Goal: Task Accomplishment & Management: Manage account settings

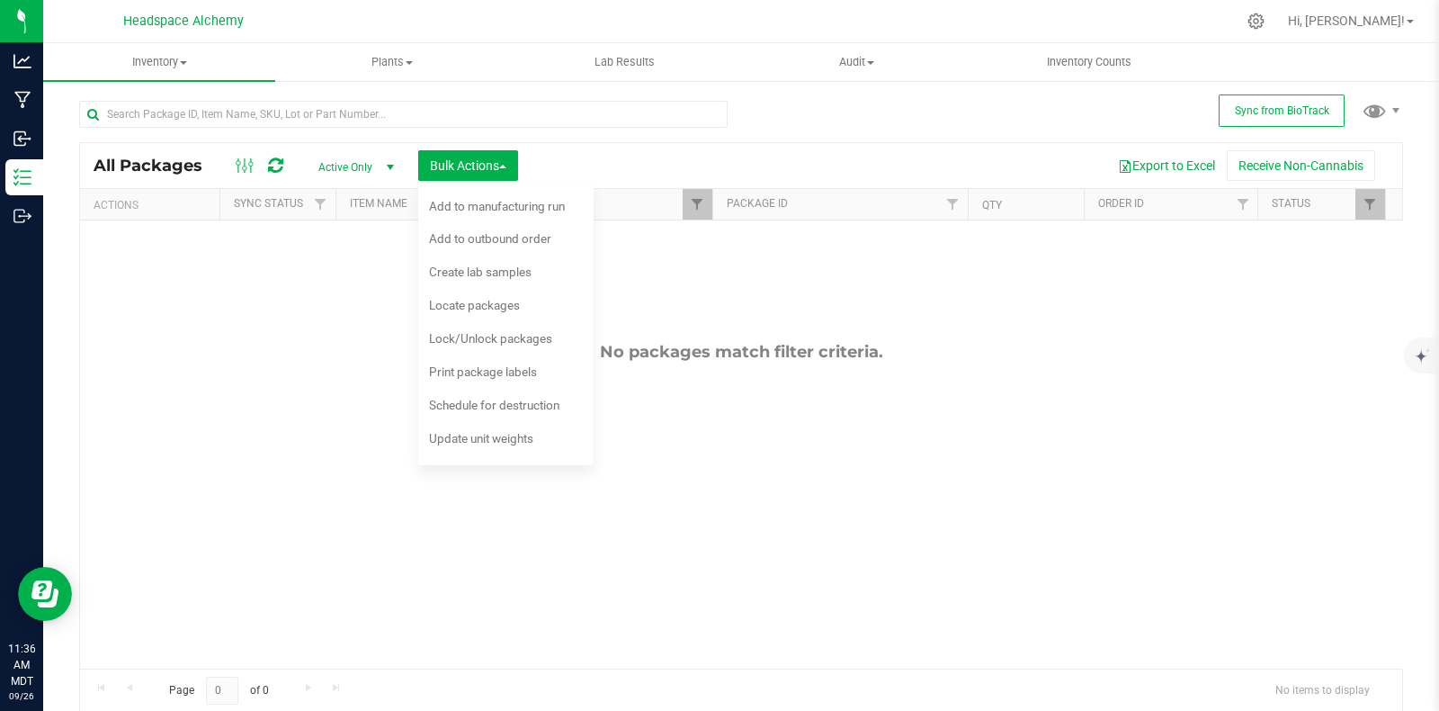
click at [193, 338] on div "No packages match filter criteria." at bounding box center [741, 504] width 1322 height 569
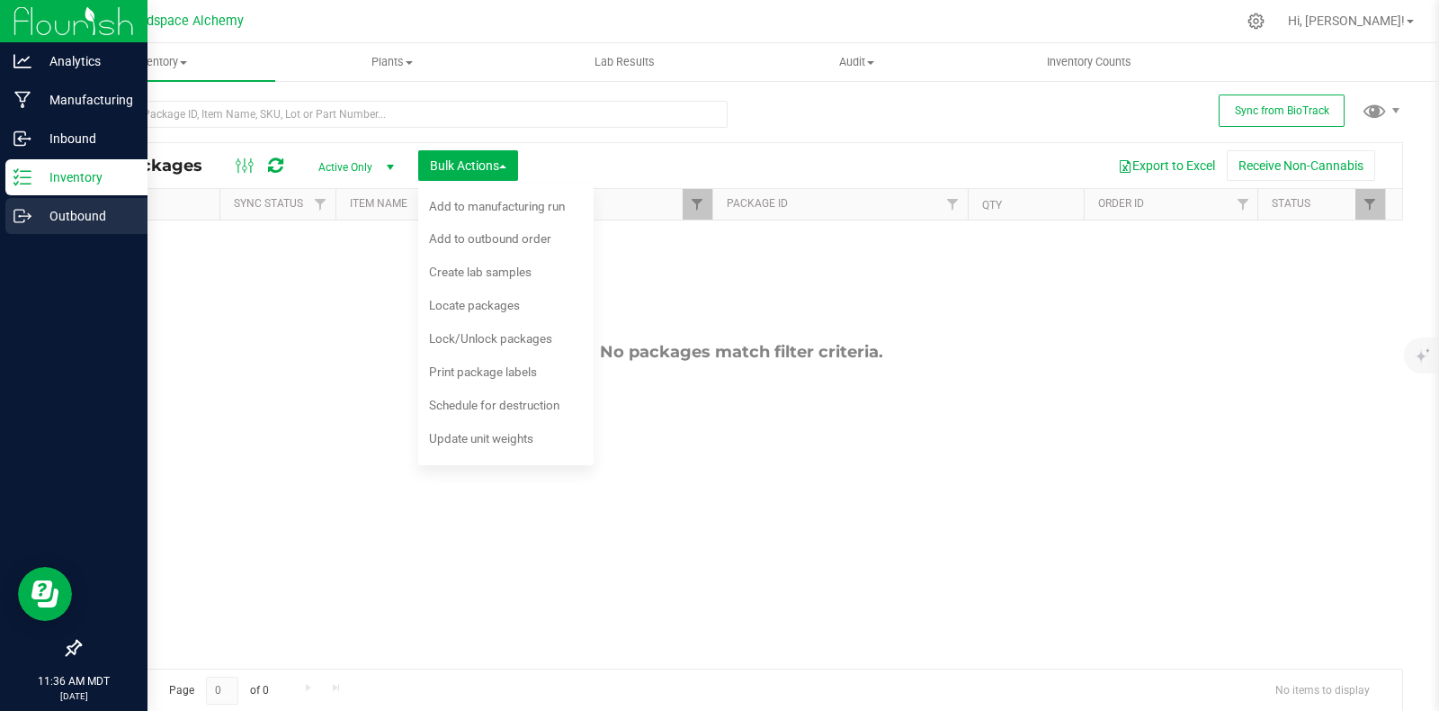
click at [17, 220] on icon at bounding box center [22, 216] width 18 height 18
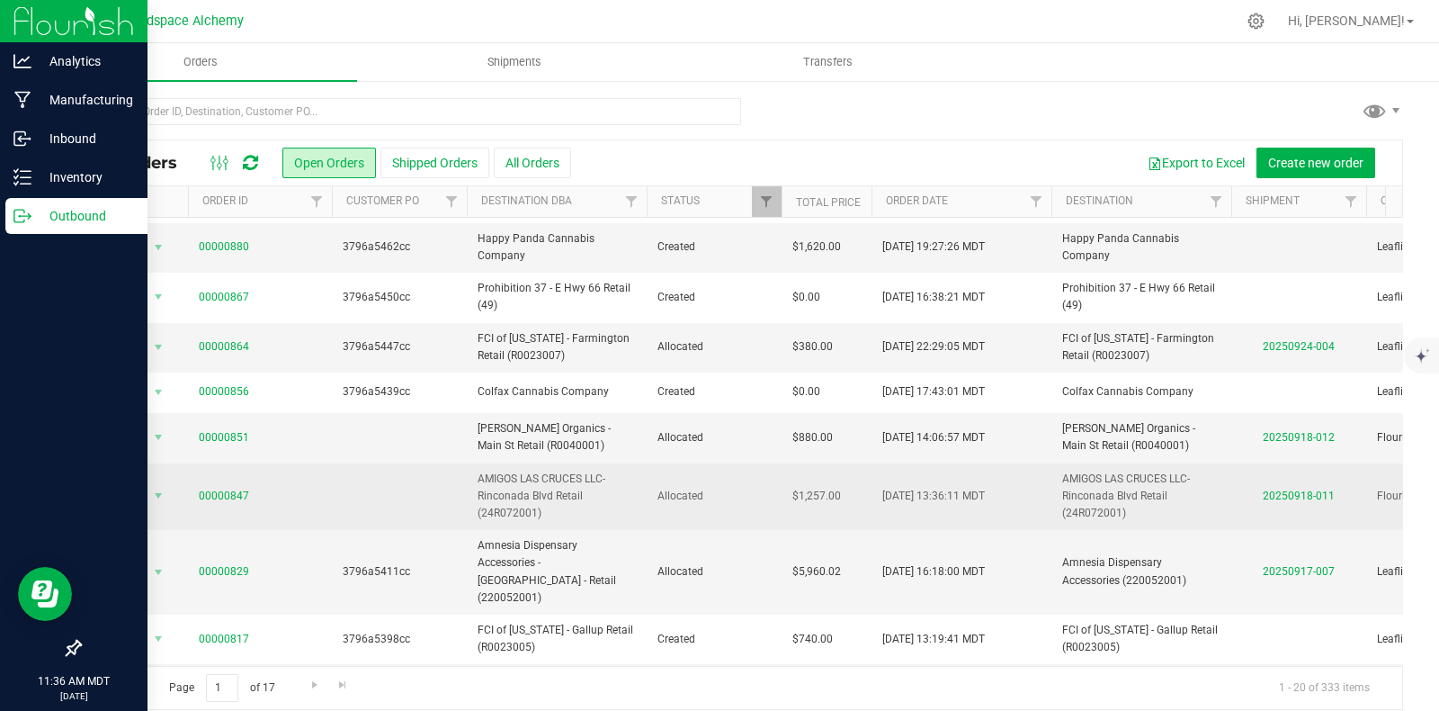
scroll to position [16, 0]
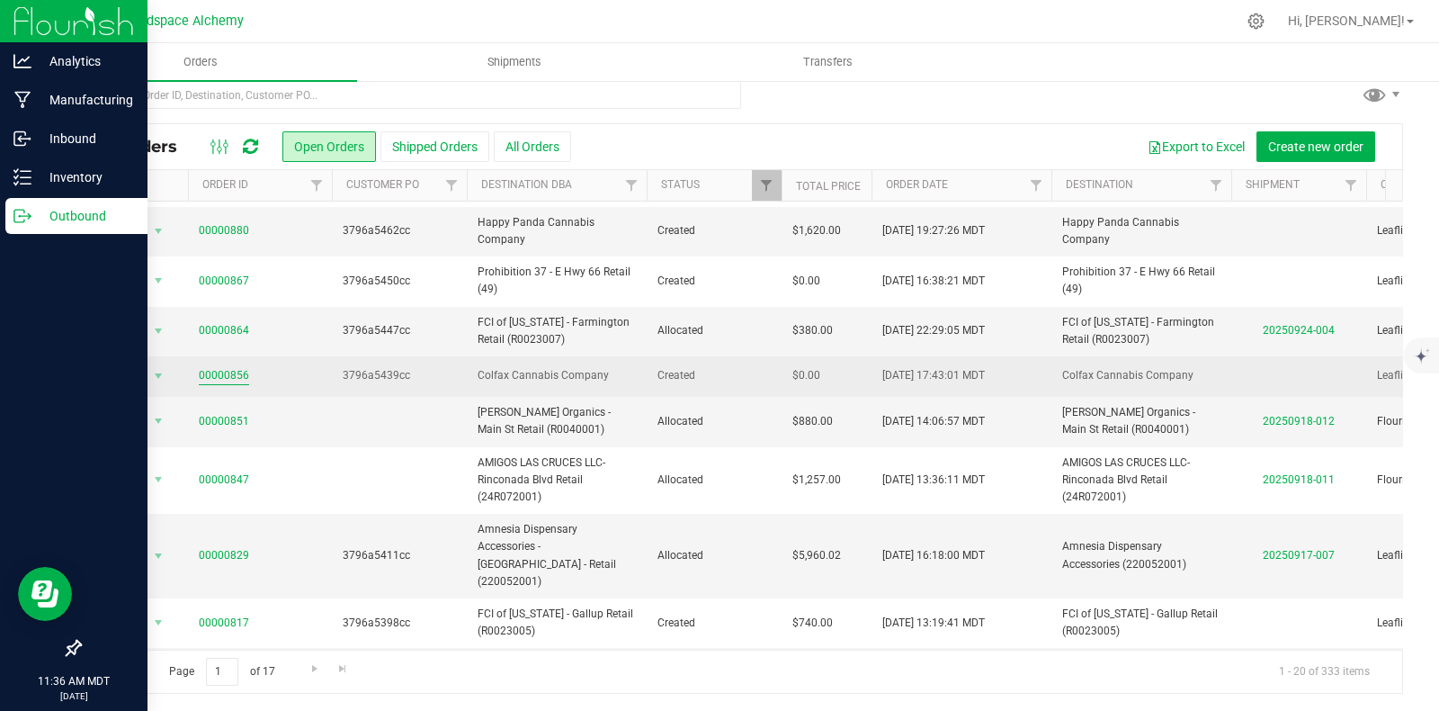
click at [236, 367] on link "00000856" at bounding box center [224, 375] width 50 height 17
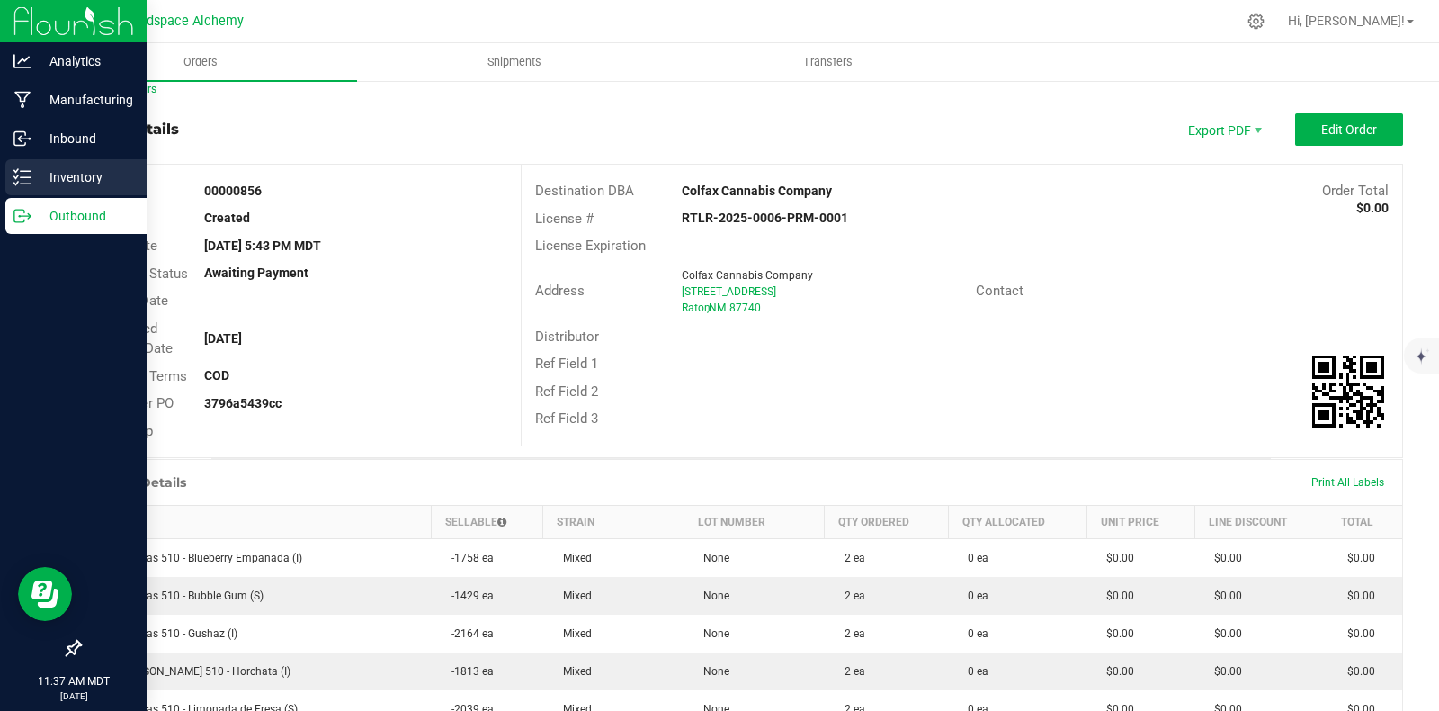
click at [31, 178] on p "Inventory" at bounding box center [85, 177] width 108 height 22
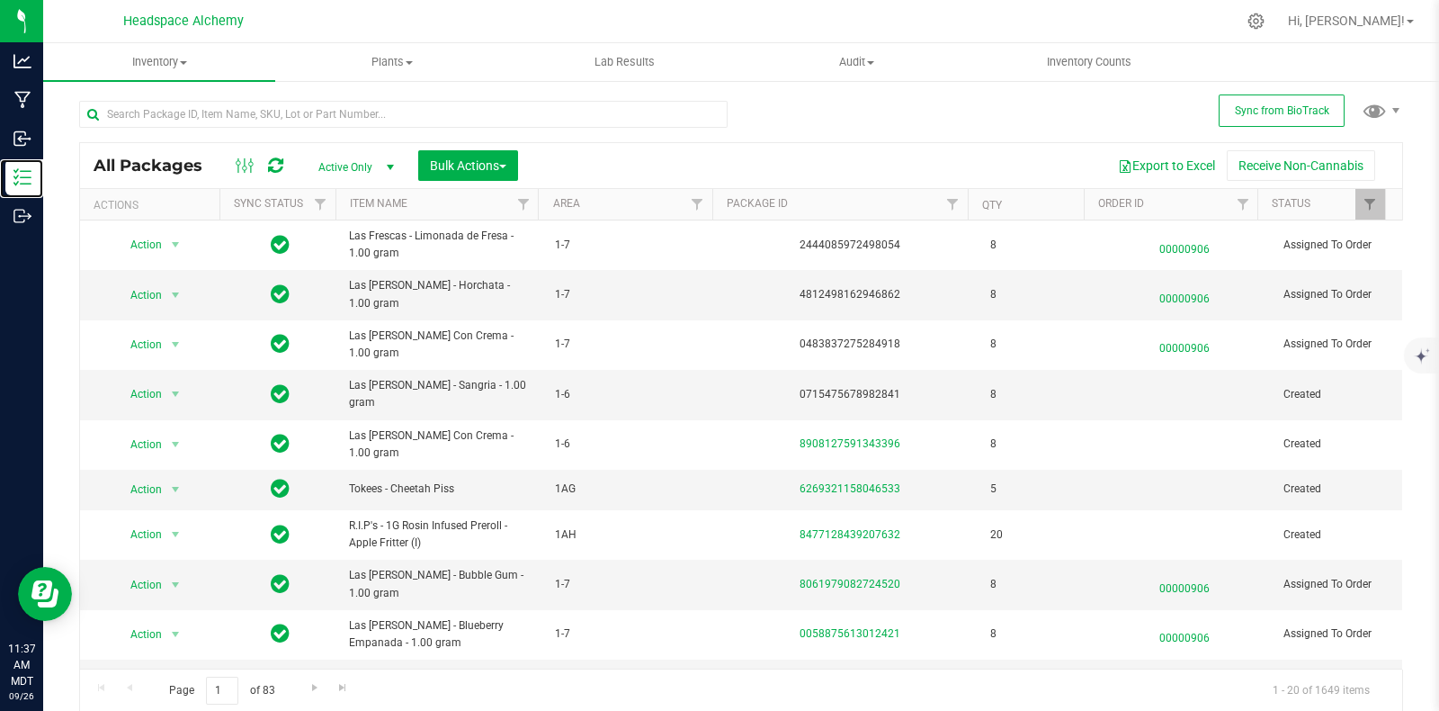
click at [703, 199] on div at bounding box center [704, 204] width 8 height 31
click at [690, 205] on span "Filter" at bounding box center [697, 204] width 14 height 14
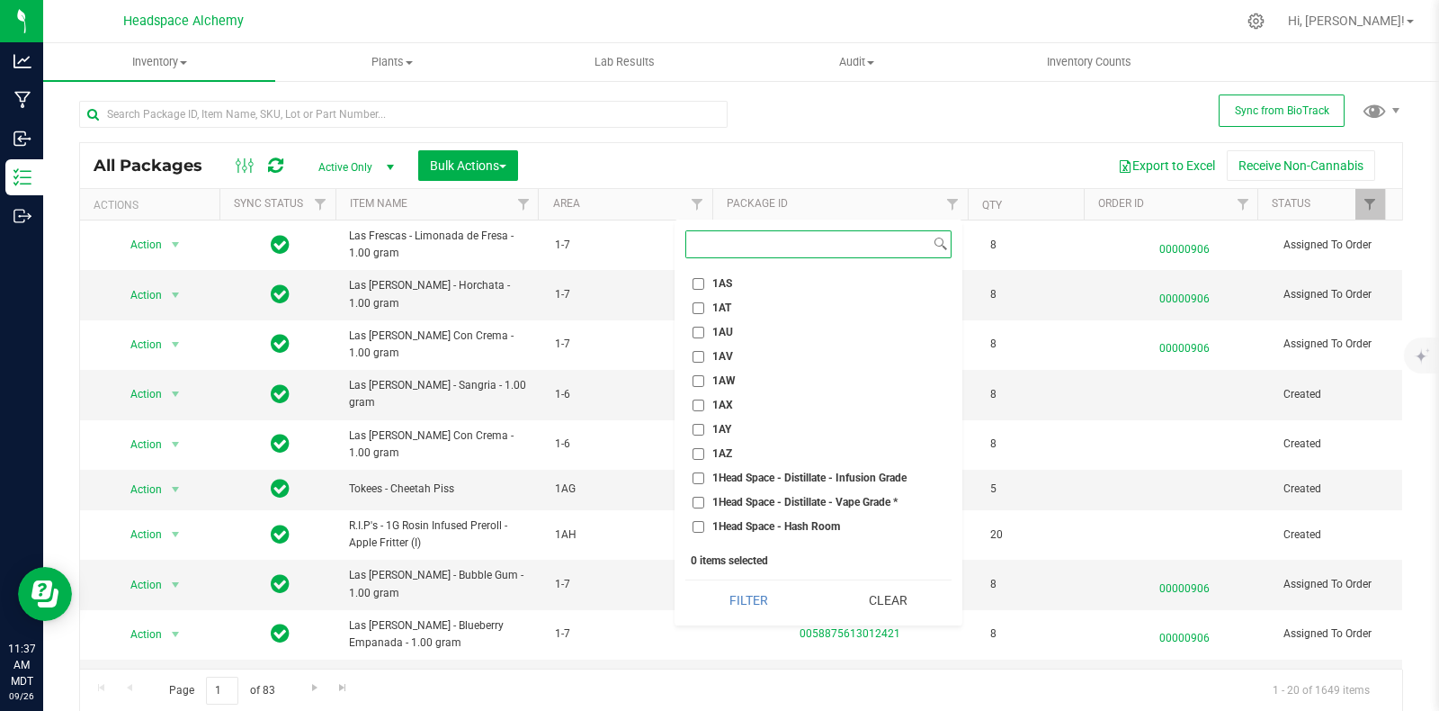
scroll to position [1686, 0]
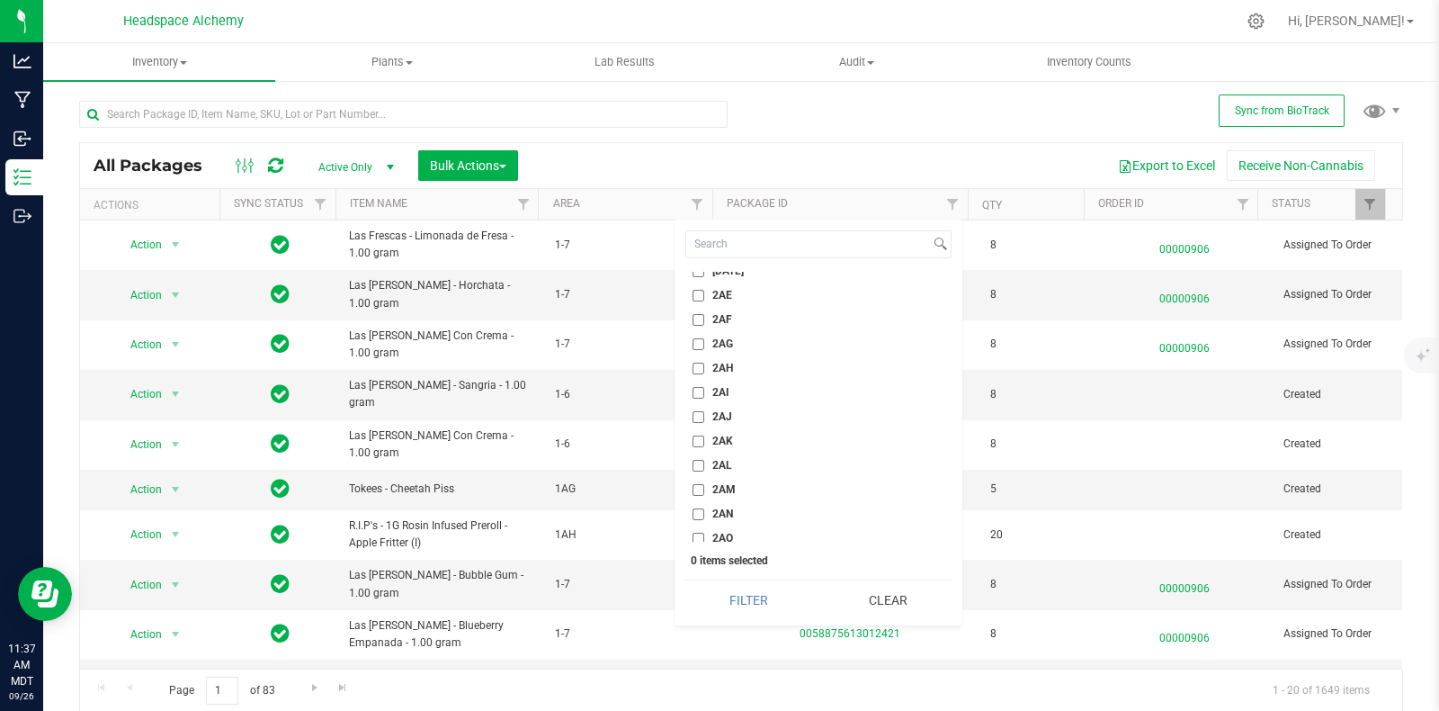
click at [703, 344] on input "2AG" at bounding box center [699, 344] width 12 height 12
checkbox input "true"
click at [756, 596] on button "Filter" at bounding box center [749, 600] width 127 height 40
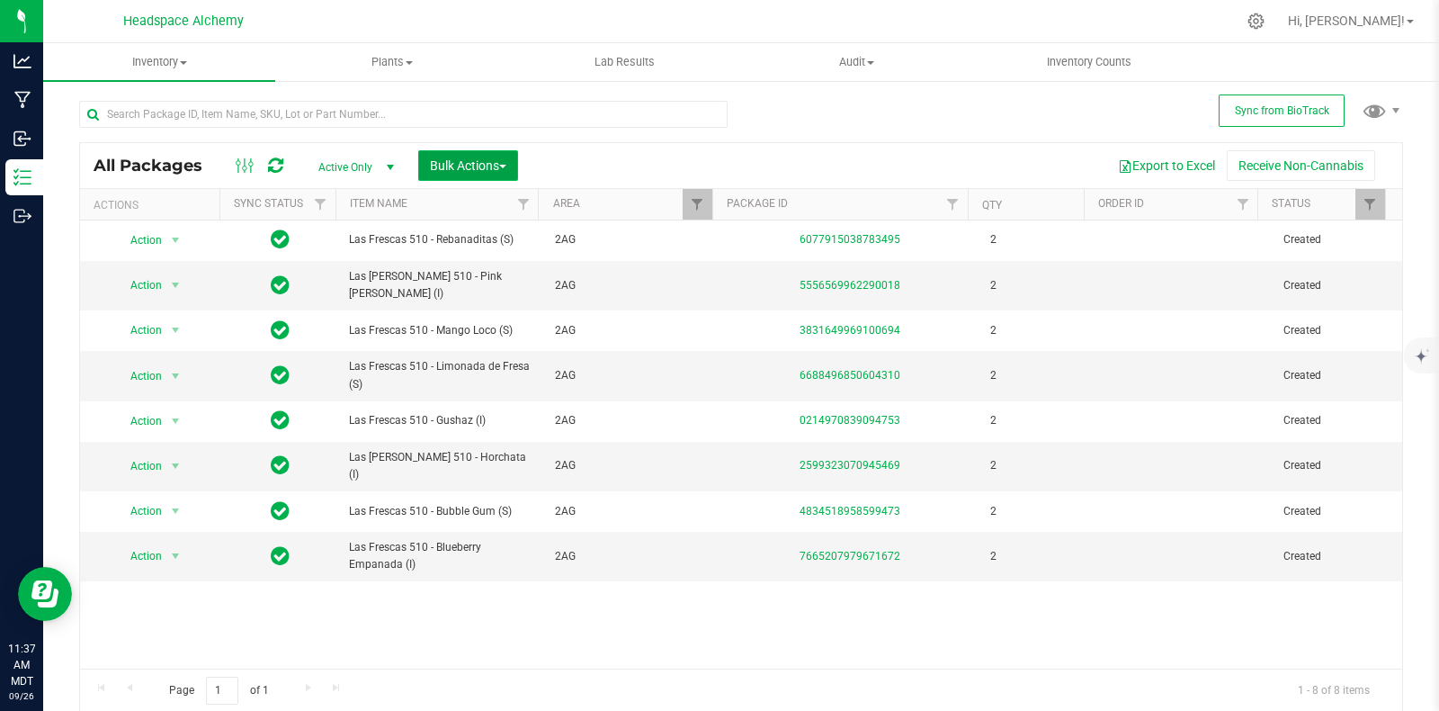
click at [504, 165] on span "button" at bounding box center [502, 167] width 7 height 4
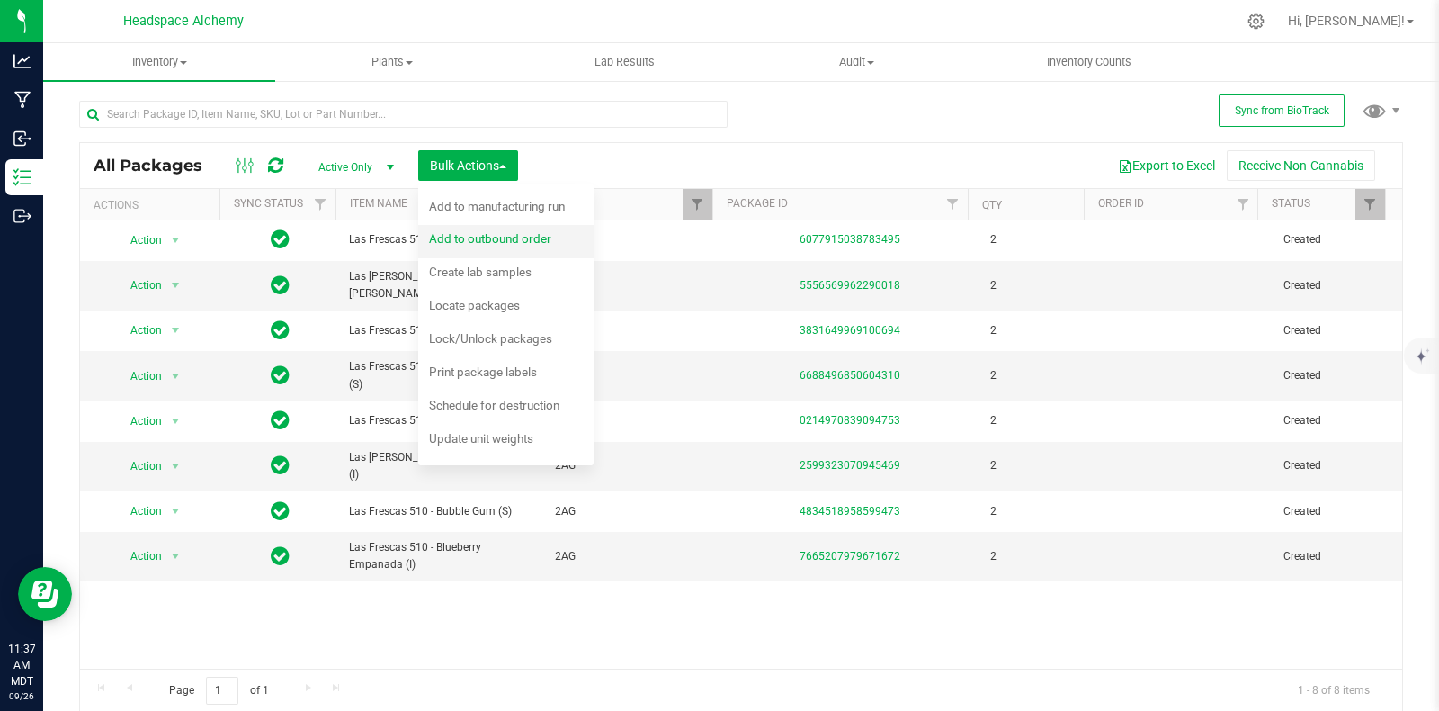
click at [502, 237] on span "Add to outbound order" at bounding box center [490, 238] width 122 height 14
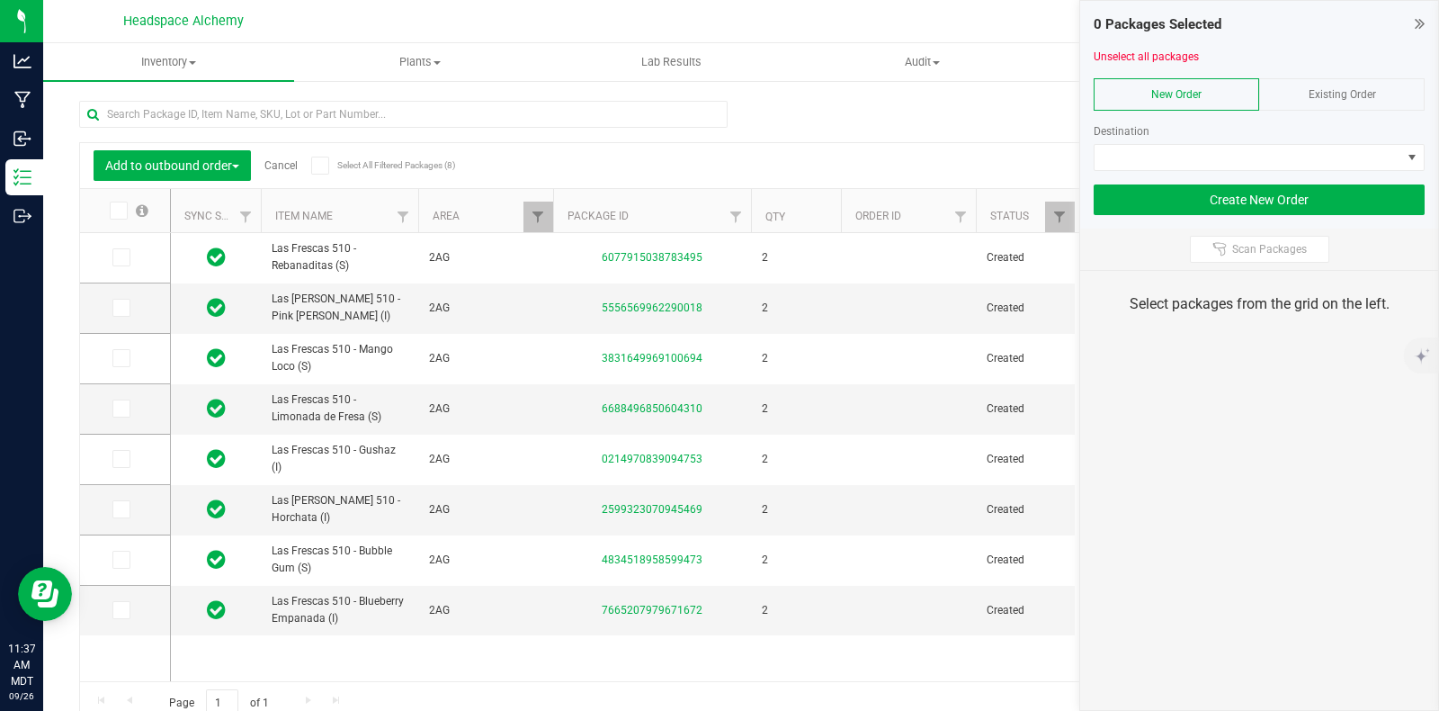
click at [1356, 96] on span "Existing Order" at bounding box center [1342, 94] width 67 height 13
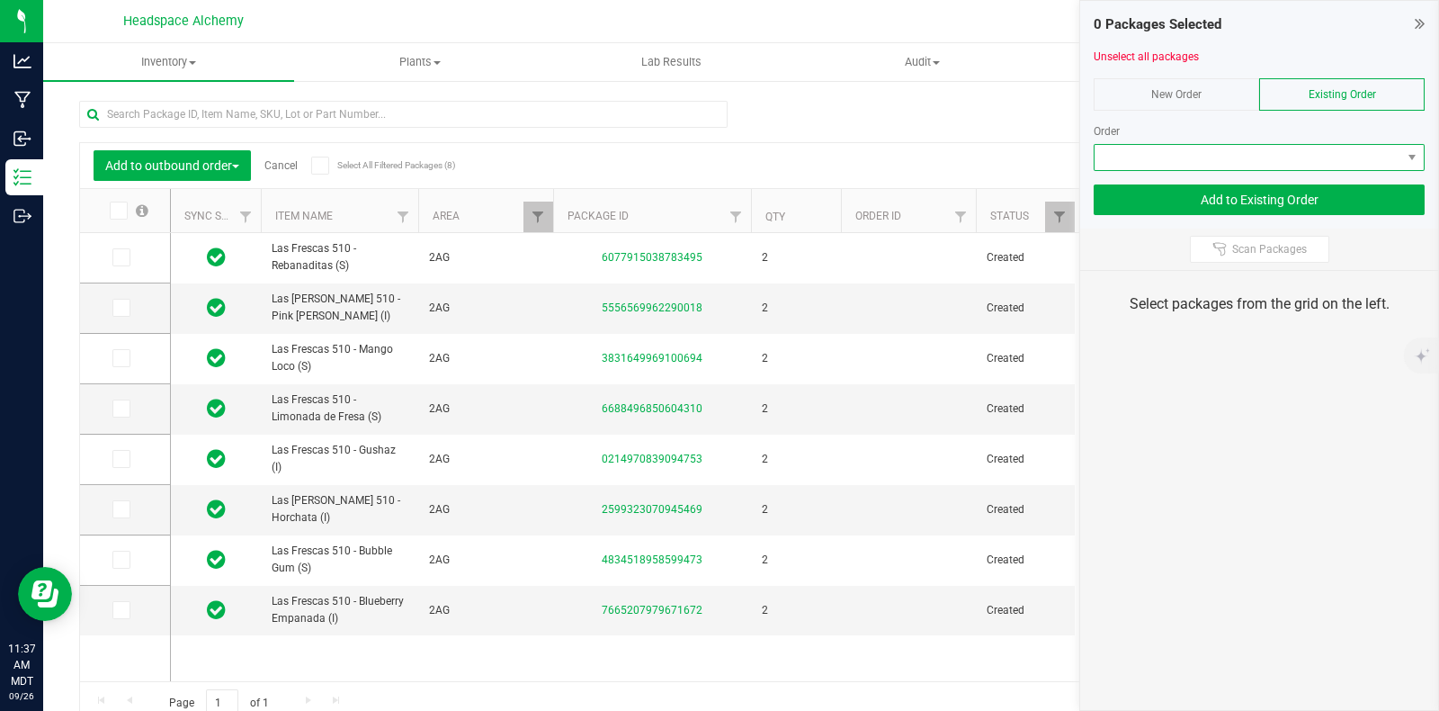
click at [1392, 159] on span at bounding box center [1248, 157] width 307 height 25
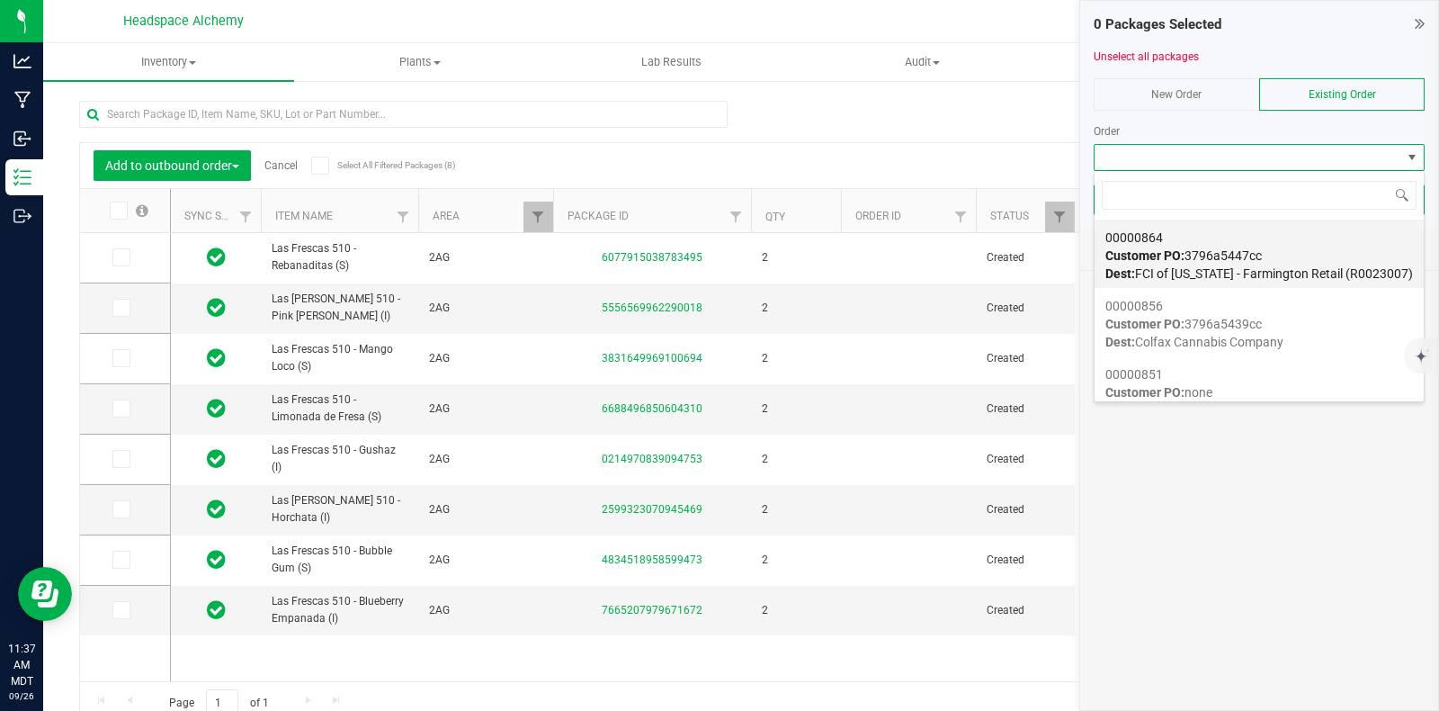
scroll to position [786, 0]
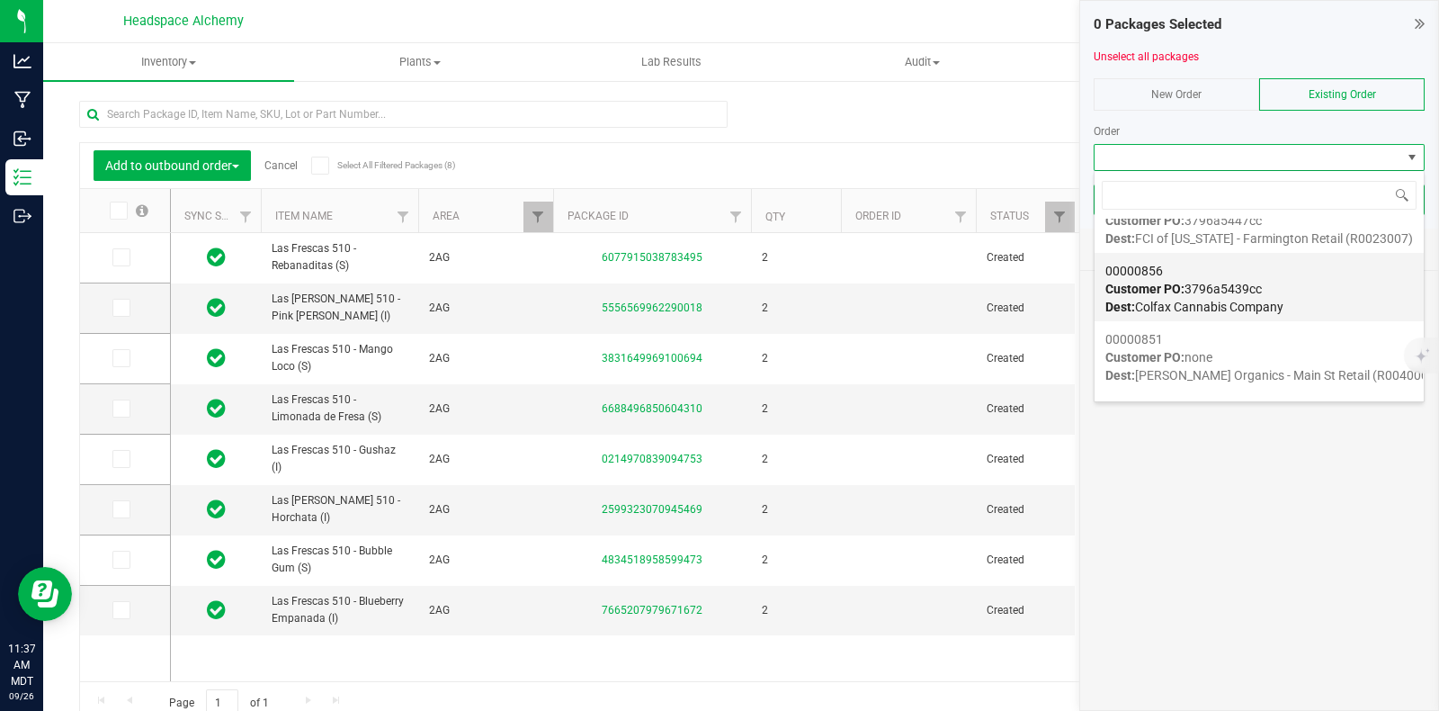
click at [1279, 291] on div "00000856 Customer PO: 3796a5439cc Dest: Colfax Cannabis Company" at bounding box center [1260, 289] width 308 height 68
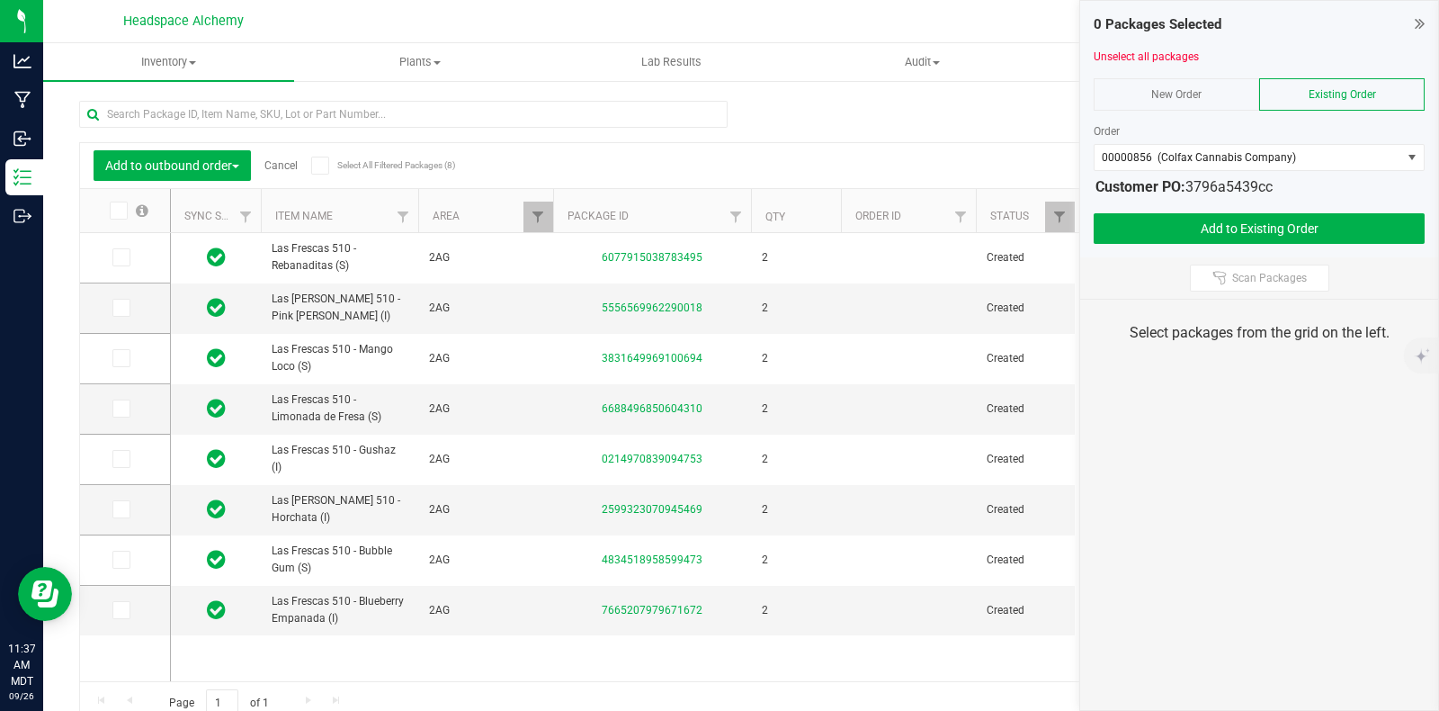
click at [319, 166] on icon at bounding box center [320, 166] width 12 height 0
click at [0, 0] on input "Select All Filtered Packages (8)" at bounding box center [0, 0] width 0 height 0
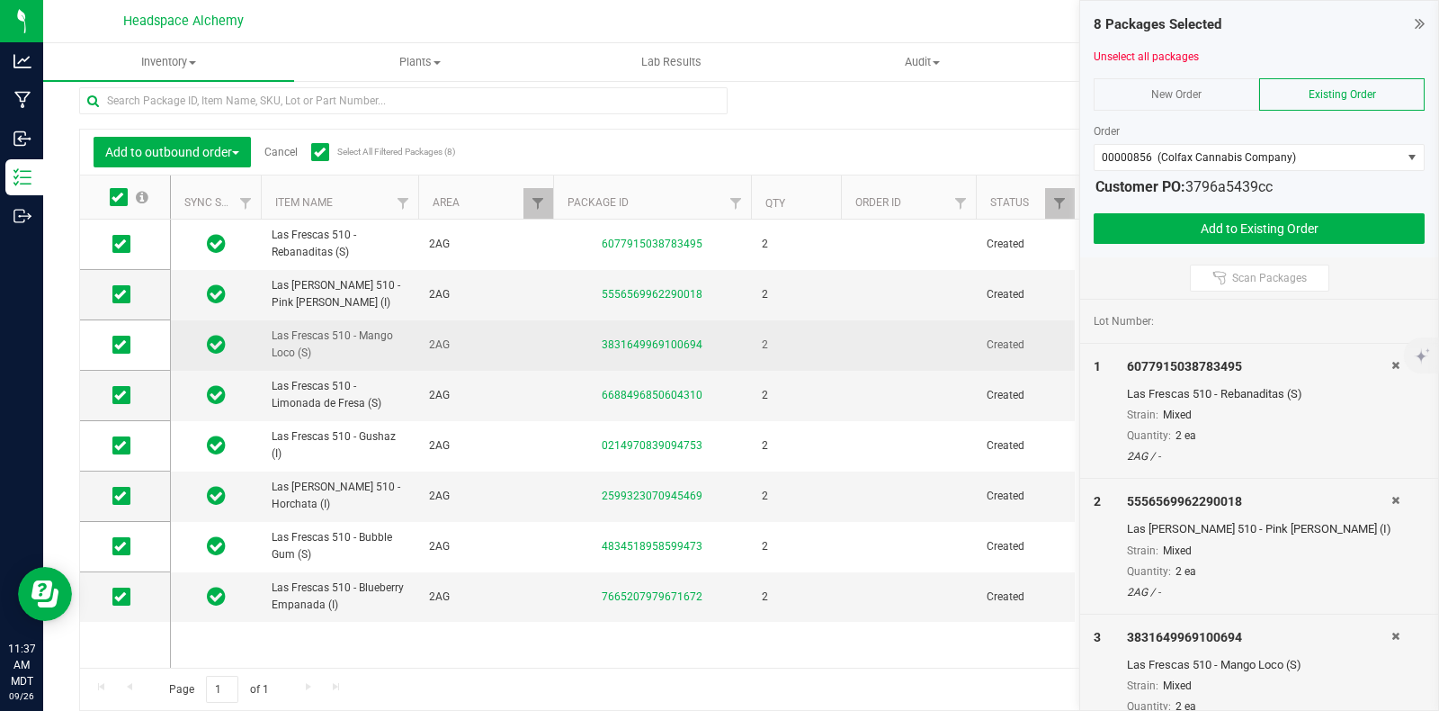
scroll to position [31, 0]
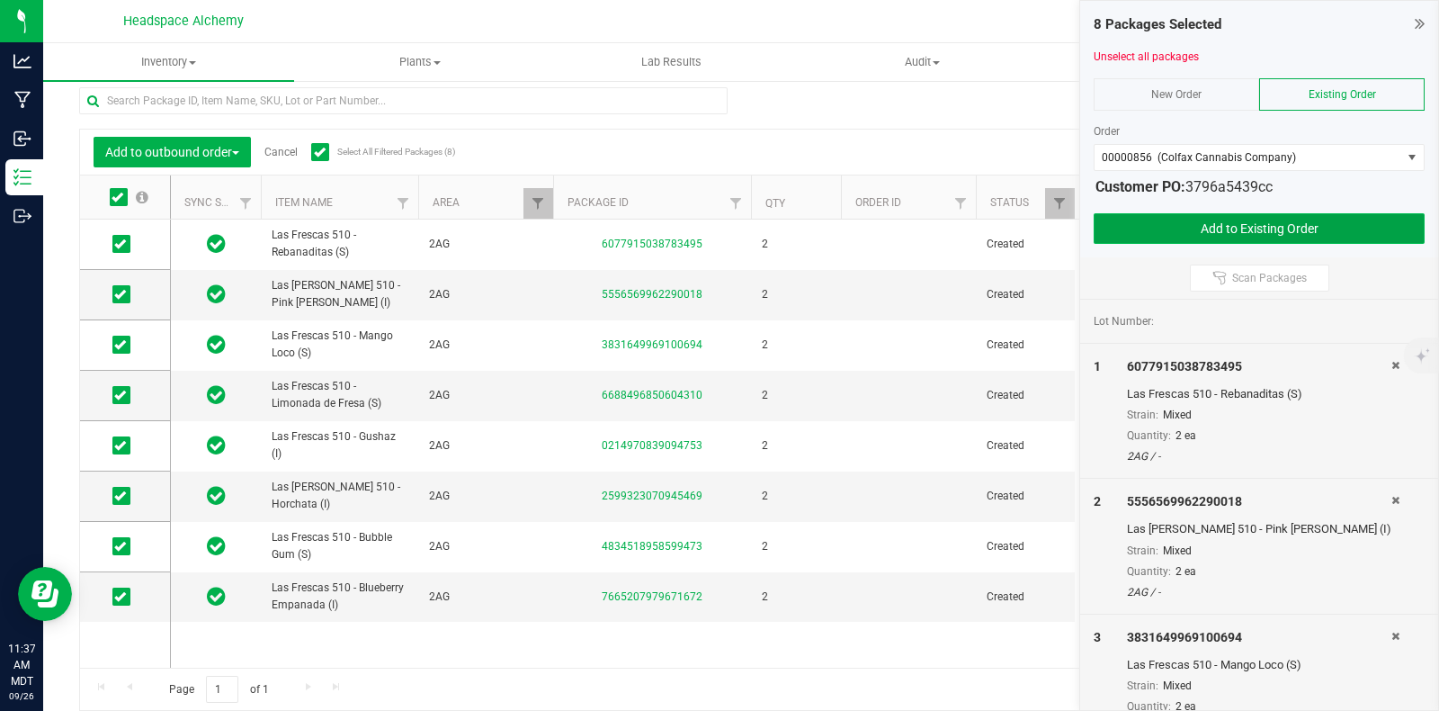
click at [1286, 227] on button "Add to Existing Order" at bounding box center [1259, 228] width 331 height 31
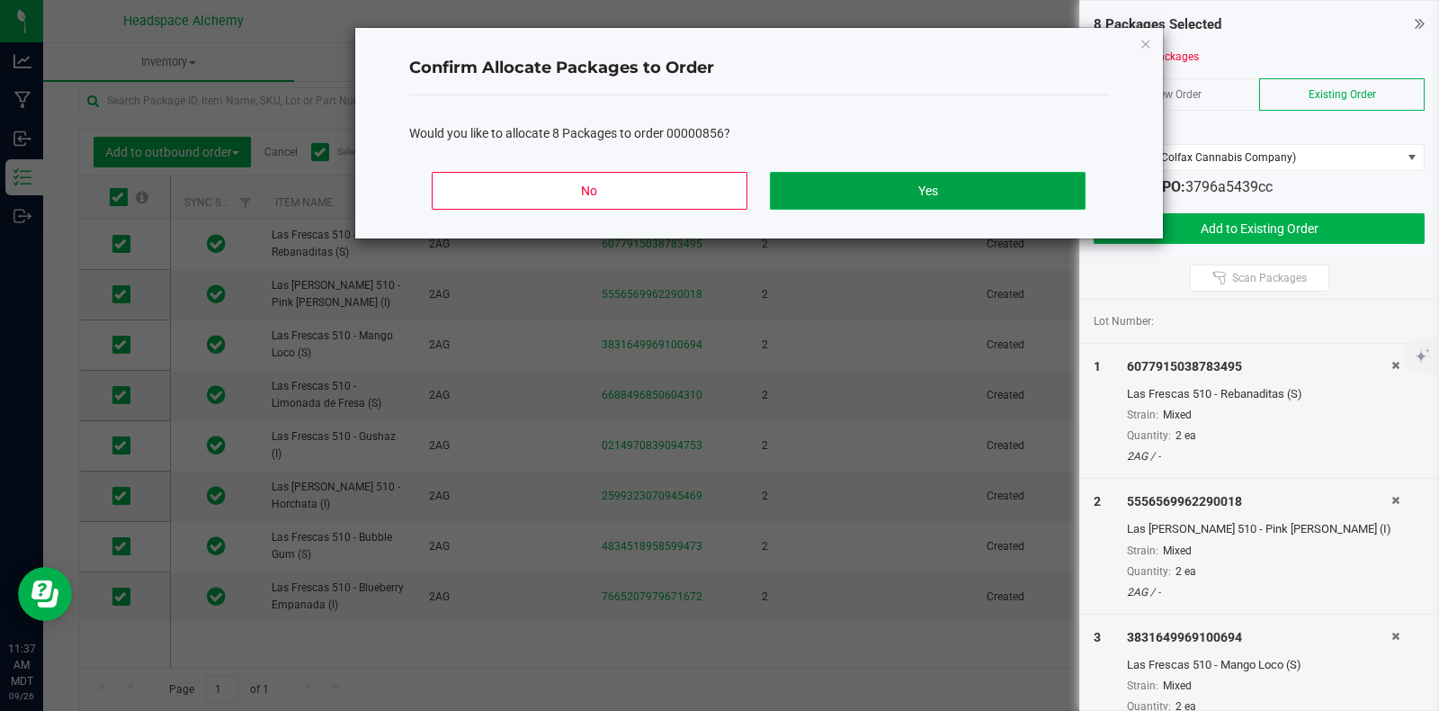
click at [979, 175] on button "Yes" at bounding box center [927, 191] width 315 height 38
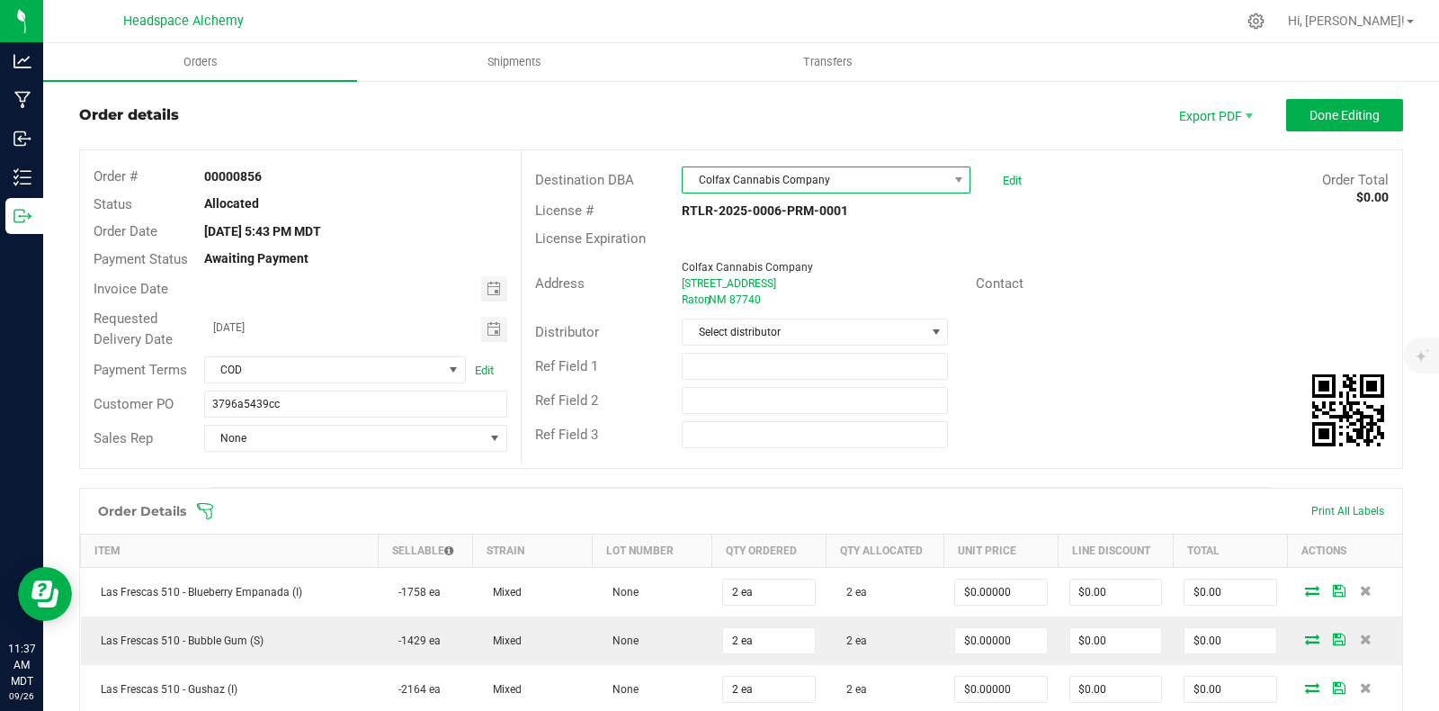
click at [947, 178] on span at bounding box center [958, 179] width 22 height 25
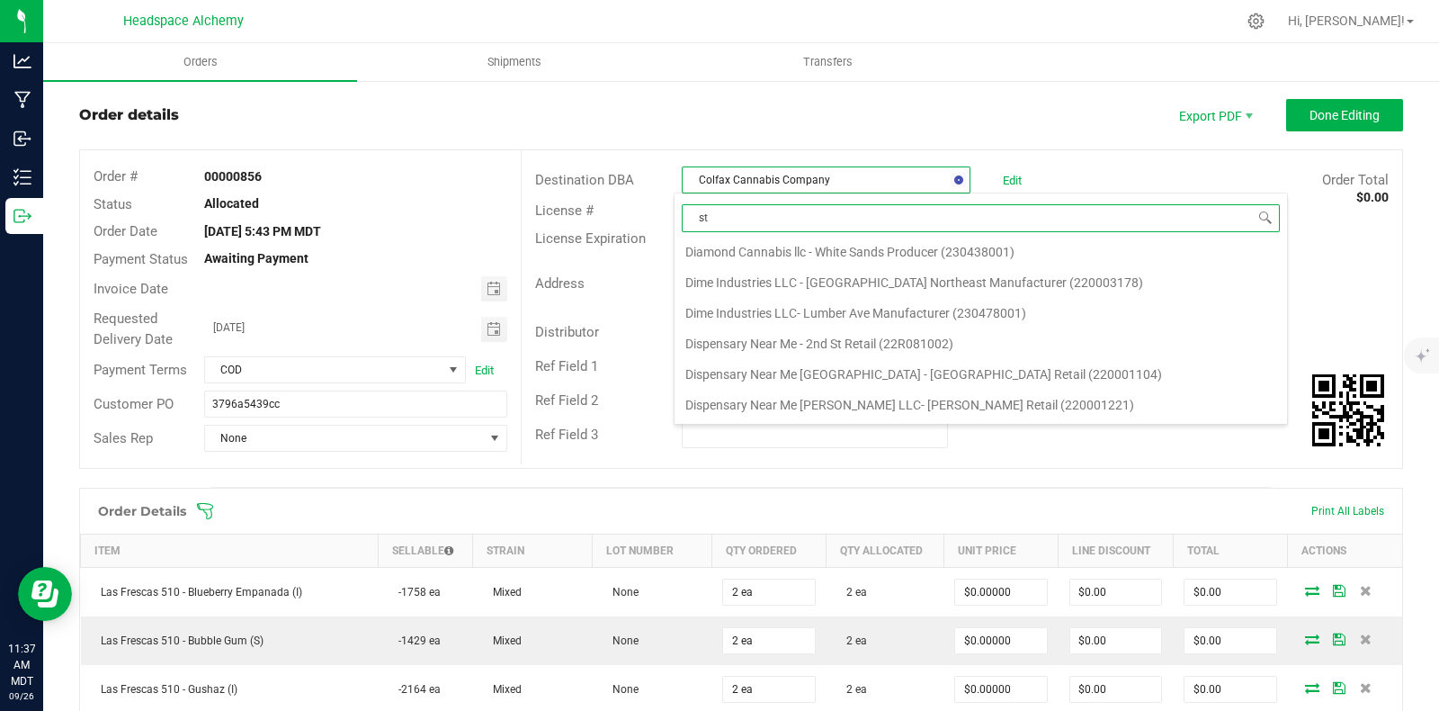
scroll to position [6993, 0]
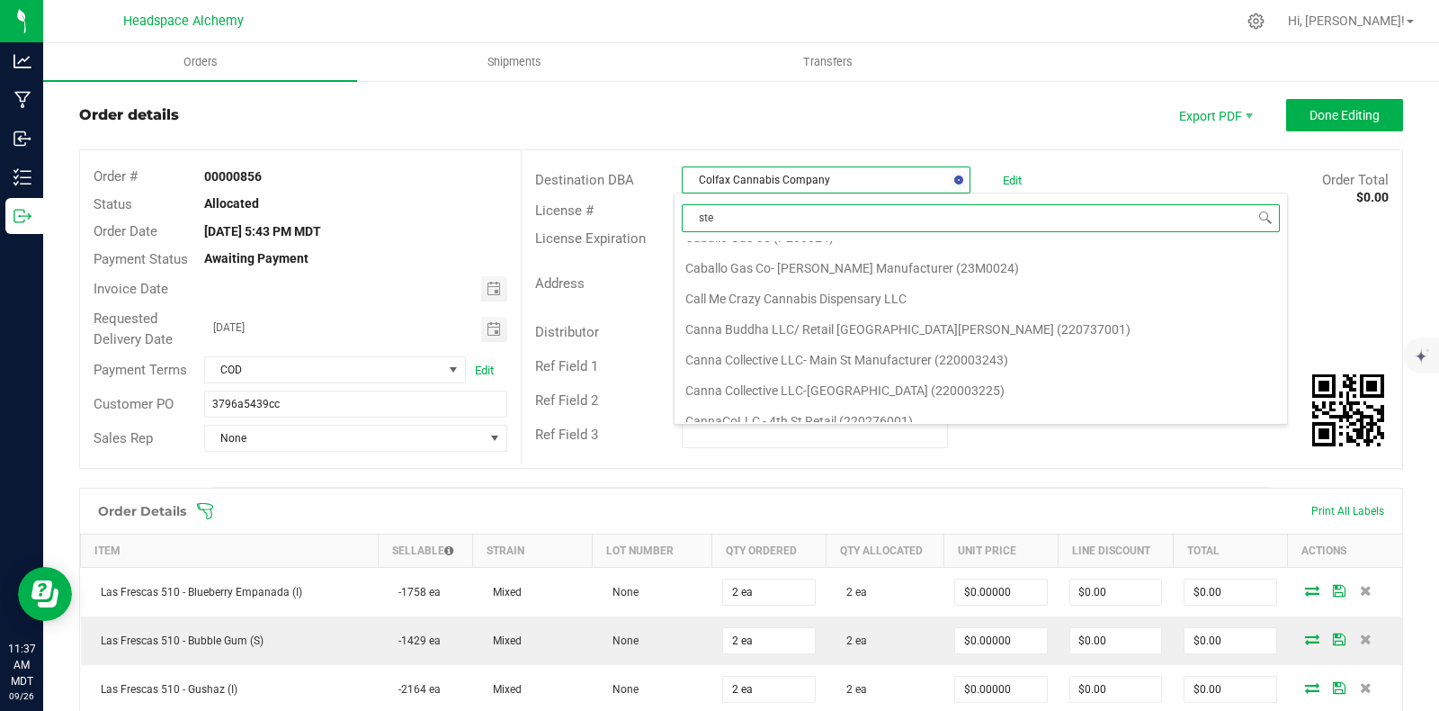
type input "step"
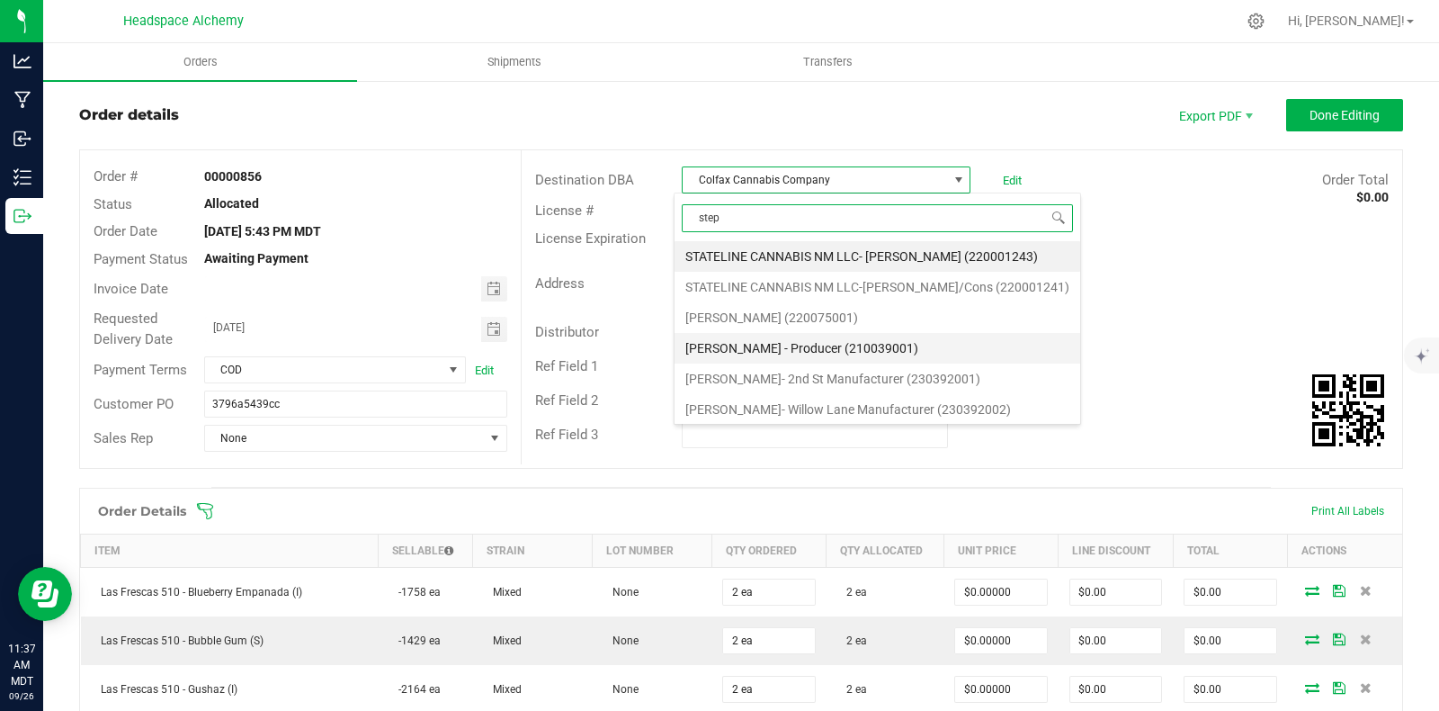
scroll to position [1, 0]
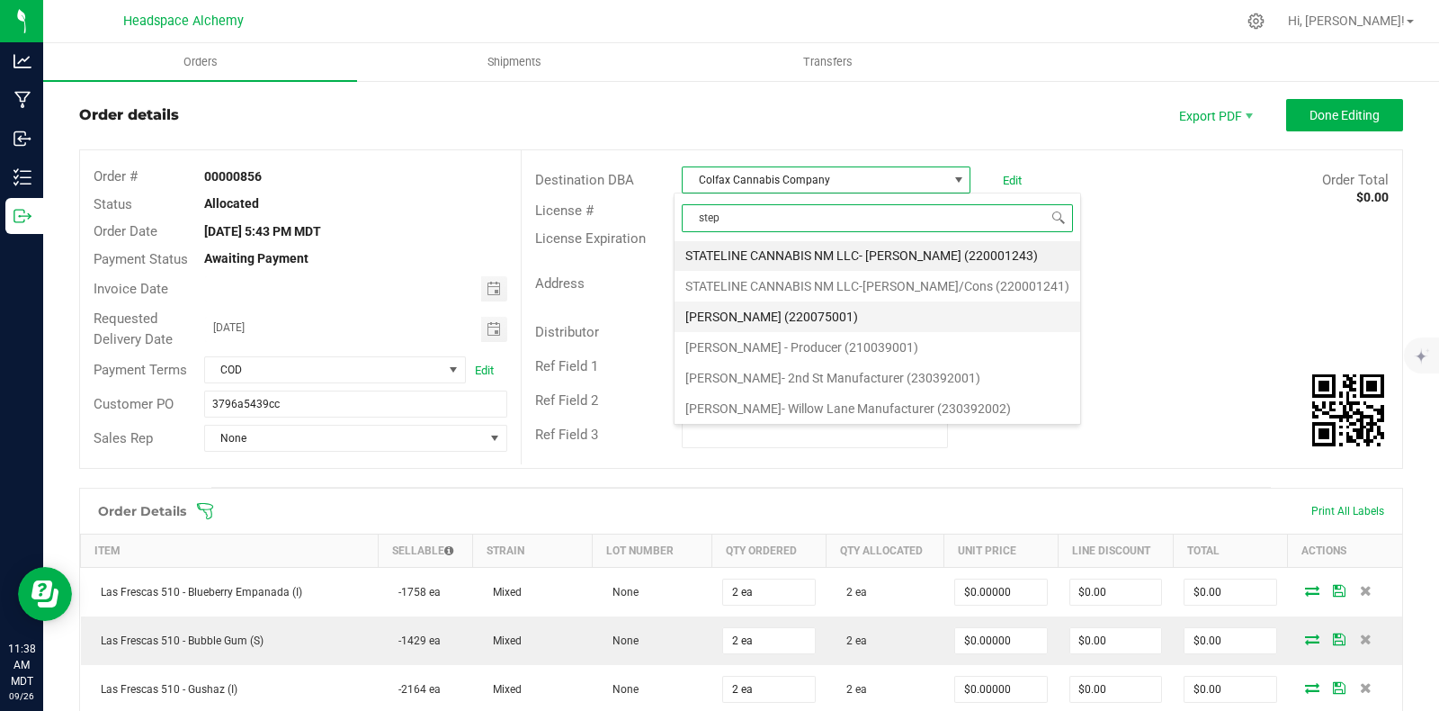
click at [821, 312] on li "[PERSON_NAME] (220075001)" at bounding box center [878, 316] width 406 height 31
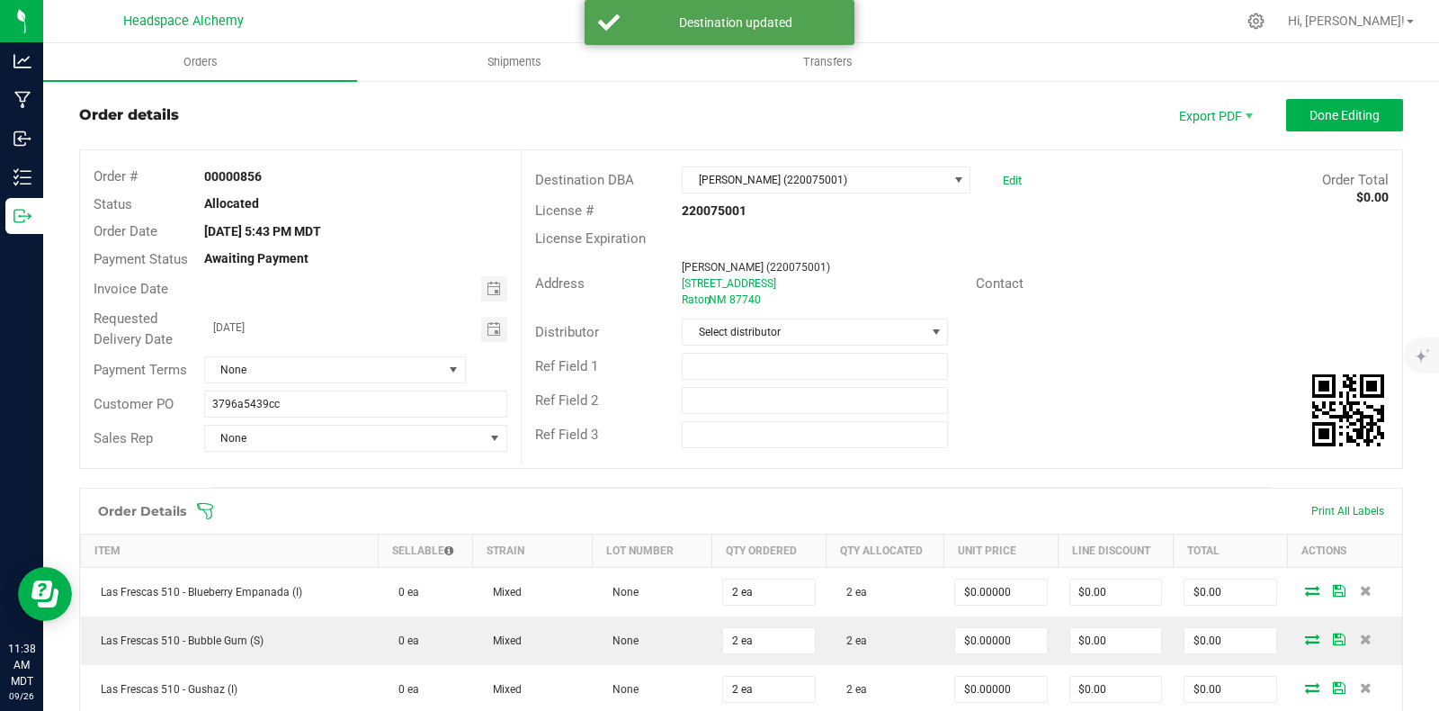
drag, startPoint x: 765, startPoint y: 291, endPoint x: 664, endPoint y: 283, distance: 101.1
click at [664, 283] on div "Address [PERSON_NAME] (220075001) [STREET_ADDRESS]" at bounding box center [749, 284] width 454 height 56
click at [764, 299] on div "Raton , NM 87740" at bounding box center [822, 299] width 280 height 16
click at [774, 300] on div "Raton , NM 87740" at bounding box center [822, 299] width 280 height 16
click at [781, 309] on div "Address [PERSON_NAME] (220075001) [STREET_ADDRESS]" at bounding box center [749, 284] width 454 height 56
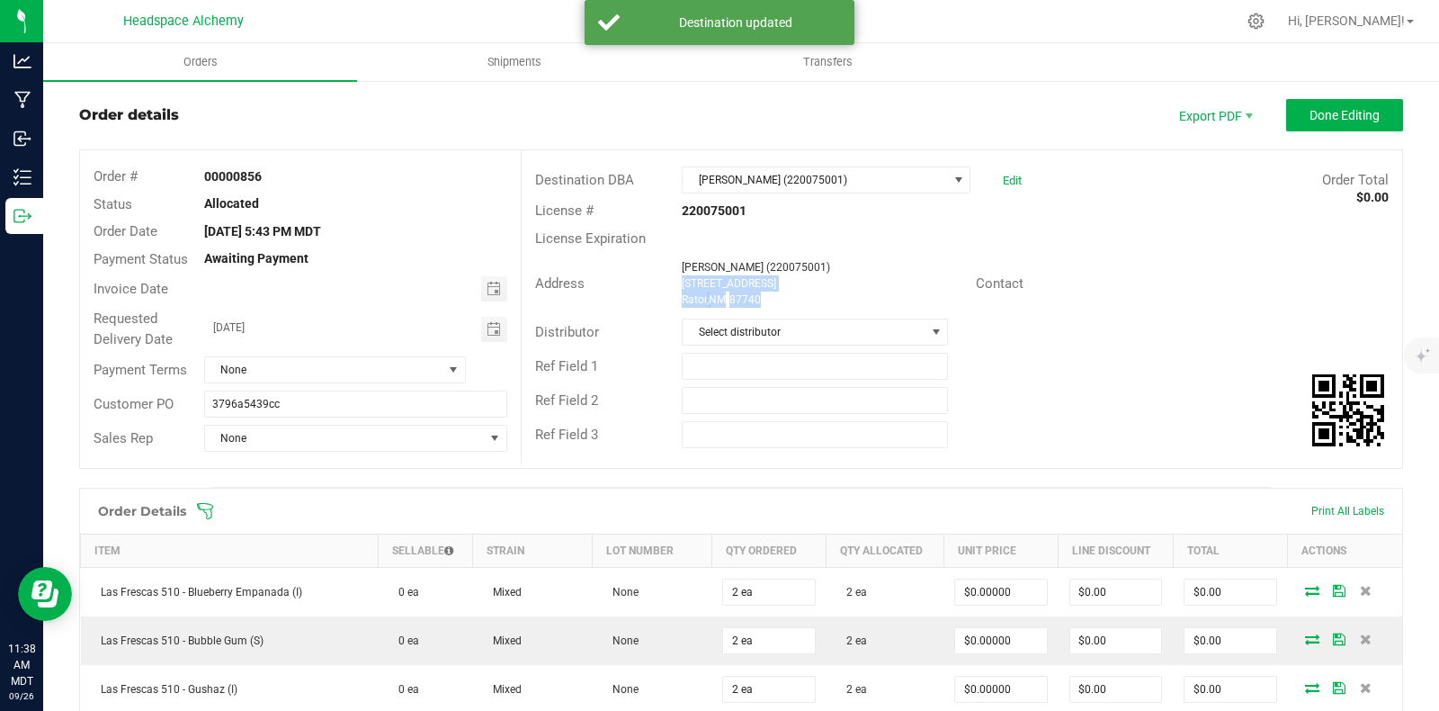
drag, startPoint x: 774, startPoint y: 308, endPoint x: 667, endPoint y: 290, distance: 108.6
click at [667, 290] on div "Address [PERSON_NAME] (220075001) [STREET_ADDRESS]" at bounding box center [749, 284] width 454 height 56
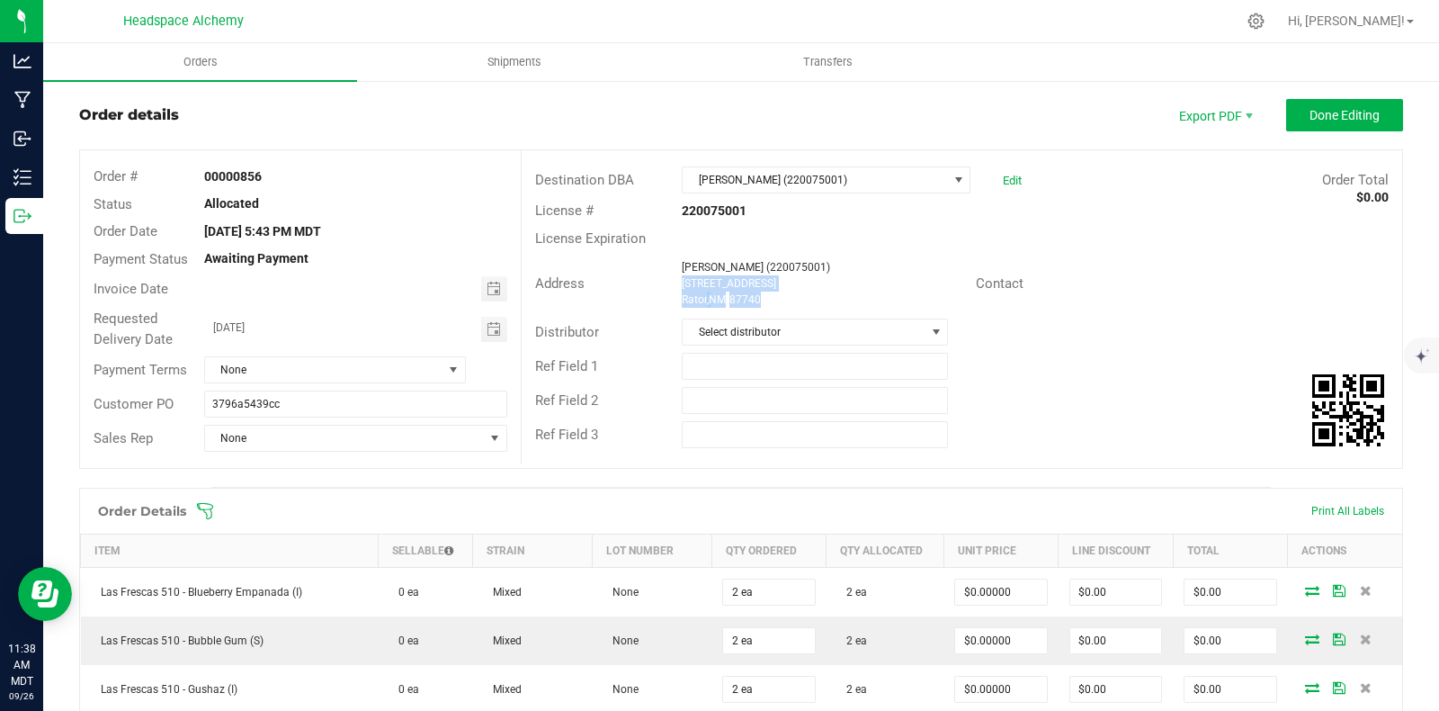
copy ngx-name-and-address "[STREET_ADDRESS]"
drag, startPoint x: 282, startPoint y: 166, endPoint x: 198, endPoint y: 166, distance: 83.7
click at [198, 167] on div "00000856" at bounding box center [356, 176] width 331 height 19
copy strong "00000856"
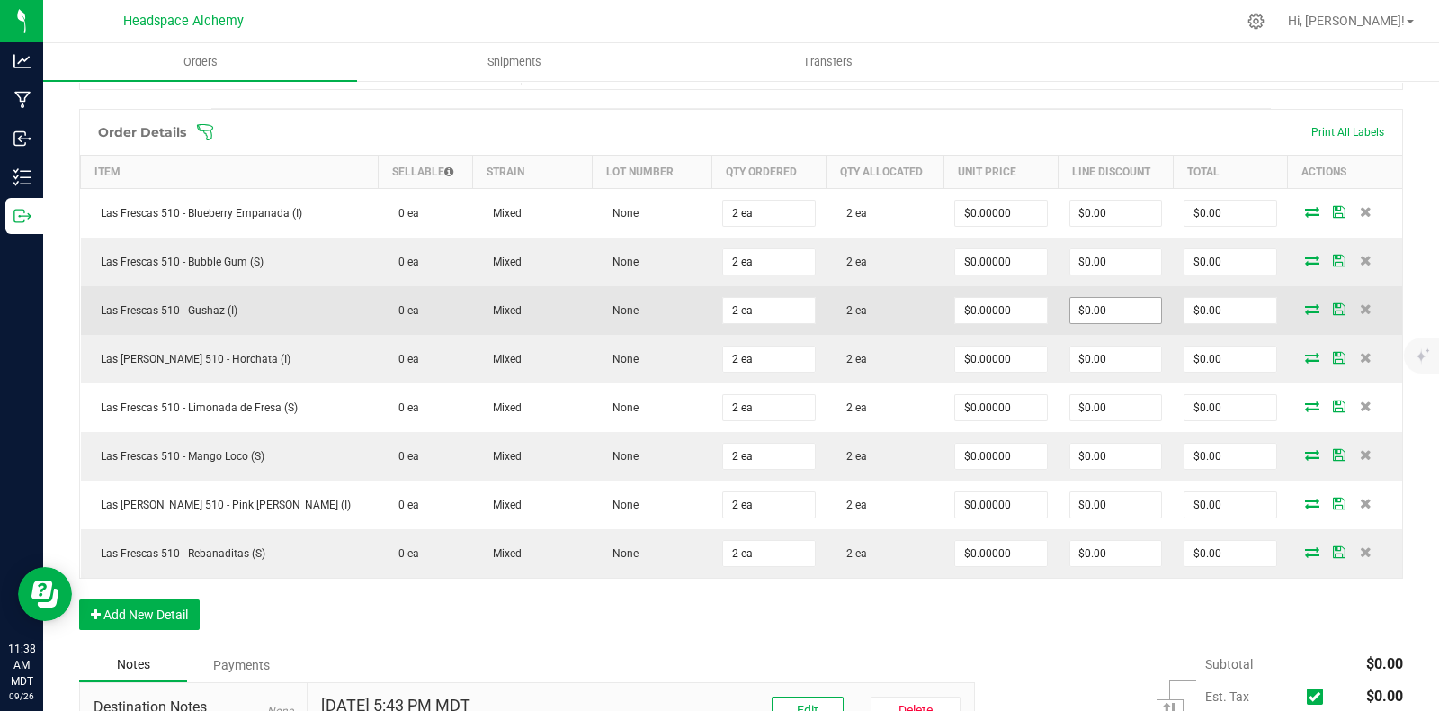
scroll to position [299, 0]
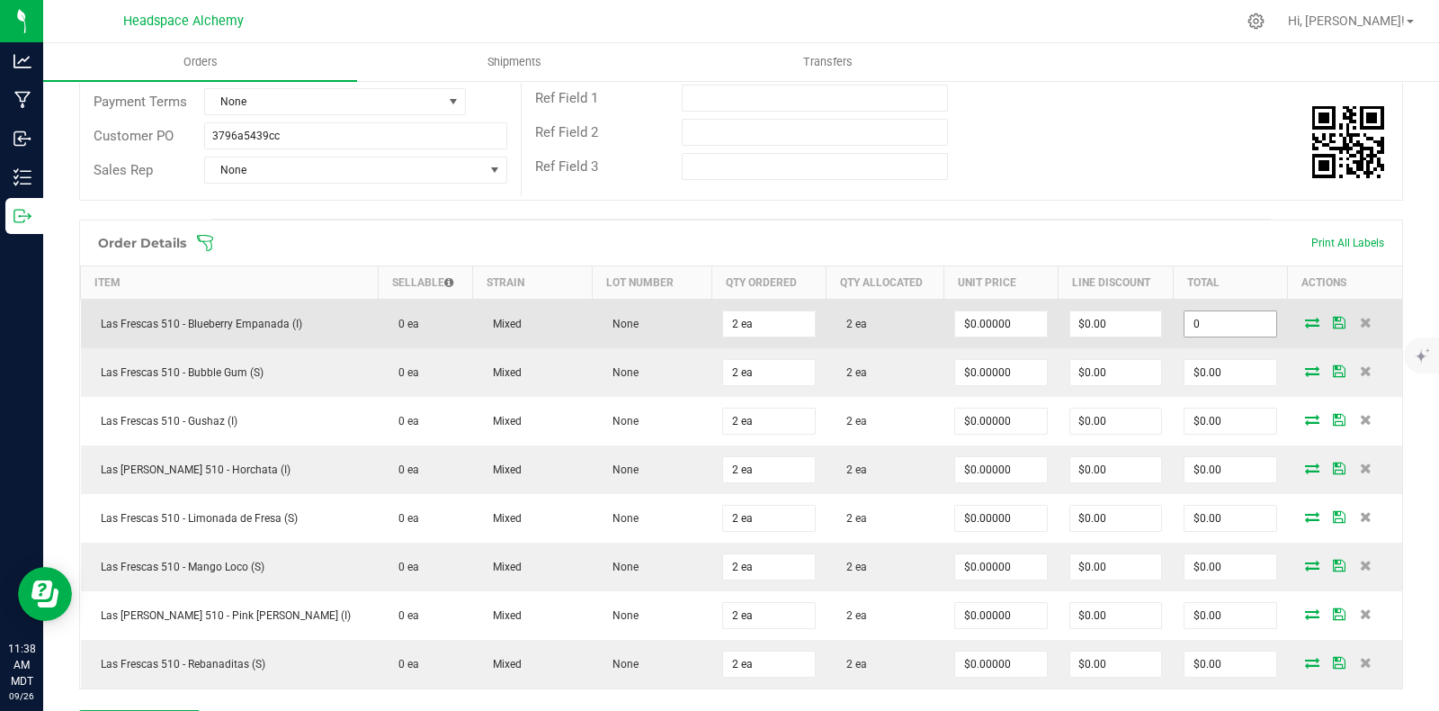
click at [1211, 326] on input "0" at bounding box center [1230, 323] width 91 height 25
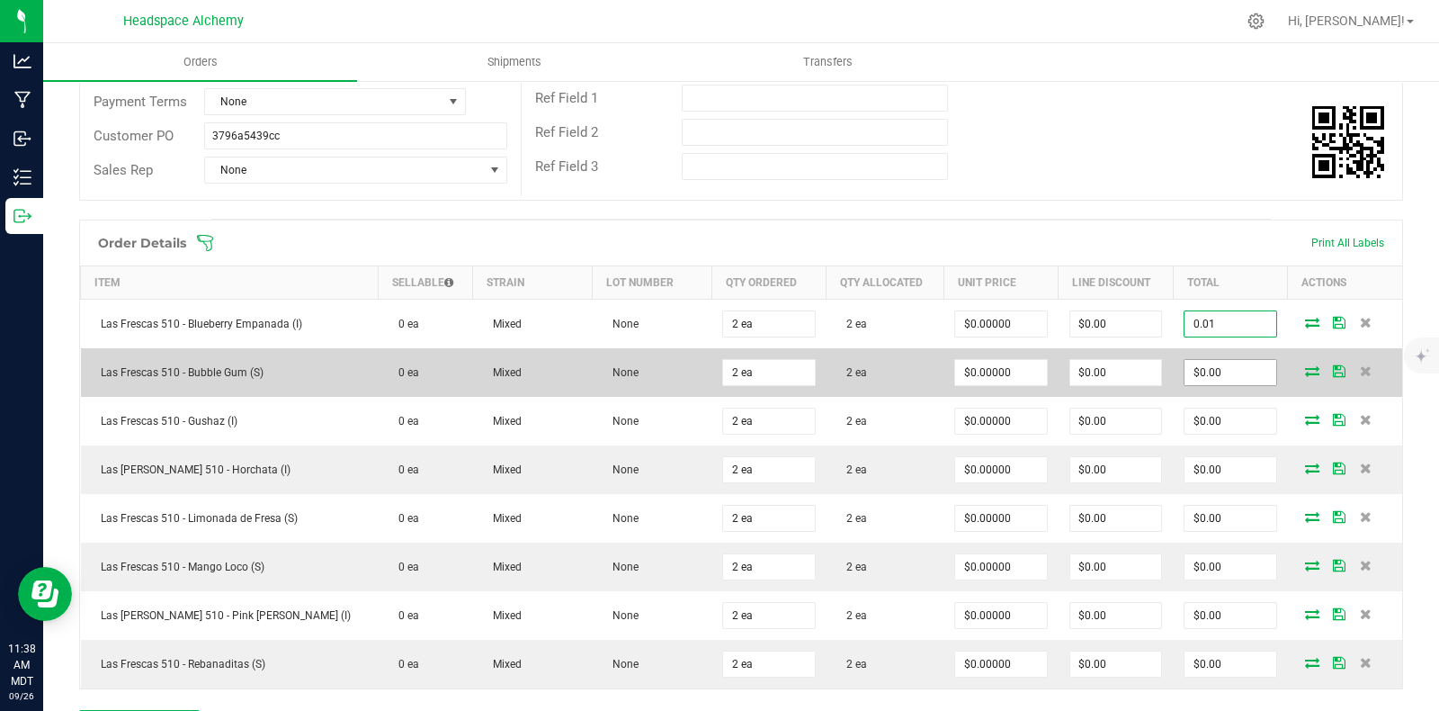
type input "0.01"
type input "$0.00500"
type input "$0.01"
click at [1206, 363] on input "0" at bounding box center [1230, 372] width 91 height 25
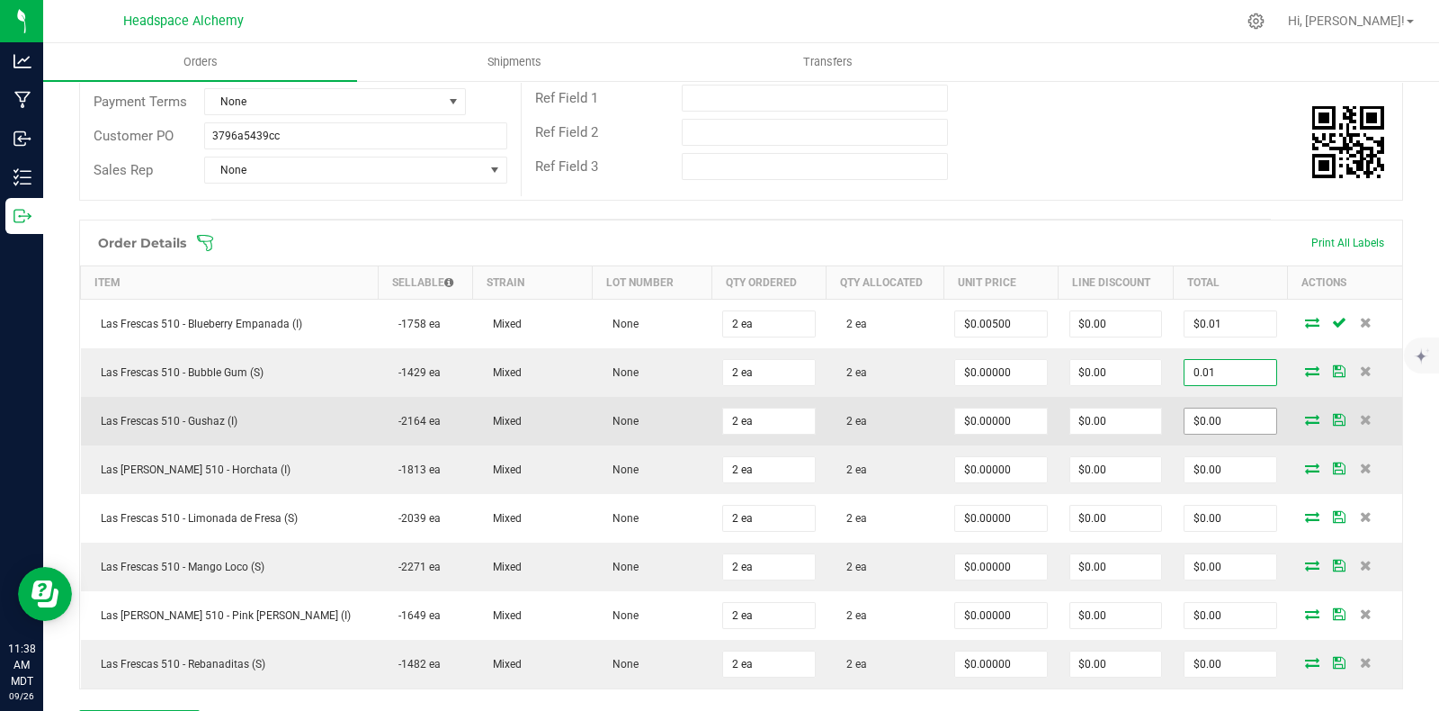
type input "0.01"
type input "$0.00500"
type input "$0.01"
click at [1197, 415] on input "0" at bounding box center [1230, 420] width 91 height 25
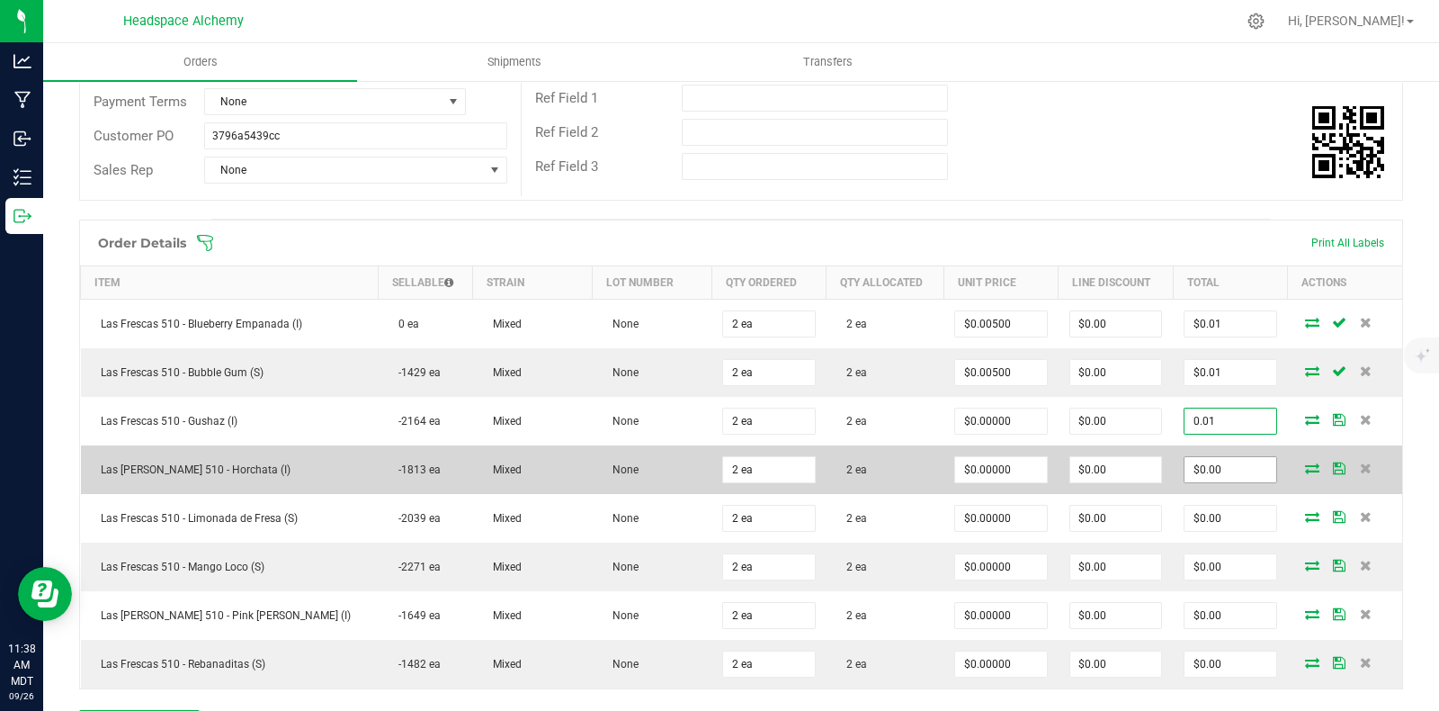
type input "0.01"
type input "$0.00500"
type input "$0.01"
click at [1206, 457] on input "0" at bounding box center [1230, 469] width 91 height 25
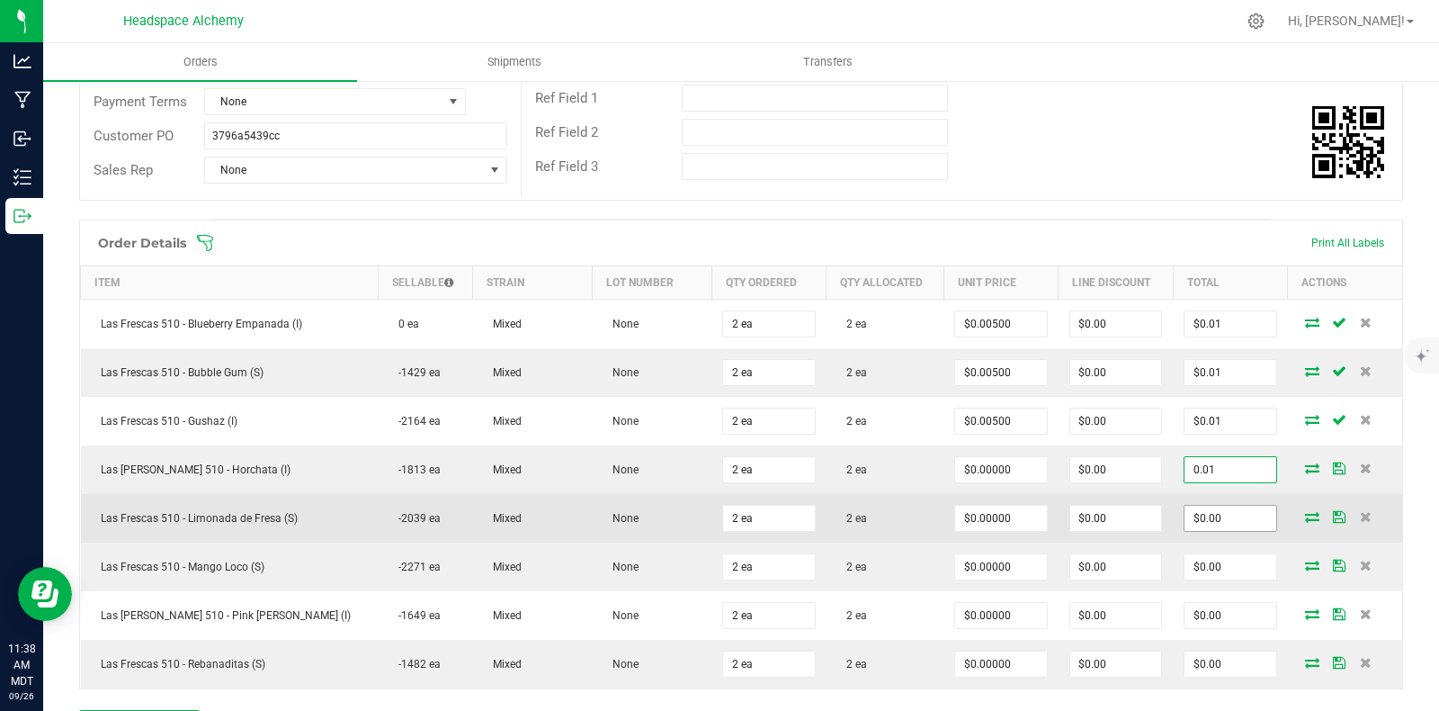
type input "0.01"
type input "$0.00500"
type input "$0.01"
click at [1228, 509] on input "0" at bounding box center [1230, 518] width 91 height 25
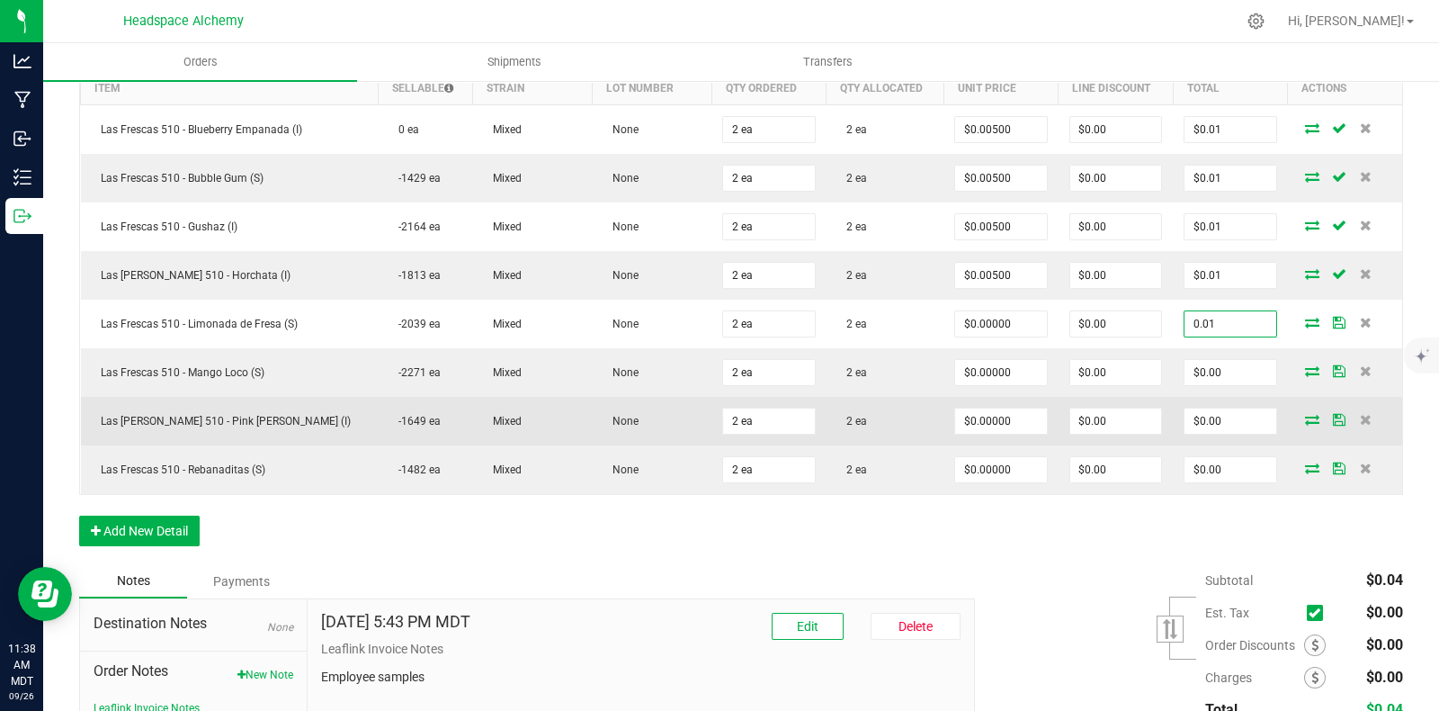
scroll to position [495, 0]
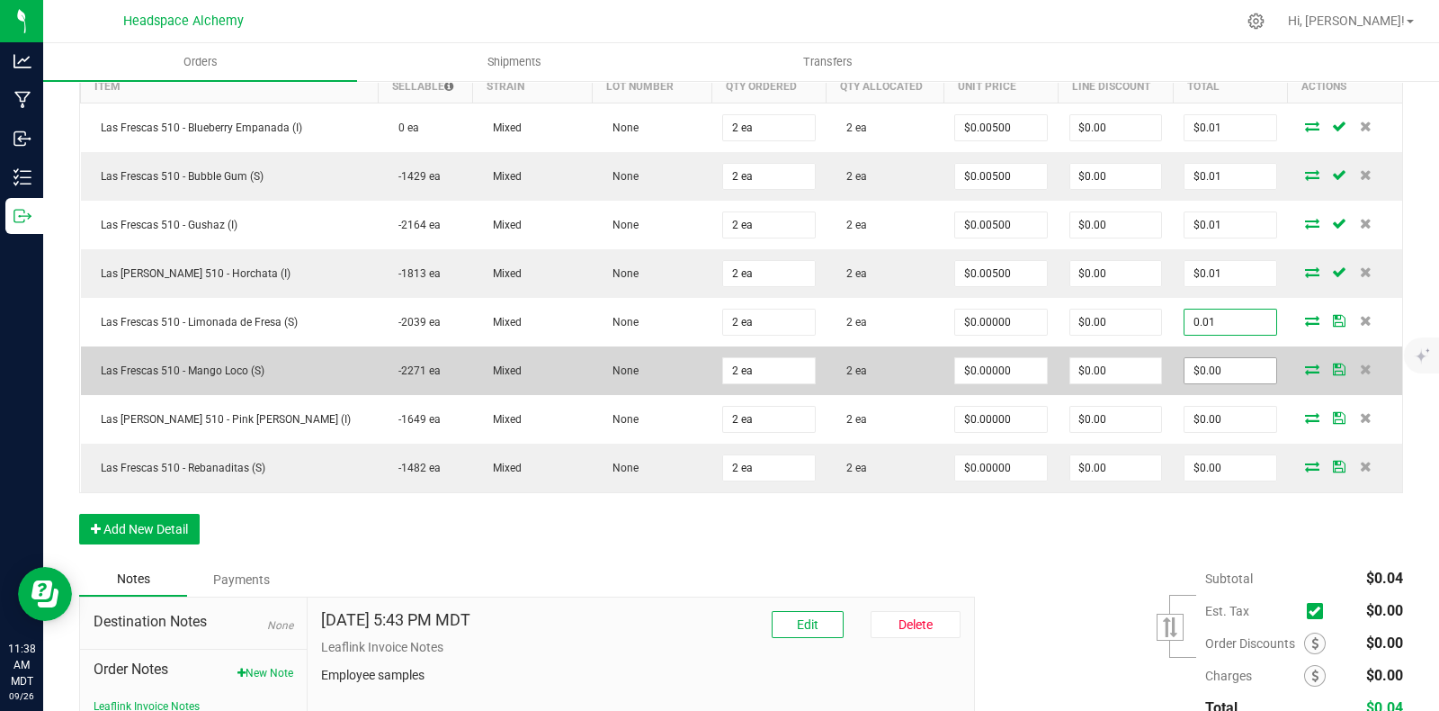
type input "0.01"
type input "$0.00500"
type input "$0.01"
click at [1197, 367] on input "0" at bounding box center [1230, 370] width 91 height 25
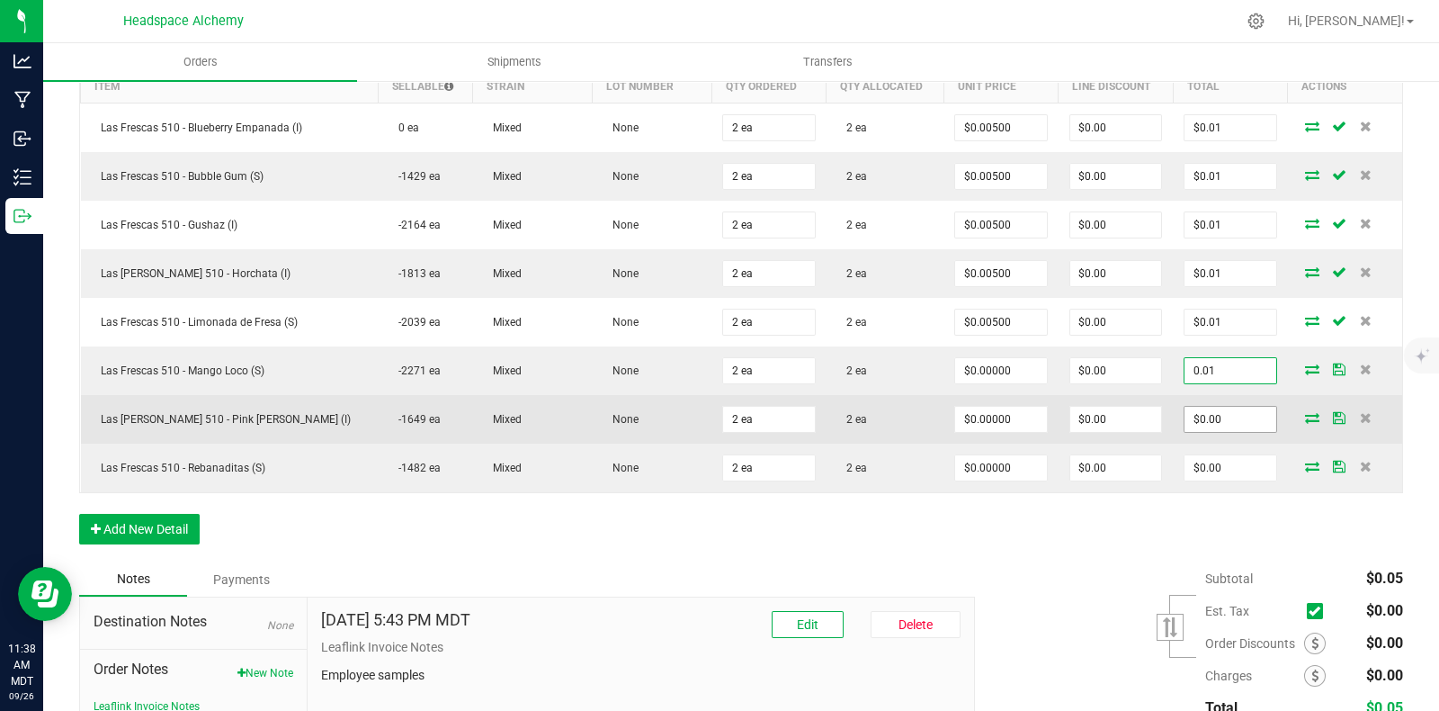
type input "0.01"
type input "$0.00500"
type input "$0.01"
click at [1185, 408] on input "0" at bounding box center [1230, 419] width 91 height 25
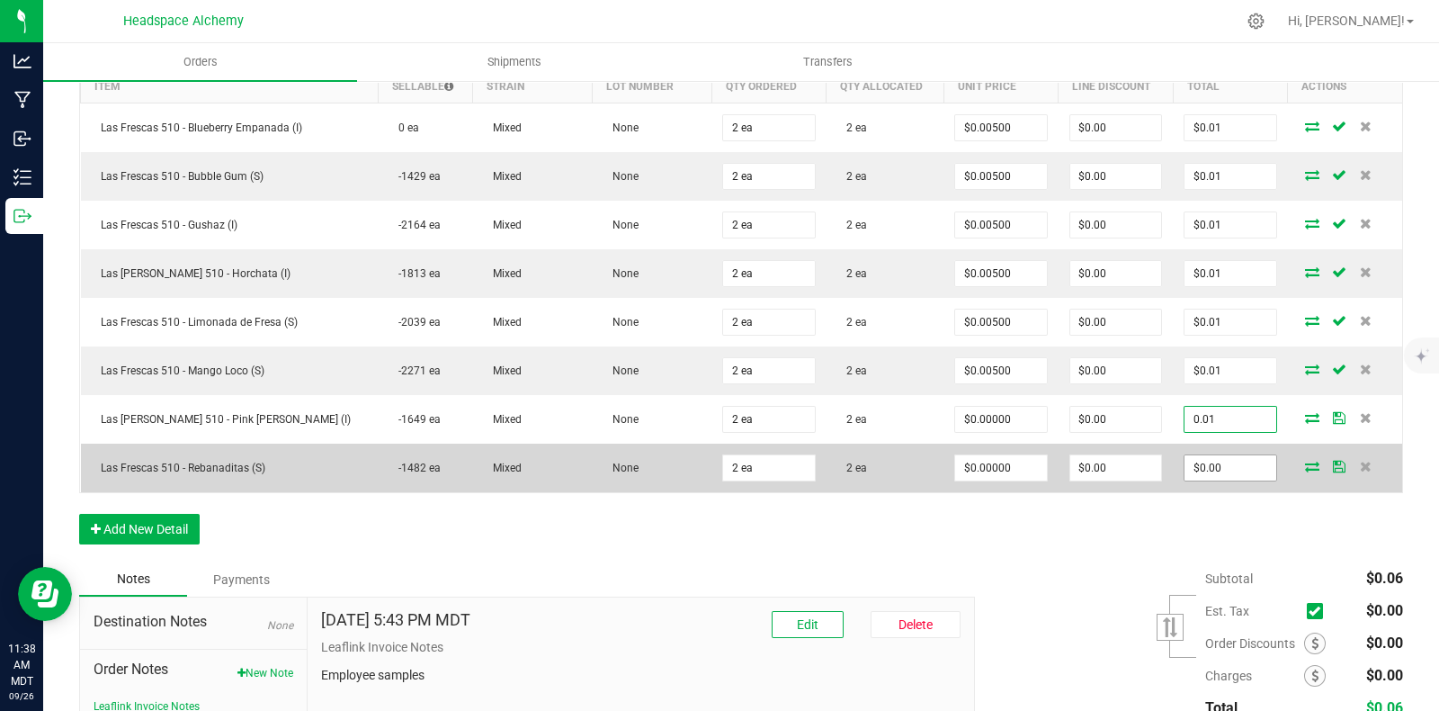
type input "0.01"
type input "$0.00500"
type input "$0.01"
click at [1195, 455] on input "0" at bounding box center [1230, 467] width 91 height 25
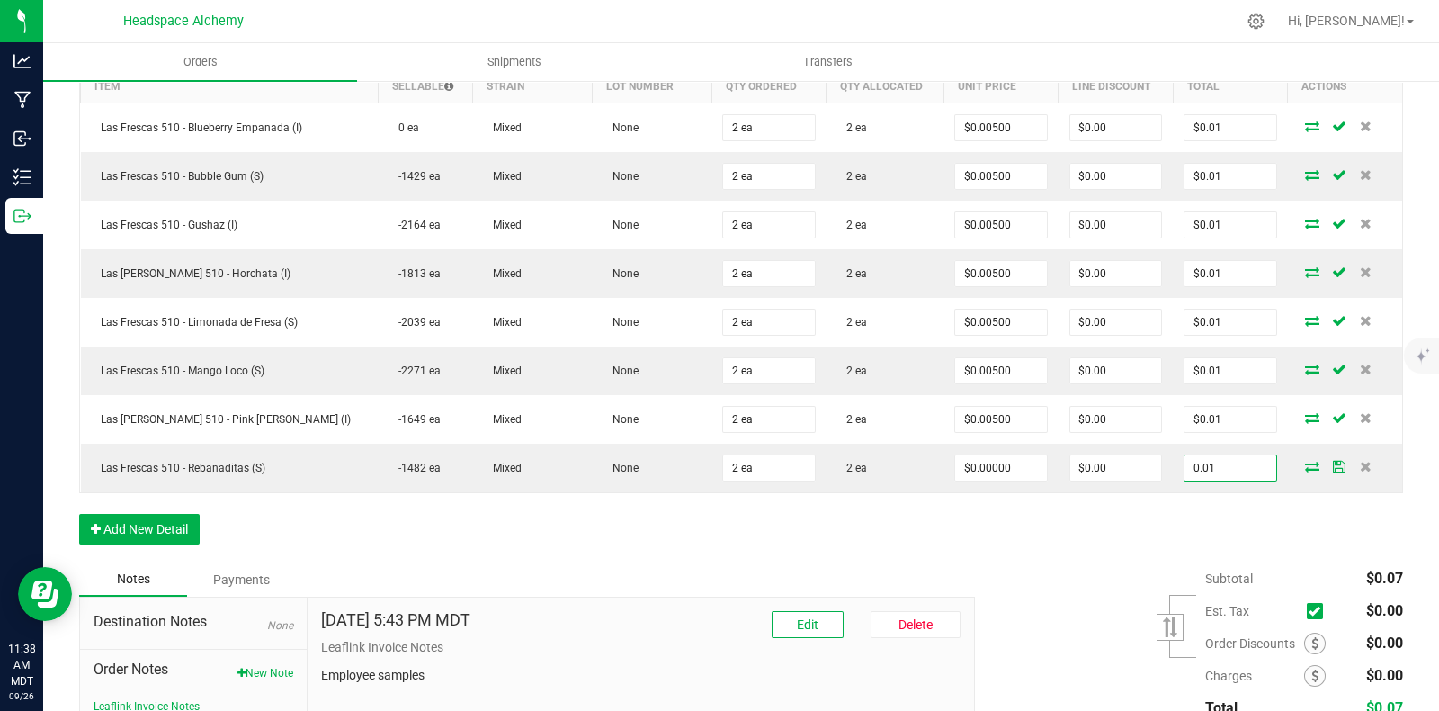
type input "0.01"
type input "$0.00500"
type input "$0.01"
click at [1164, 523] on div "Order Details Print All Labels Item Sellable Strain Lot Number Qty Ordered Qty …" at bounding box center [741, 292] width 1324 height 539
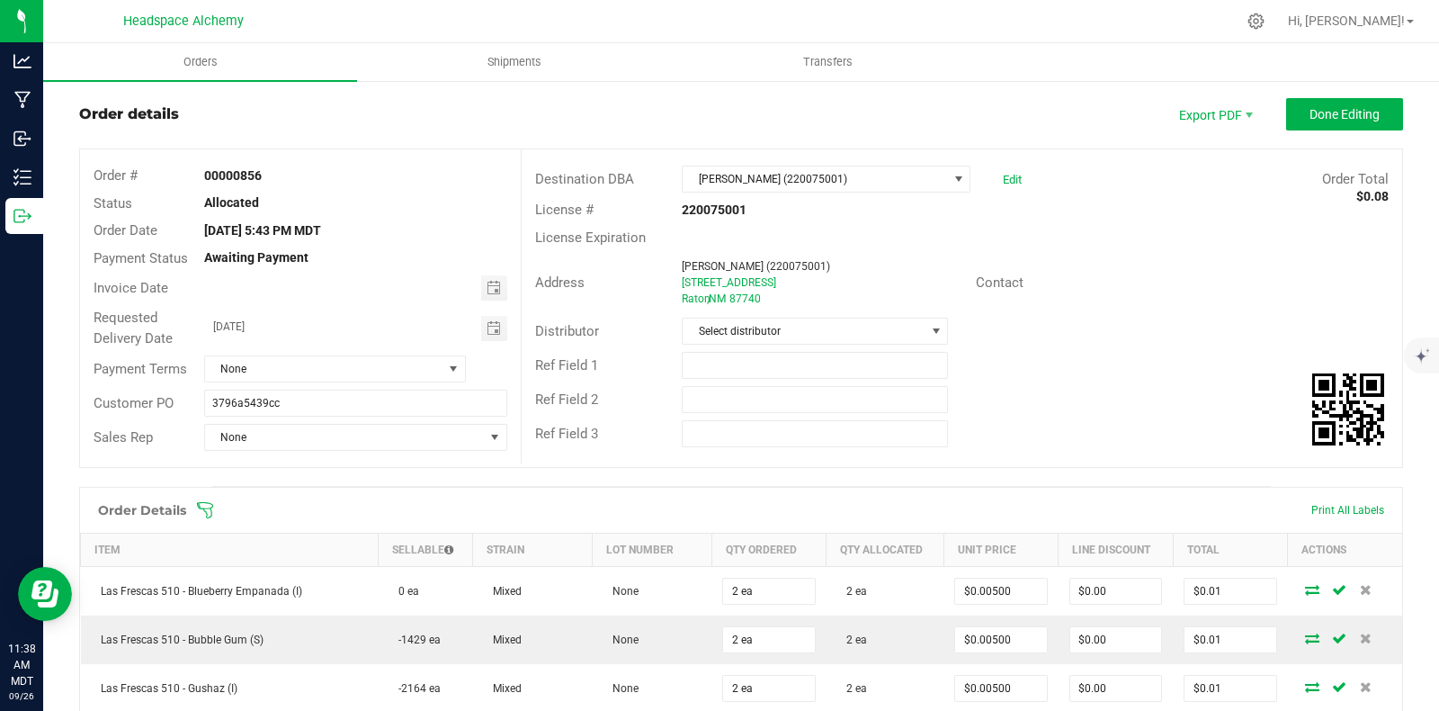
scroll to position [0, 0]
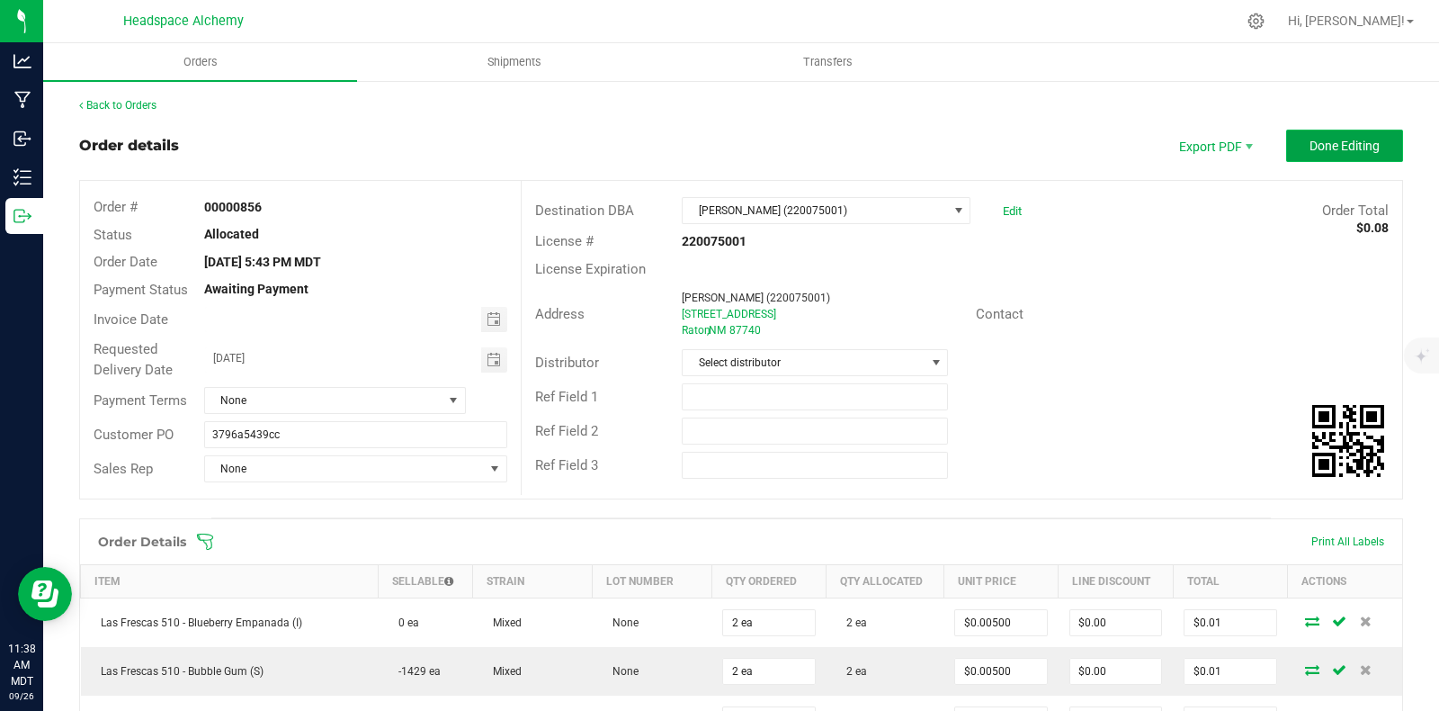
click at [1309, 153] on button "Done Editing" at bounding box center [1345, 146] width 117 height 32
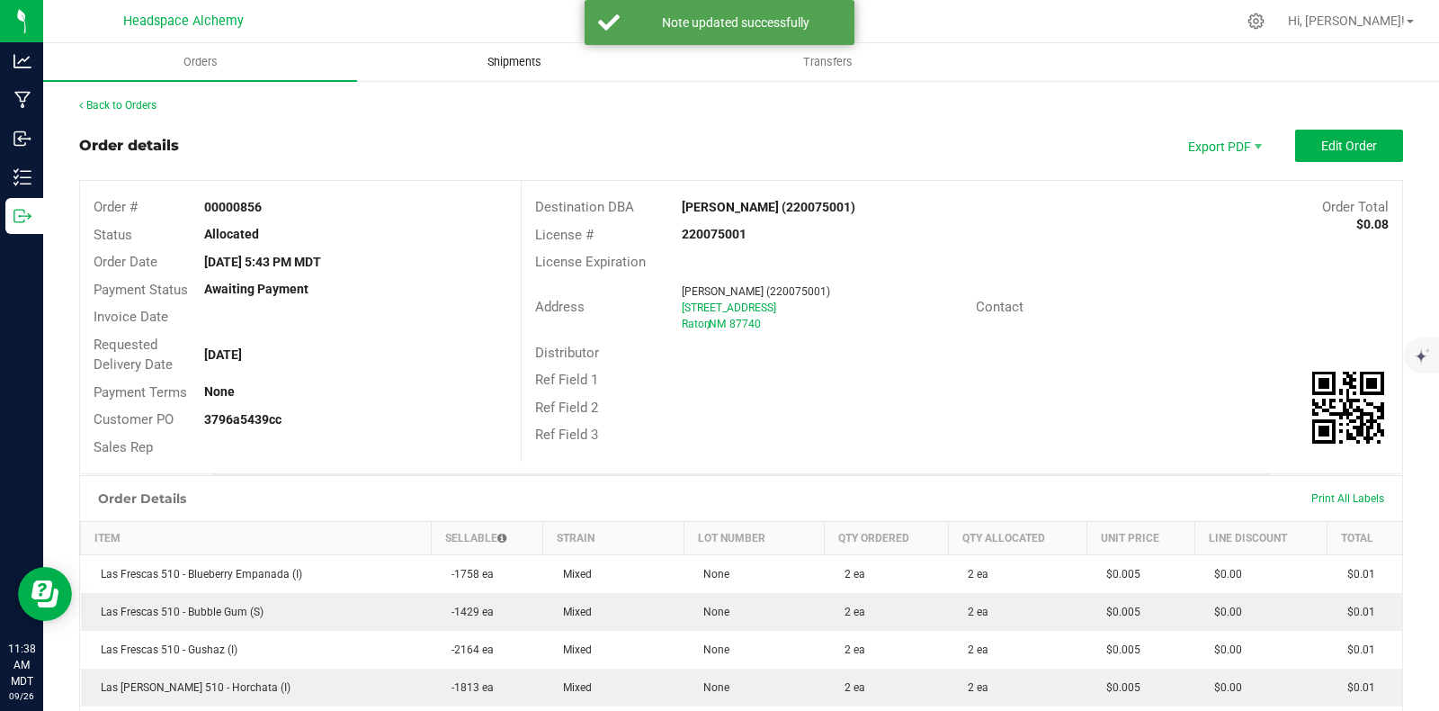
click at [485, 61] on span "Shipments" at bounding box center [514, 62] width 103 height 16
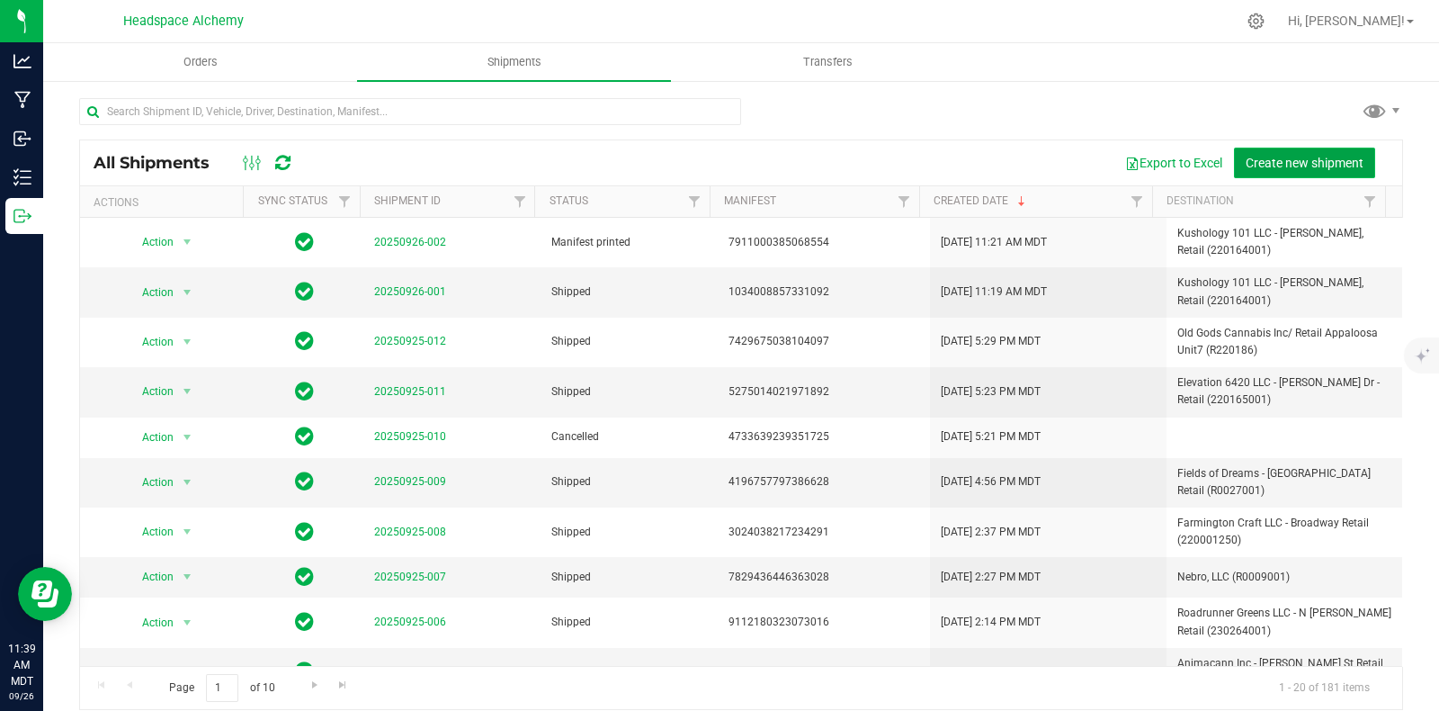
click at [1269, 168] on button "Create new shipment" at bounding box center [1304, 163] width 141 height 31
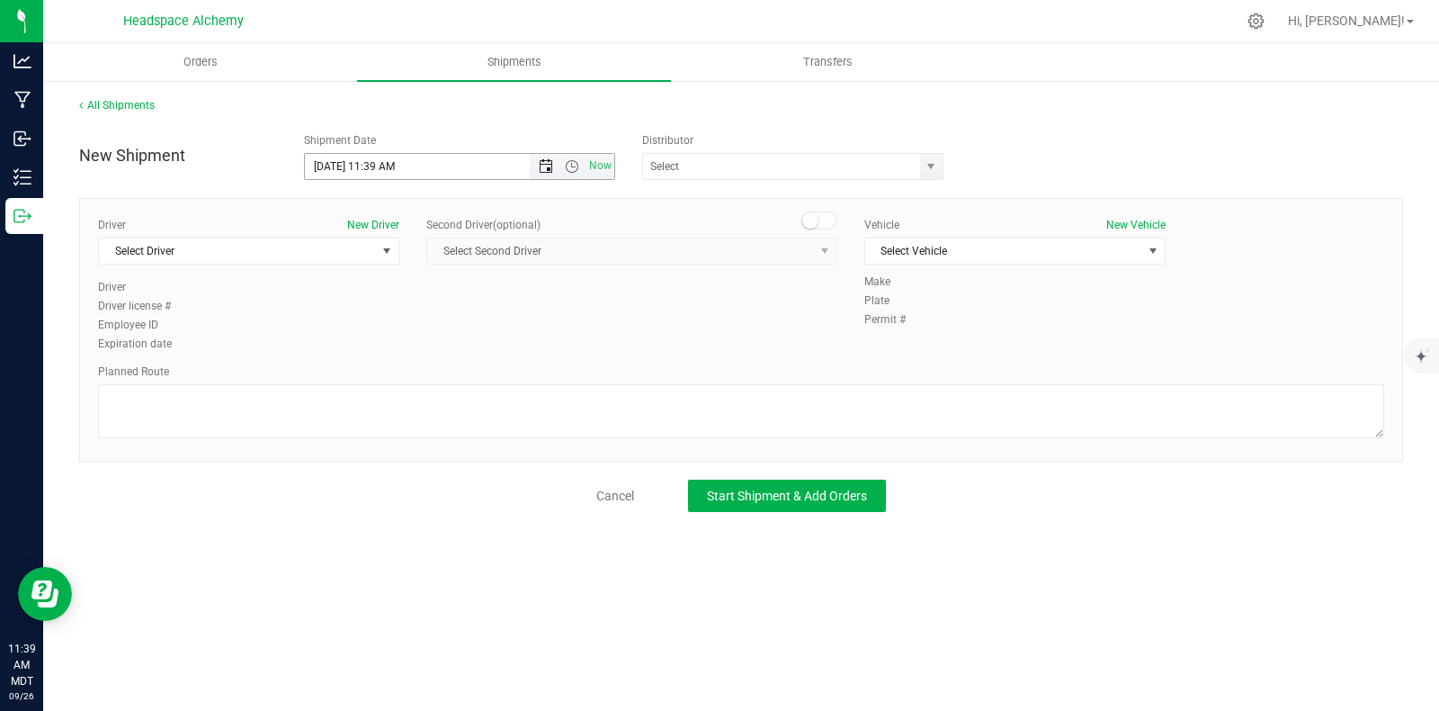
click at [532, 164] on span "Open the date view" at bounding box center [546, 166] width 31 height 14
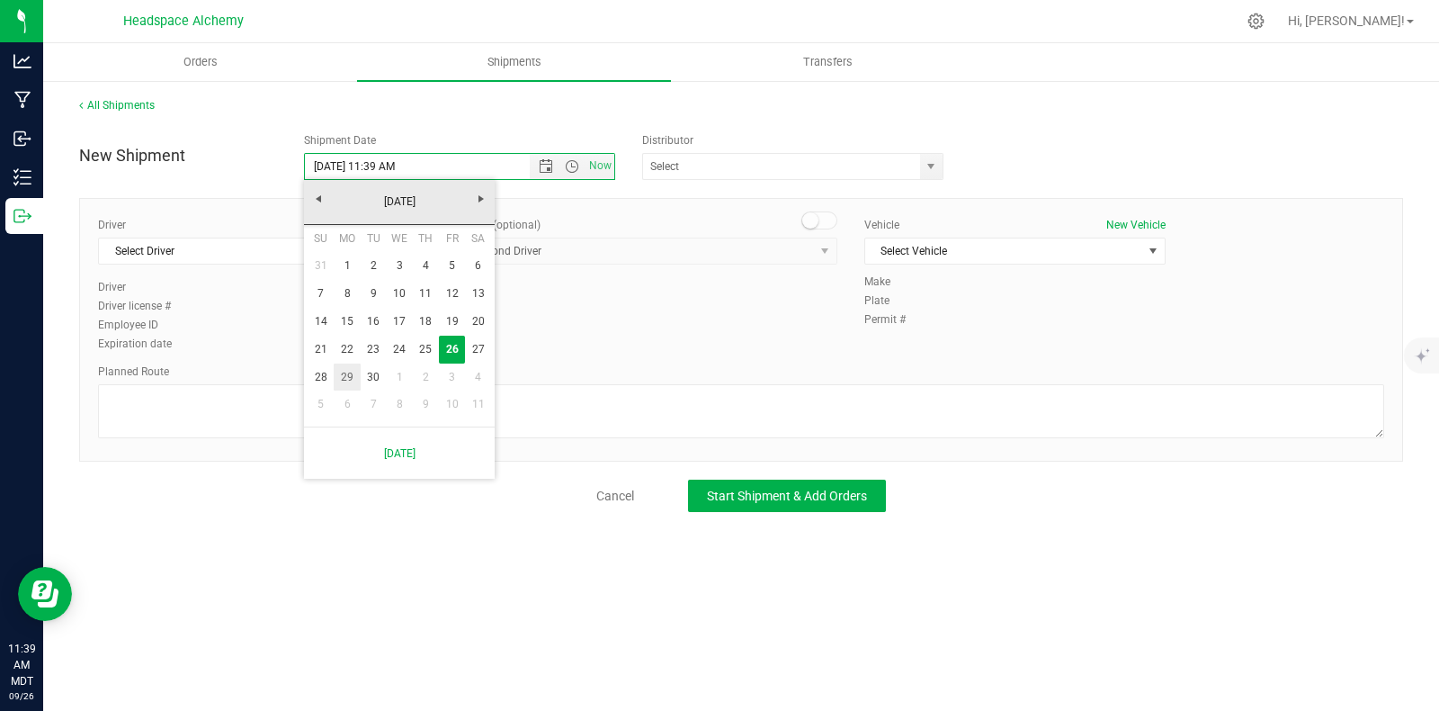
click at [345, 375] on link "29" at bounding box center [347, 377] width 26 height 28
type input "[DATE] 11:39 AM"
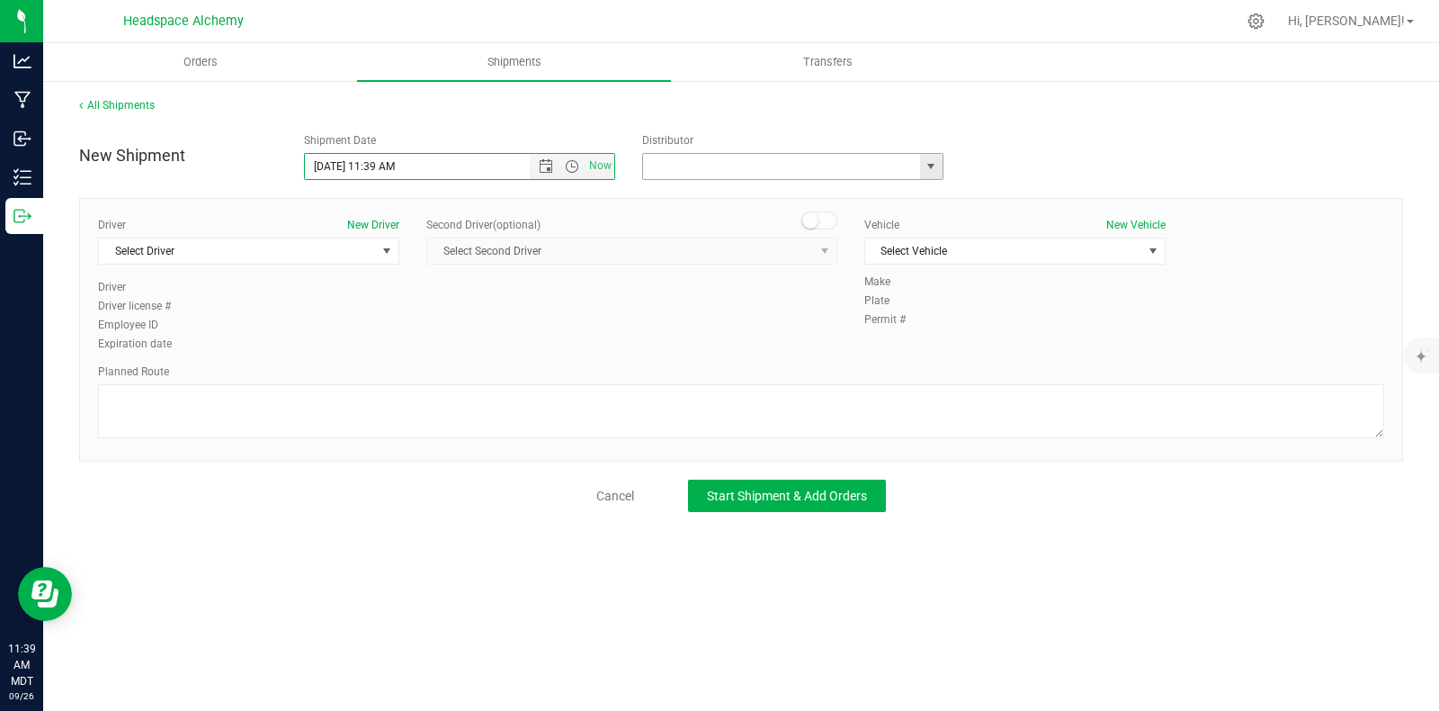
click at [690, 166] on input "text" at bounding box center [777, 166] width 269 height 25
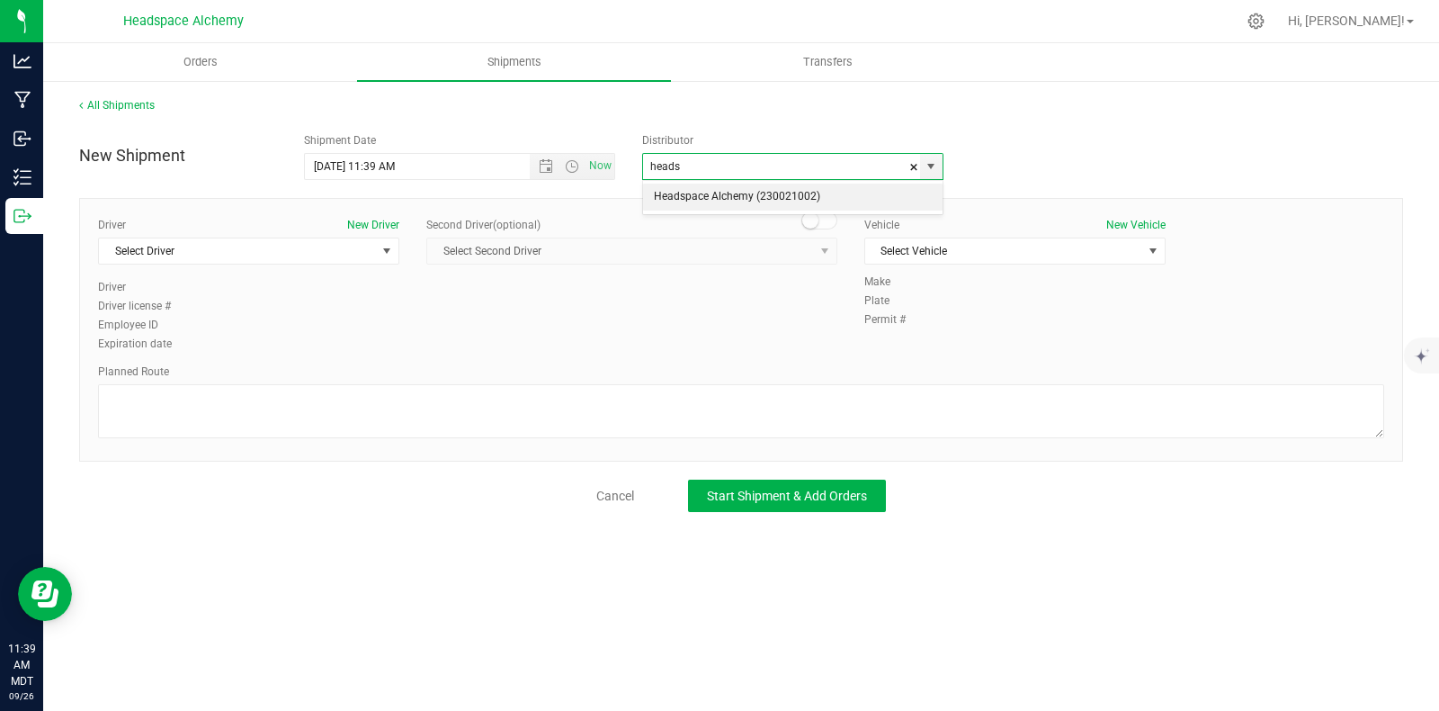
click at [731, 191] on li "Headspace Alchemy (230021002)" at bounding box center [793, 197] width 300 height 27
type input "Headspace Alchemy (230021002)"
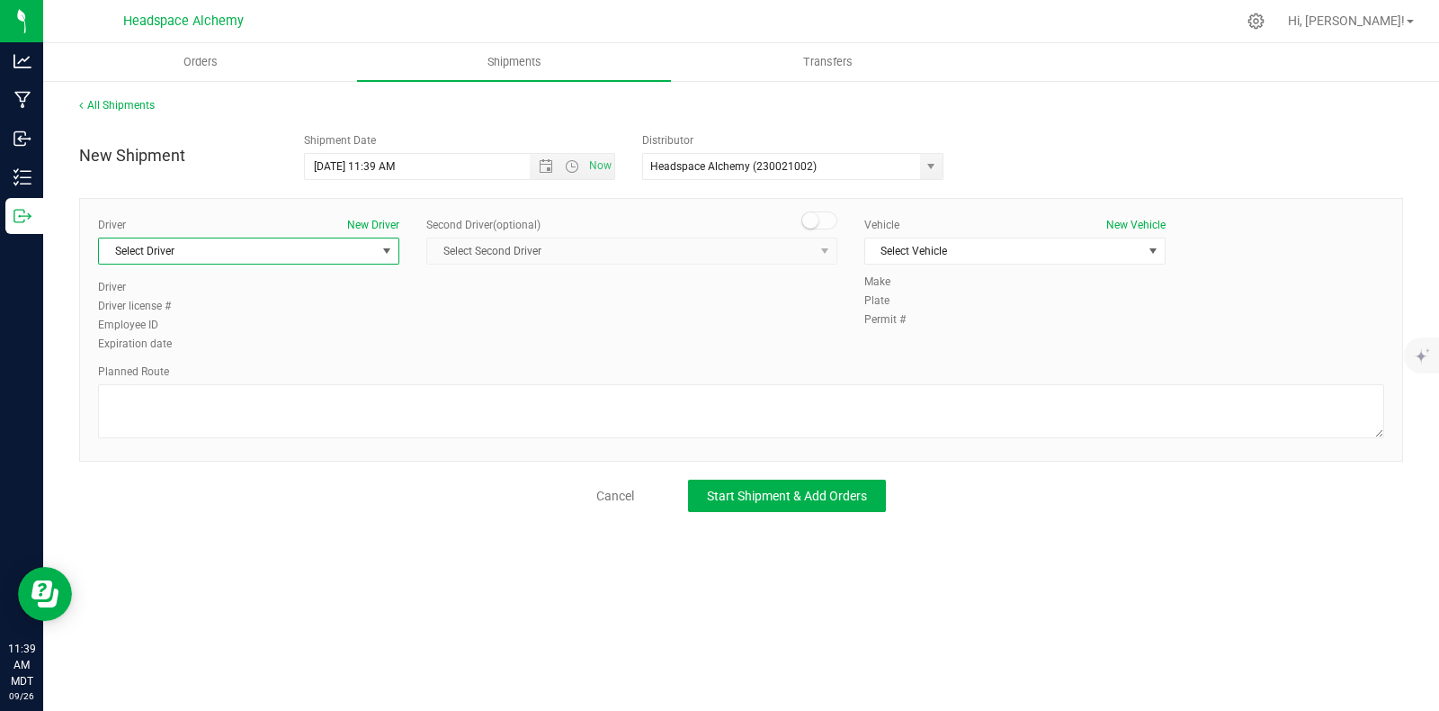
click at [372, 258] on span "Select Driver" at bounding box center [237, 250] width 277 height 25
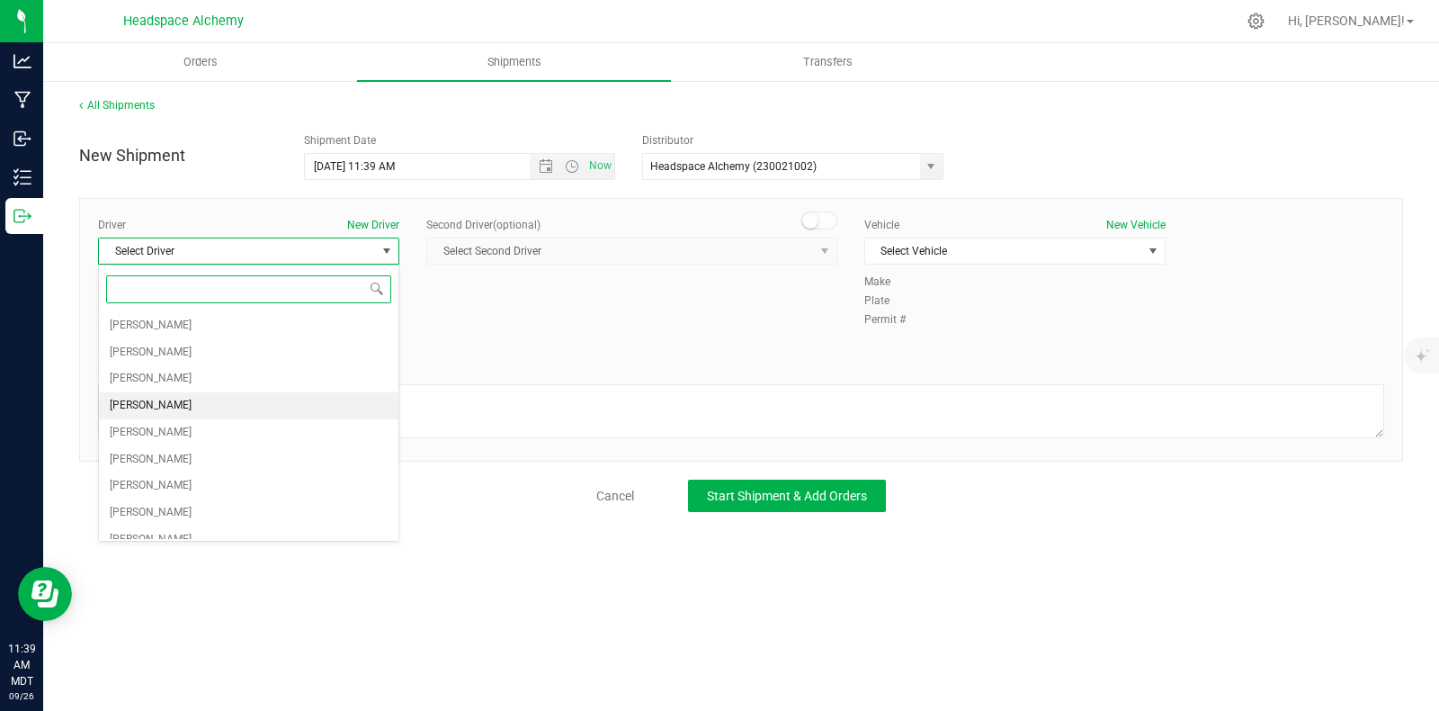
click at [144, 402] on span "[PERSON_NAME]" at bounding box center [151, 405] width 82 height 23
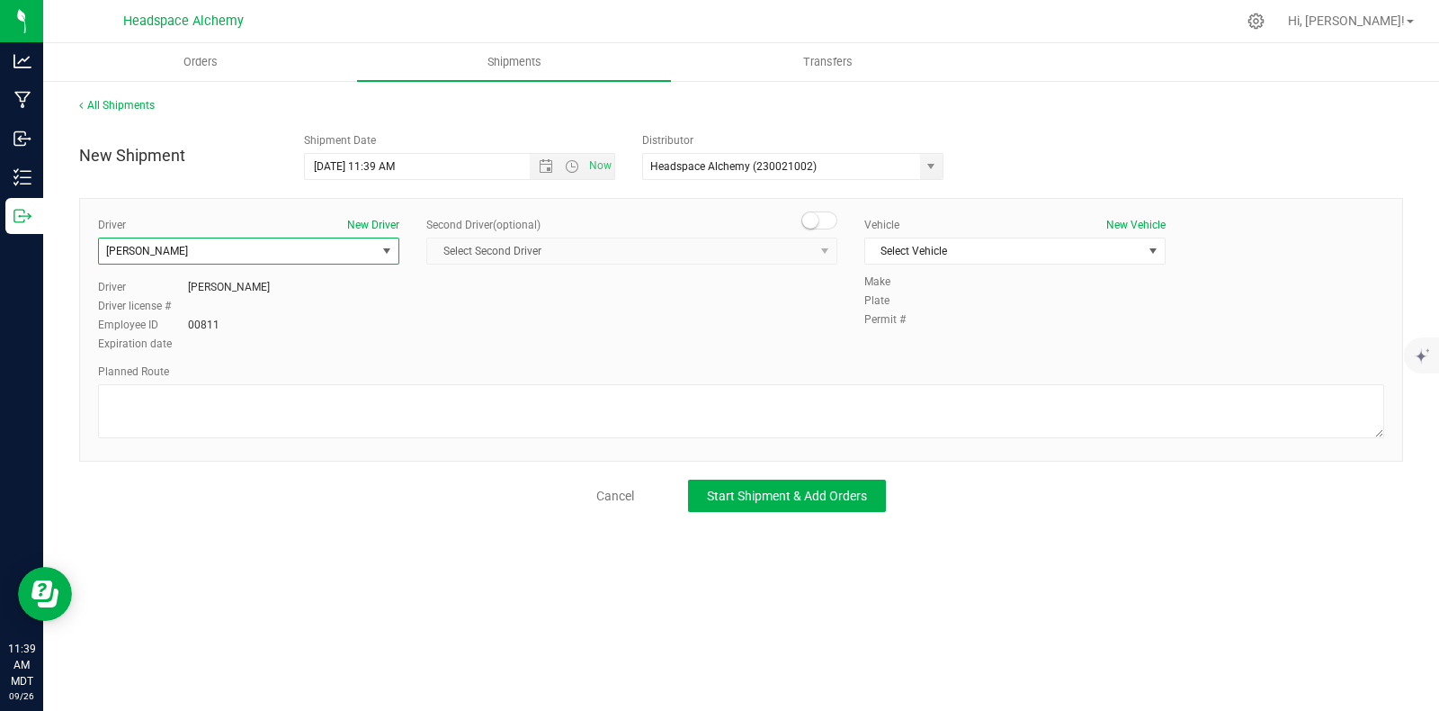
click at [817, 219] on small at bounding box center [810, 220] width 16 height 16
click at [821, 255] on span "select" at bounding box center [825, 251] width 14 height 14
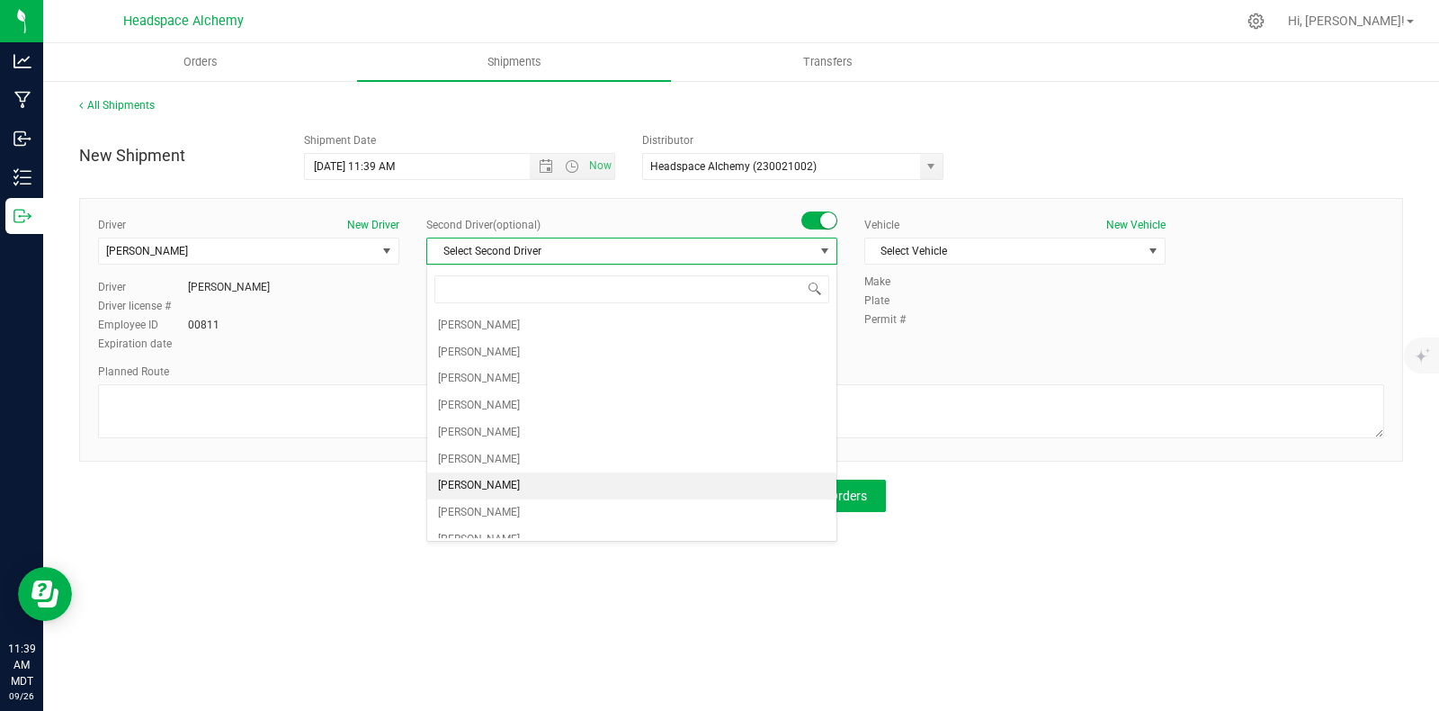
click at [489, 480] on span "[PERSON_NAME]" at bounding box center [479, 485] width 82 height 23
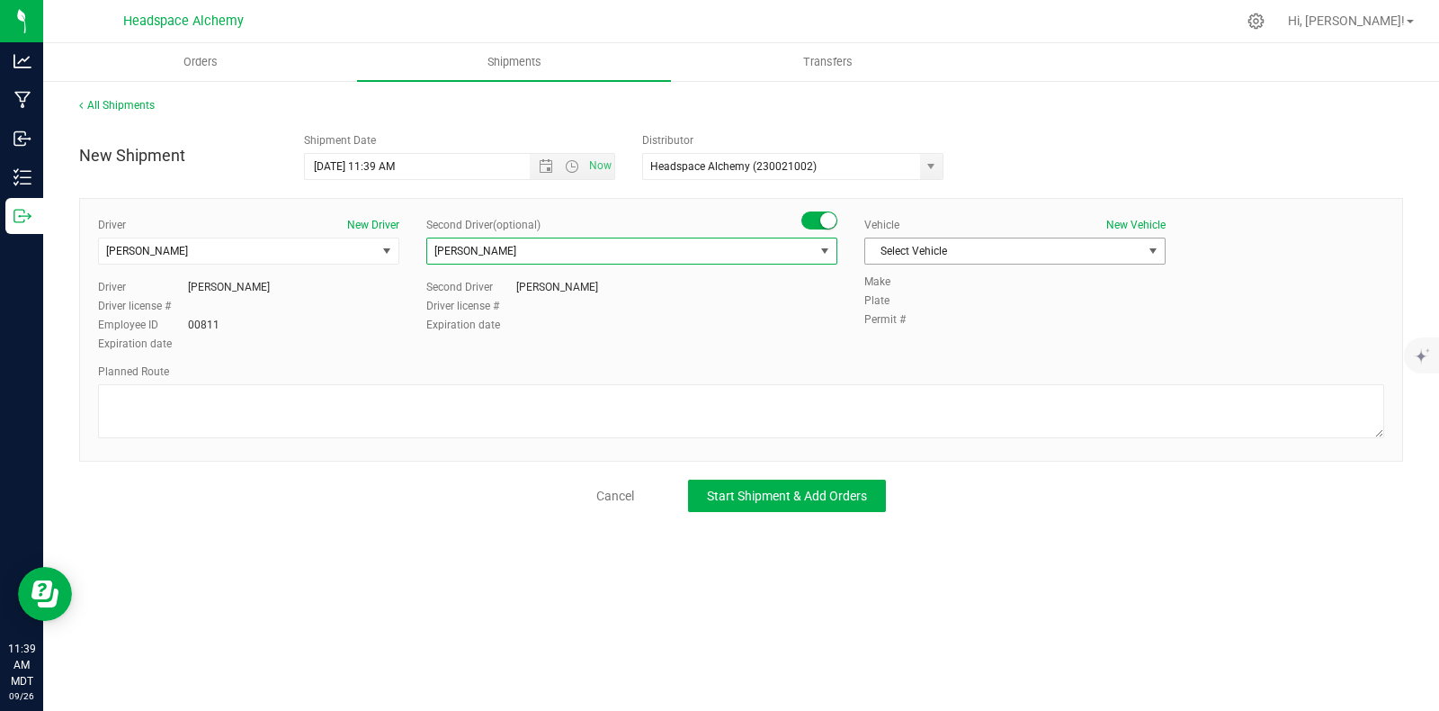
click at [972, 240] on span "Select Vehicle" at bounding box center [1003, 250] width 277 height 25
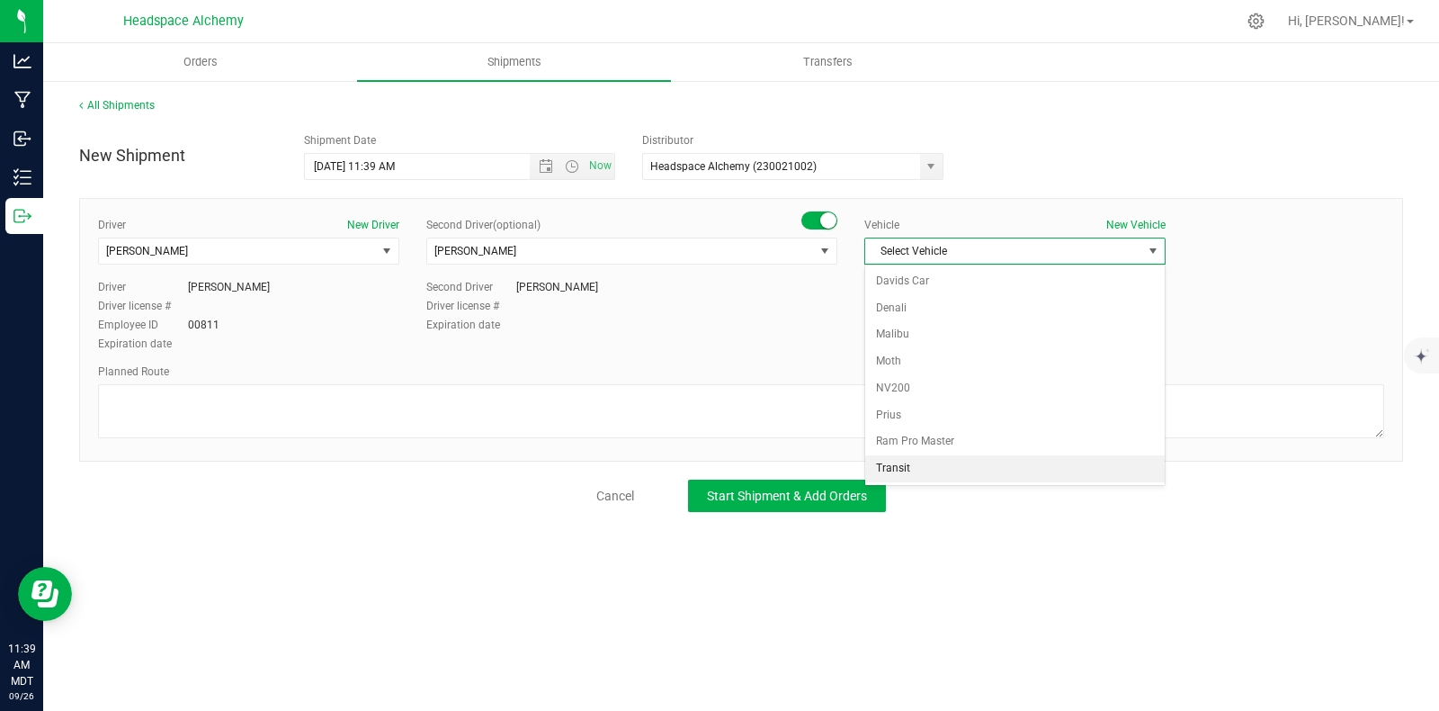
click at [905, 468] on li "Transit" at bounding box center [1015, 468] width 300 height 27
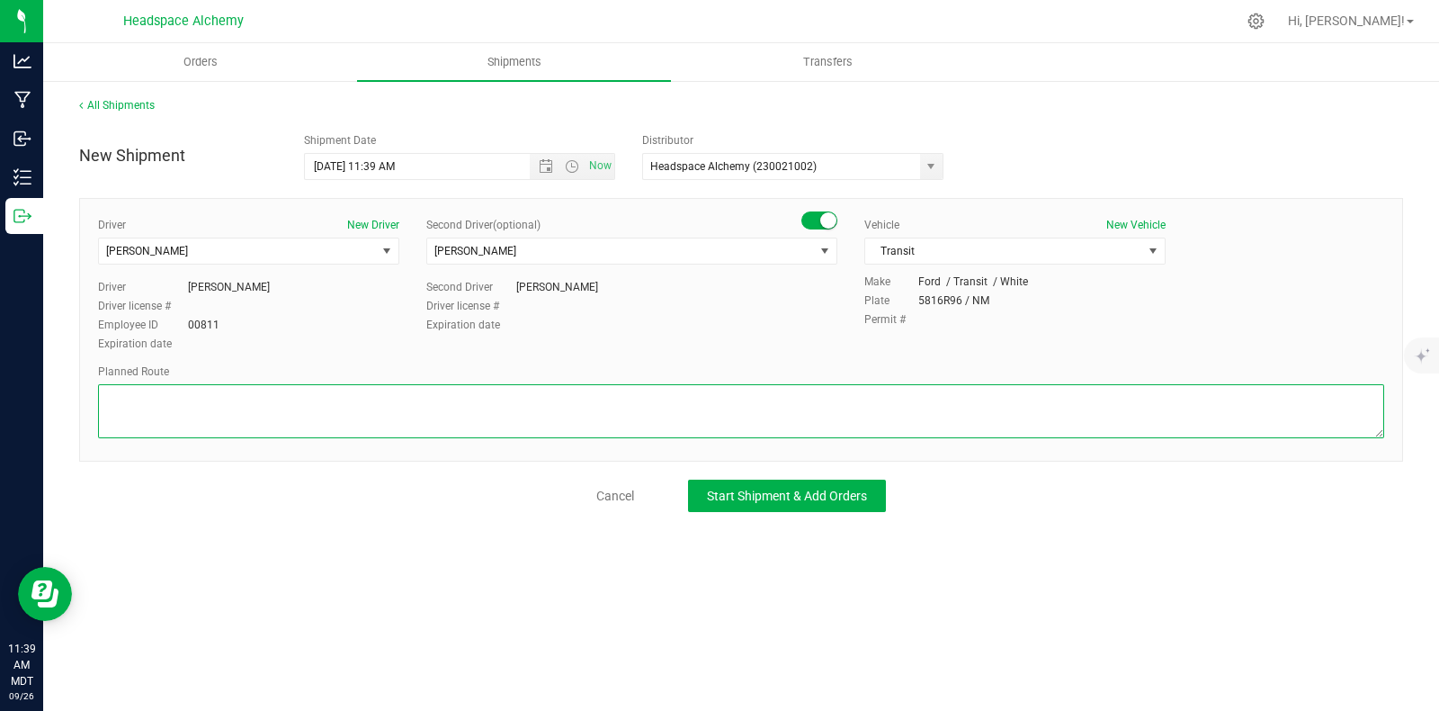
paste textarea "[STREET_ADDRESS]  Take [GEOGRAPHIC_DATA] to W [GEOGRAPHIC_DATA] 4 min (1.2 mi)…"
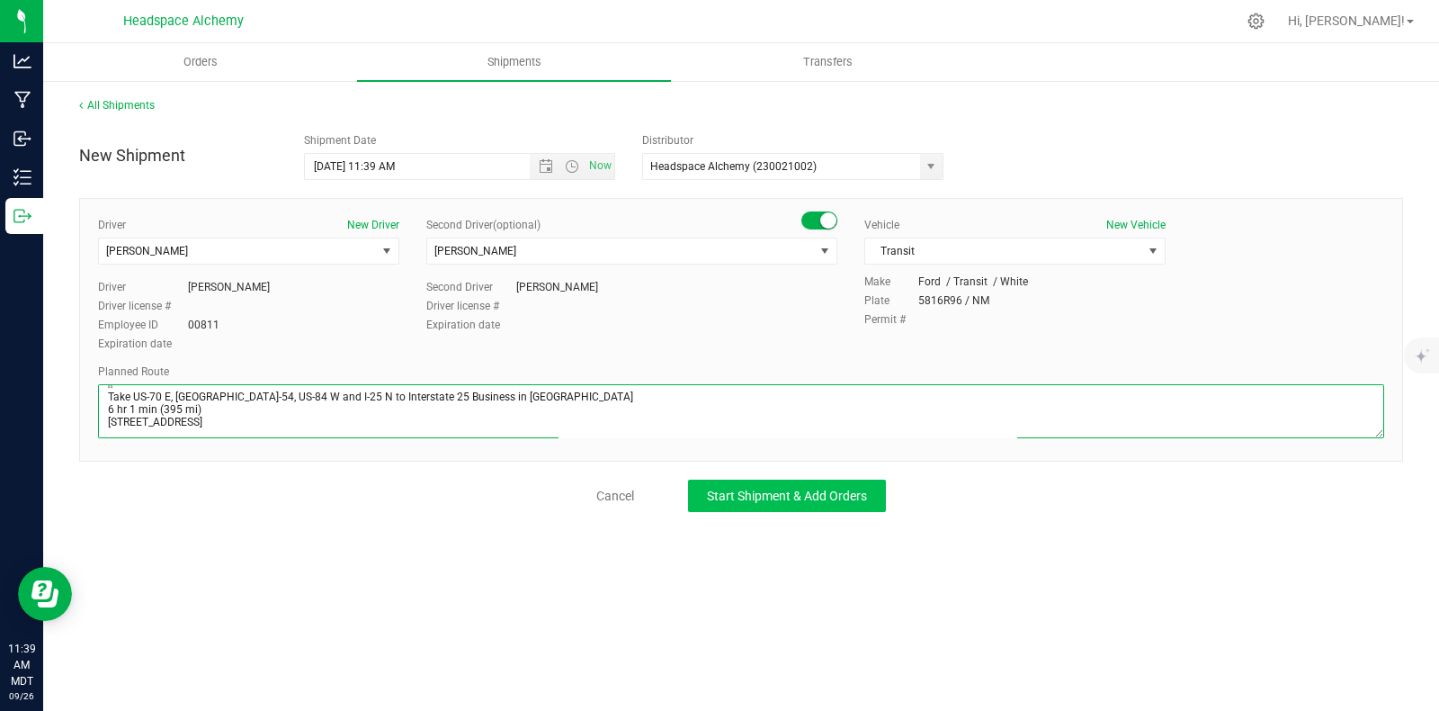
type textarea "[STREET_ADDRESS]  Take [GEOGRAPHIC_DATA] to W [GEOGRAPHIC_DATA] 4 min (1.2 mi)…"
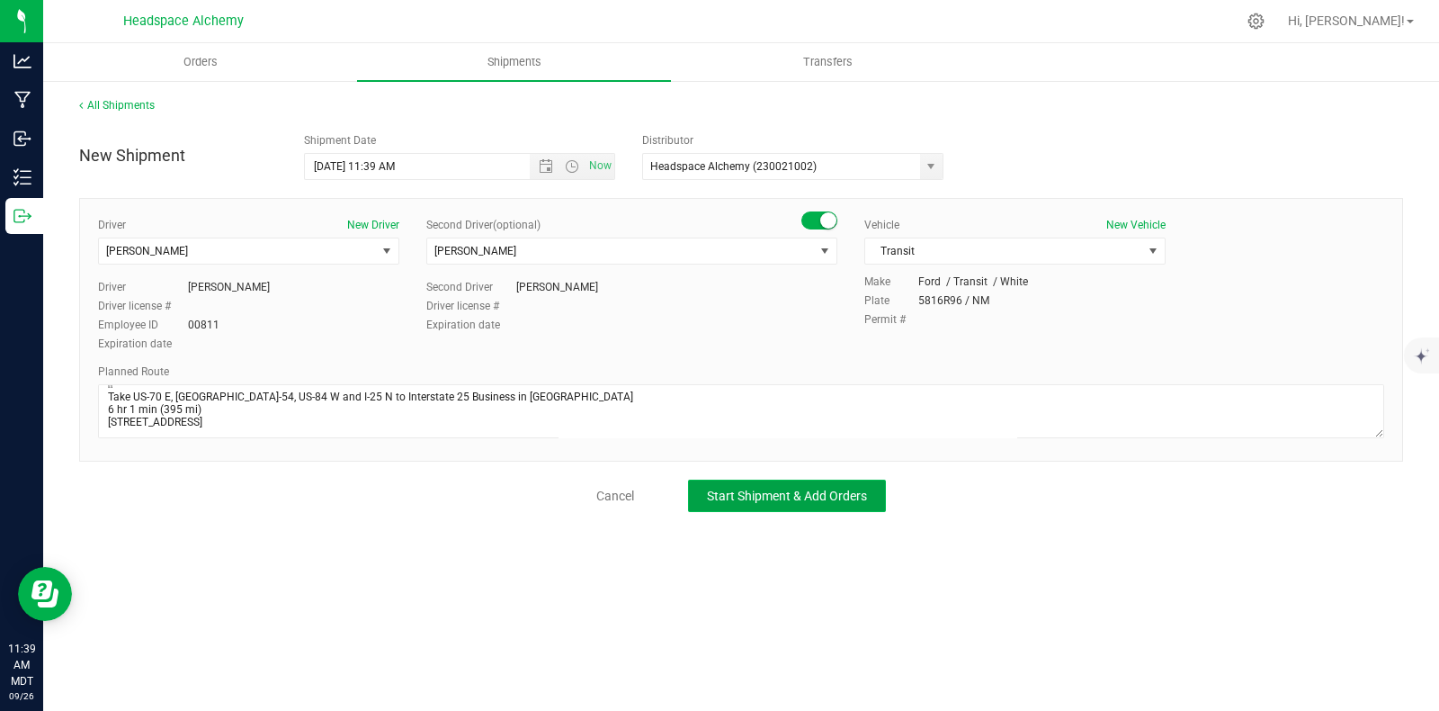
click at [796, 502] on button "Start Shipment & Add Orders" at bounding box center [787, 496] width 198 height 32
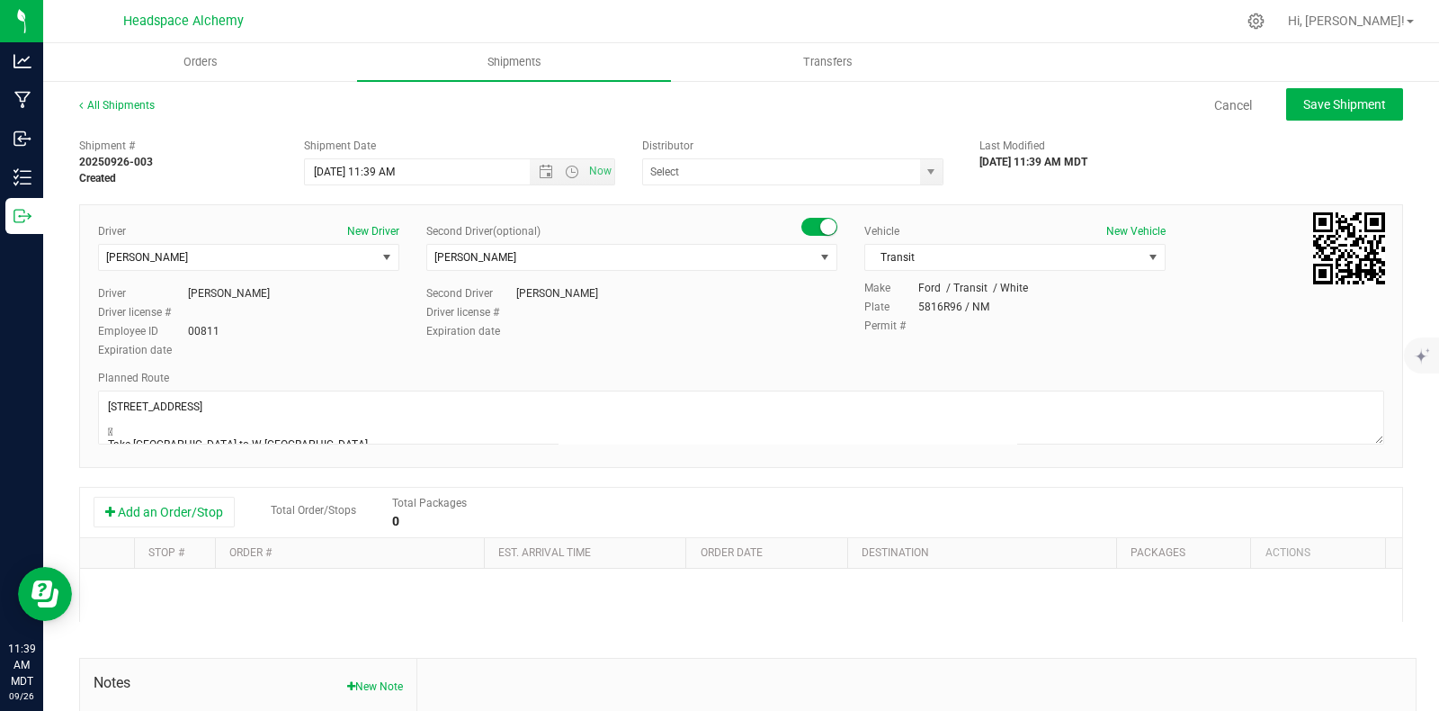
type input "Headspace Alchemy (230021002)"
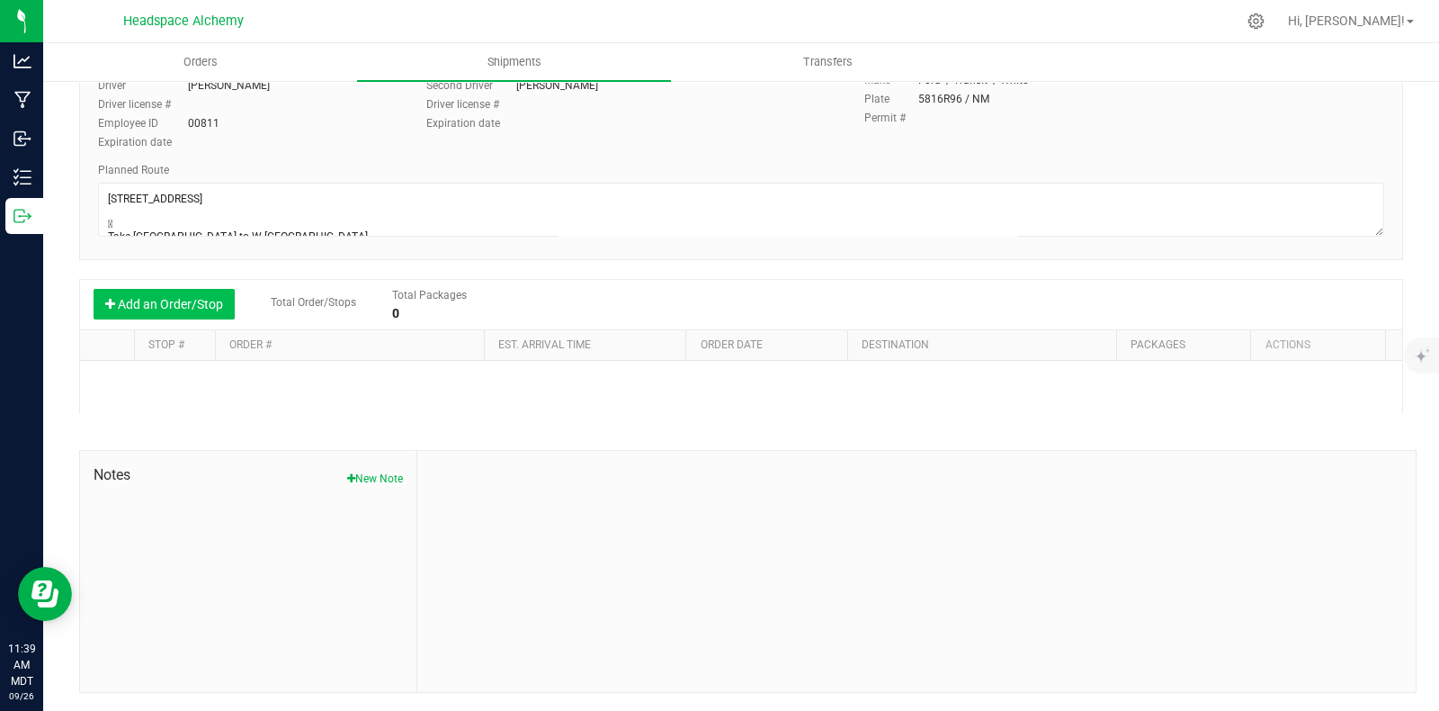
click at [131, 300] on button "Add an Order/Stop" at bounding box center [164, 304] width 141 height 31
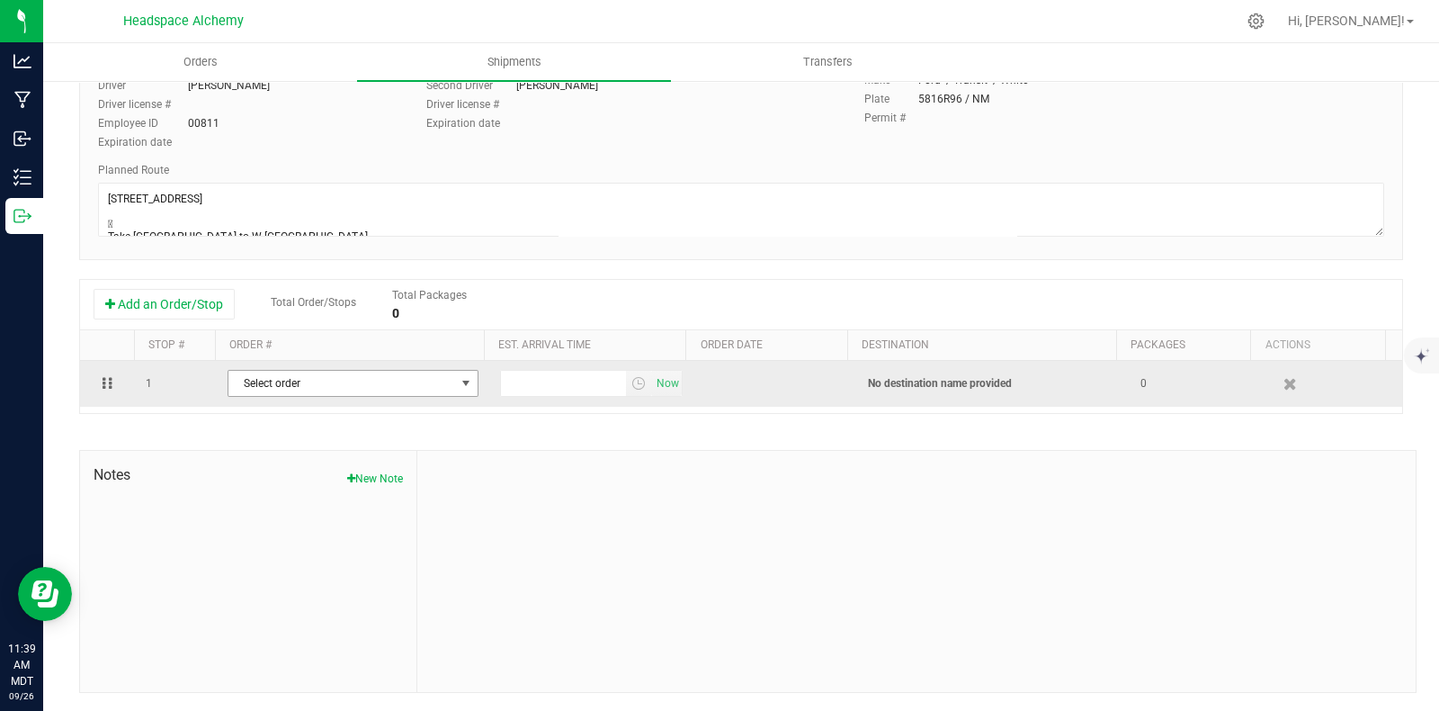
click at [459, 382] on span "select" at bounding box center [466, 383] width 14 height 14
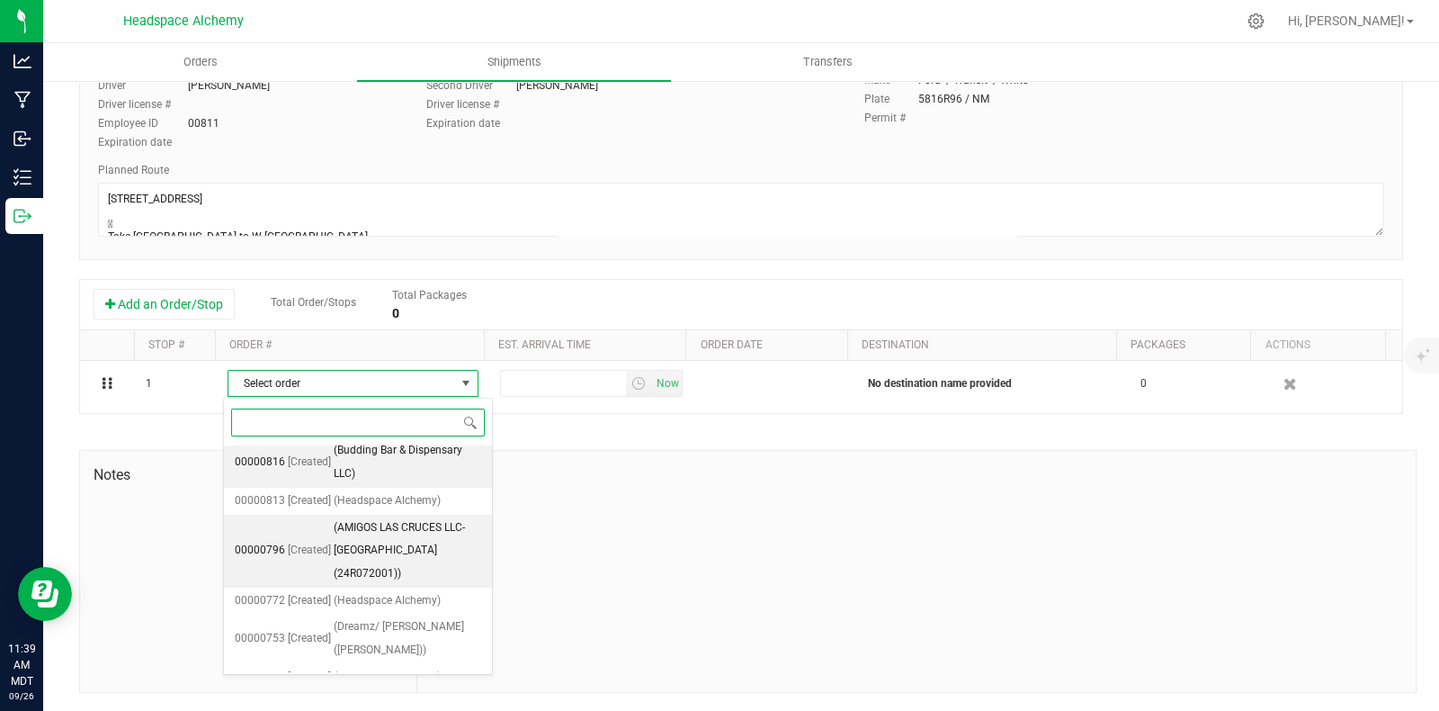
scroll to position [493, 0]
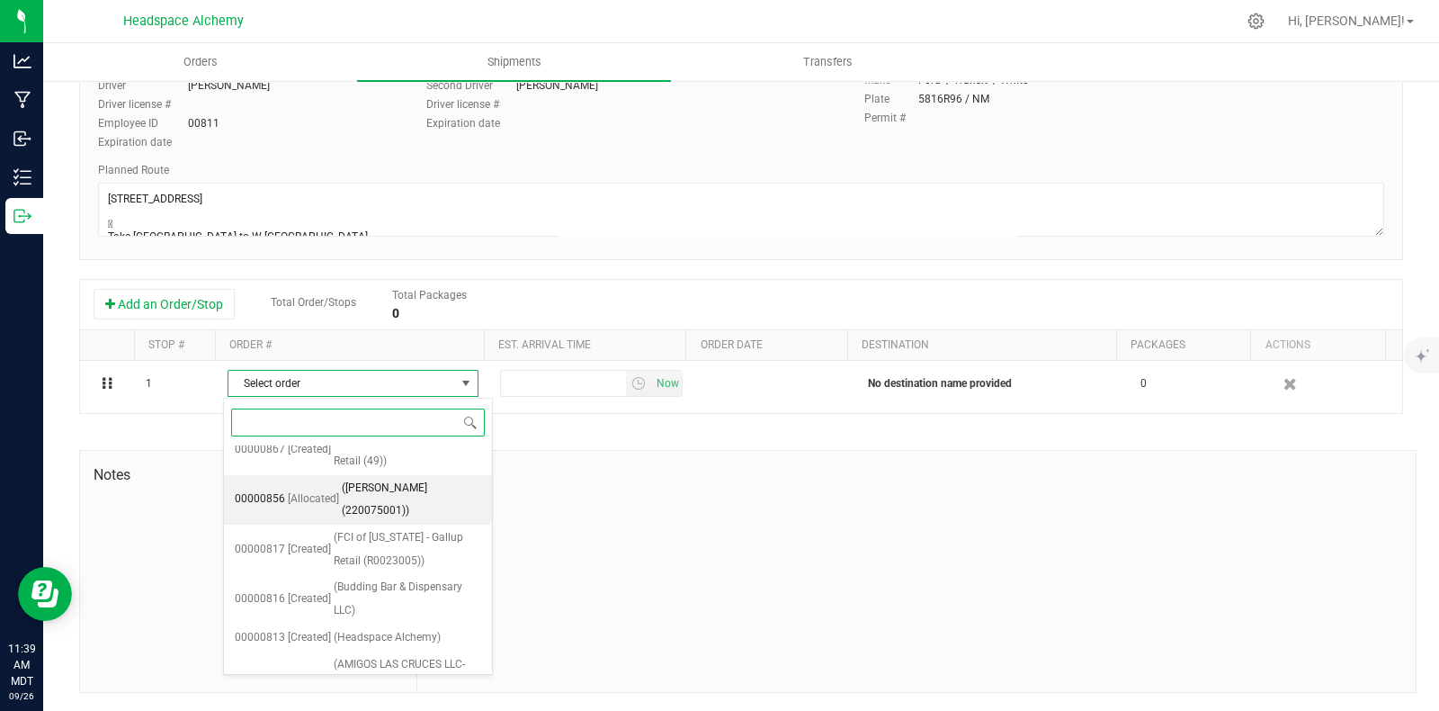
click at [395, 498] on span "([PERSON_NAME] (220075001))" at bounding box center [411, 500] width 139 height 46
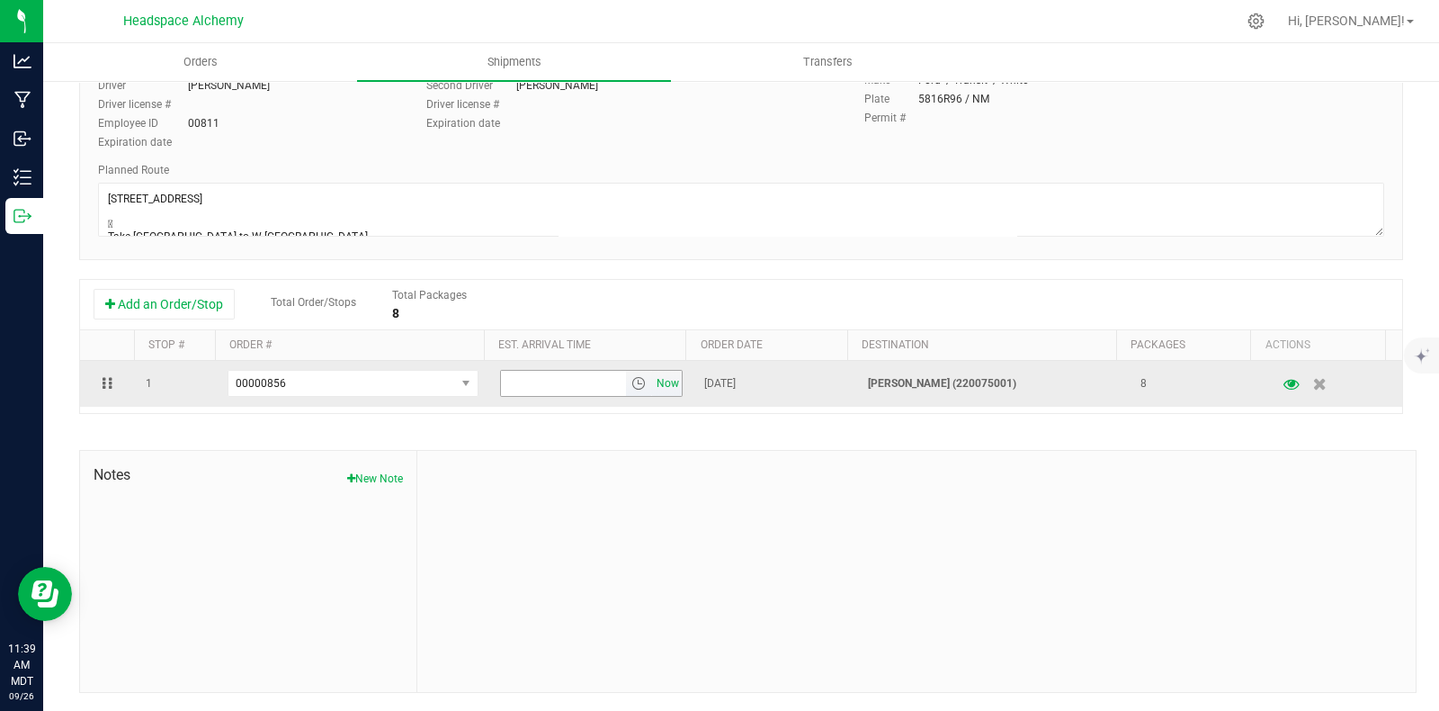
click at [657, 385] on span "Now" at bounding box center [668, 384] width 31 height 26
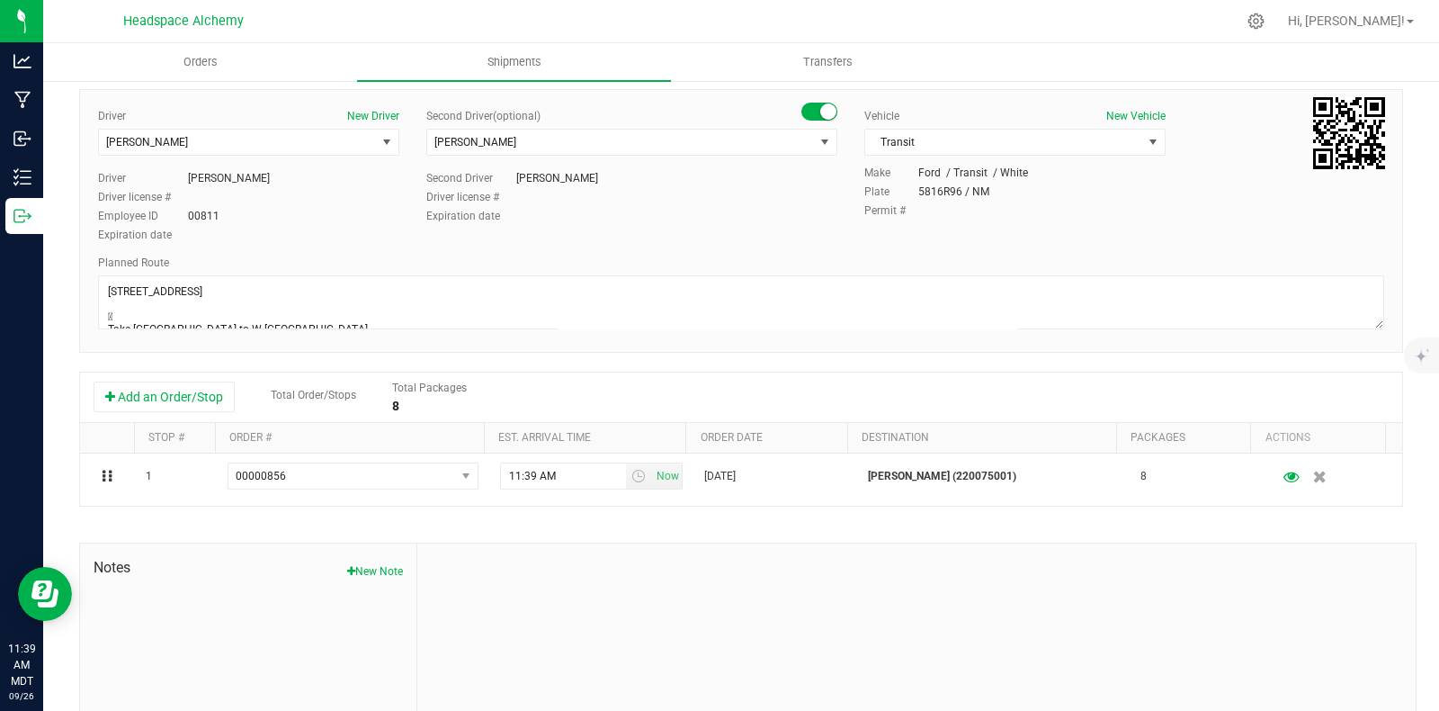
scroll to position [0, 0]
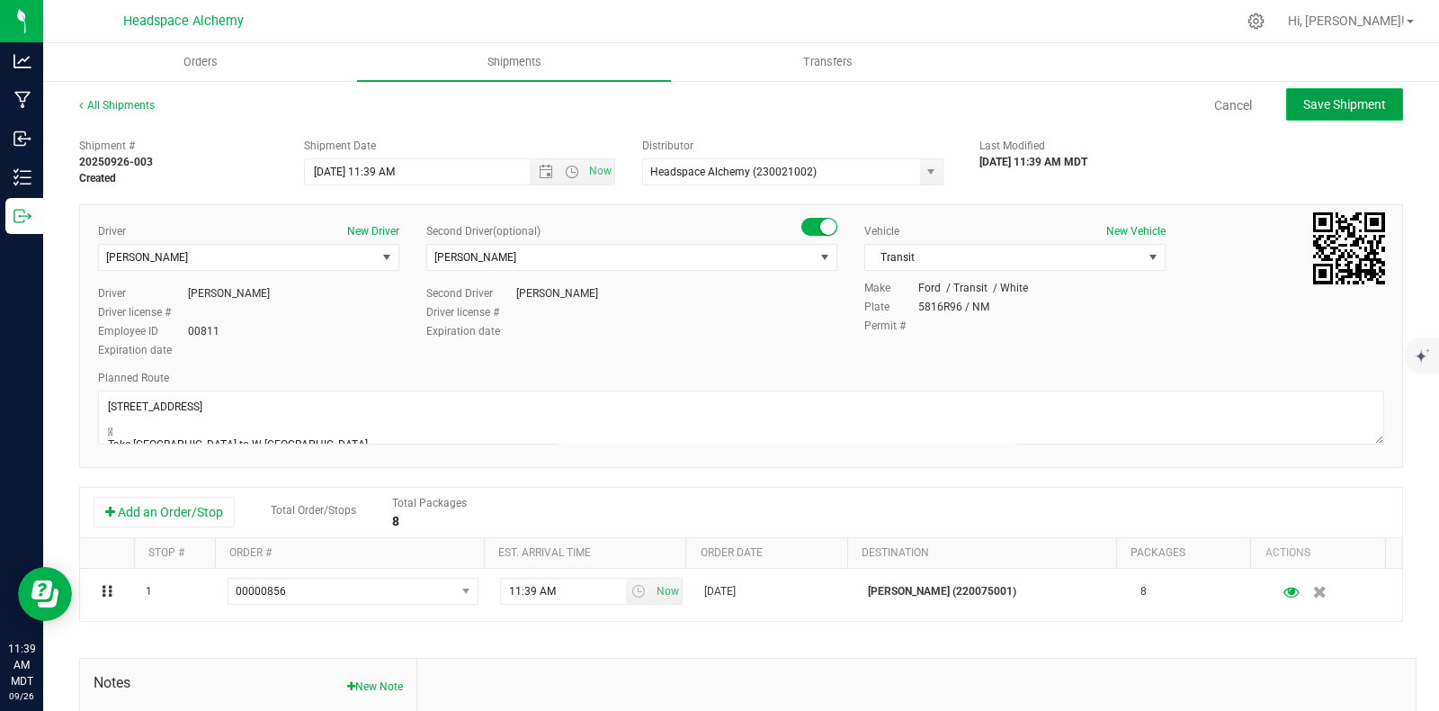
click at [1308, 119] on button "Save Shipment" at bounding box center [1345, 104] width 117 height 32
type input "[DATE] 5:39 PM"
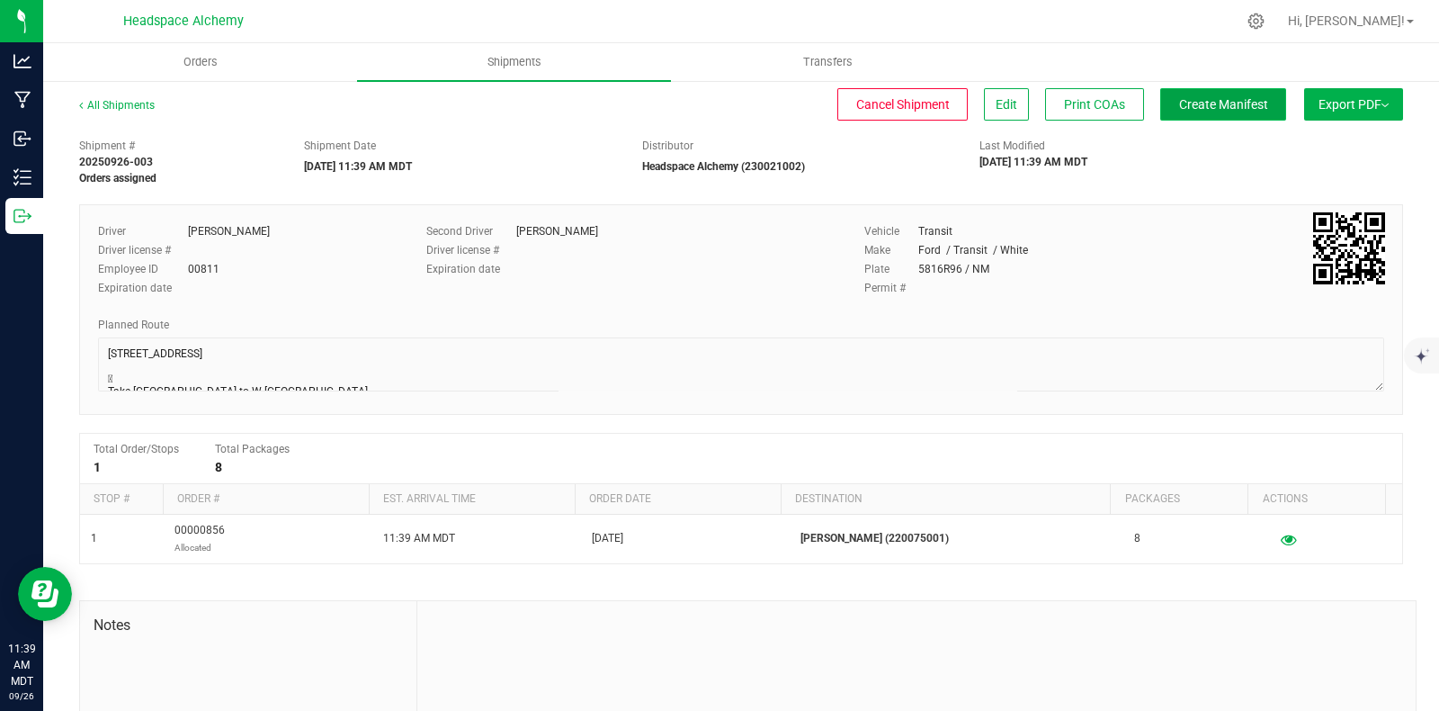
click at [1209, 105] on span "Create Manifest" at bounding box center [1223, 104] width 89 height 14
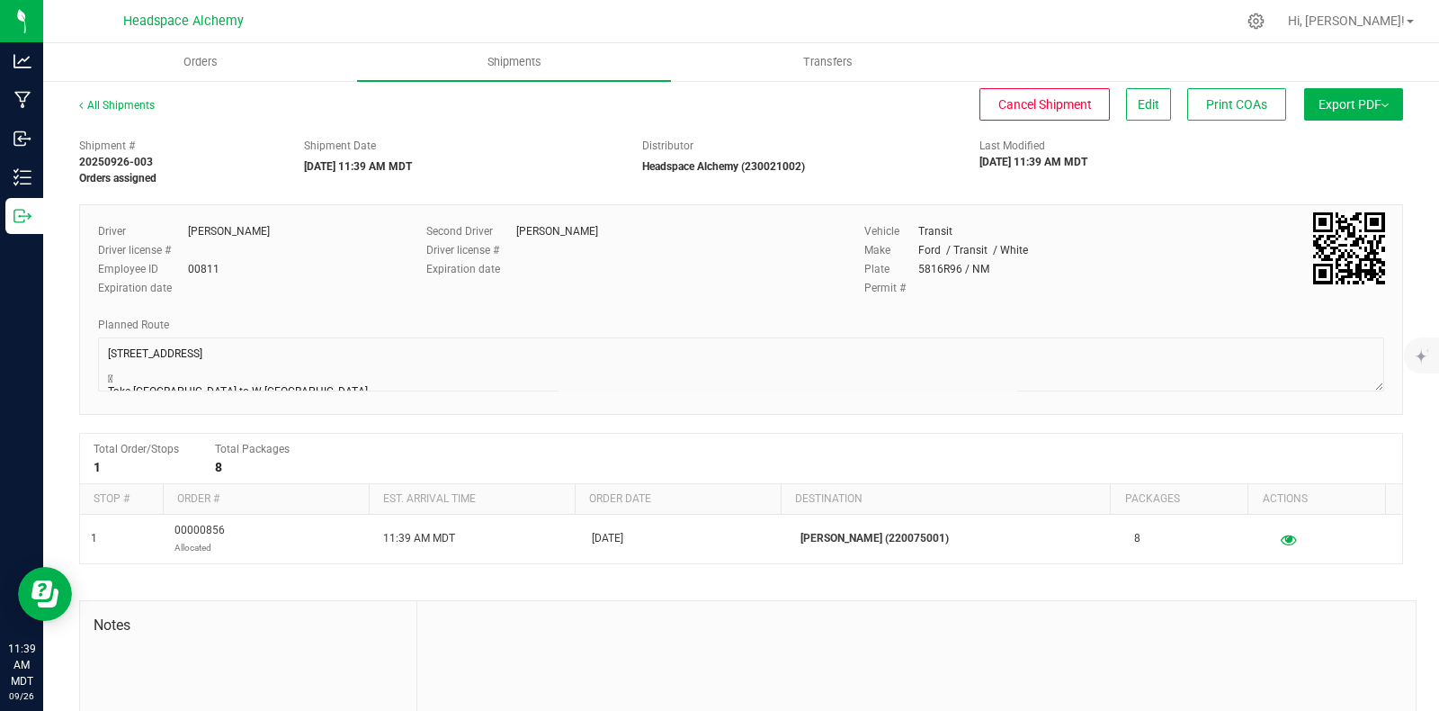
click at [1374, 103] on button "Export PDF" at bounding box center [1353, 104] width 99 height 32
click at [1318, 139] on span "Manifest by Package ID" at bounding box center [1327, 144] width 114 height 13
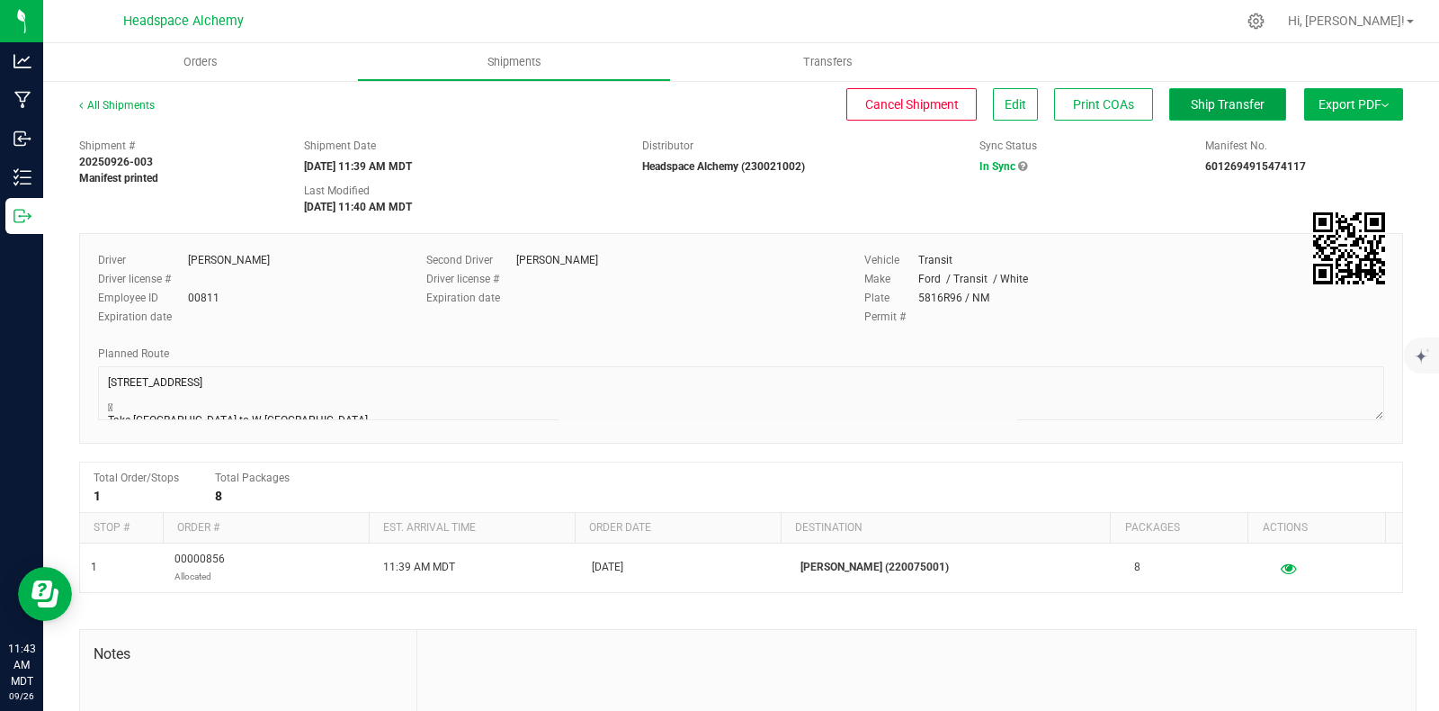
click at [1201, 101] on span "Ship Transfer" at bounding box center [1228, 104] width 74 height 14
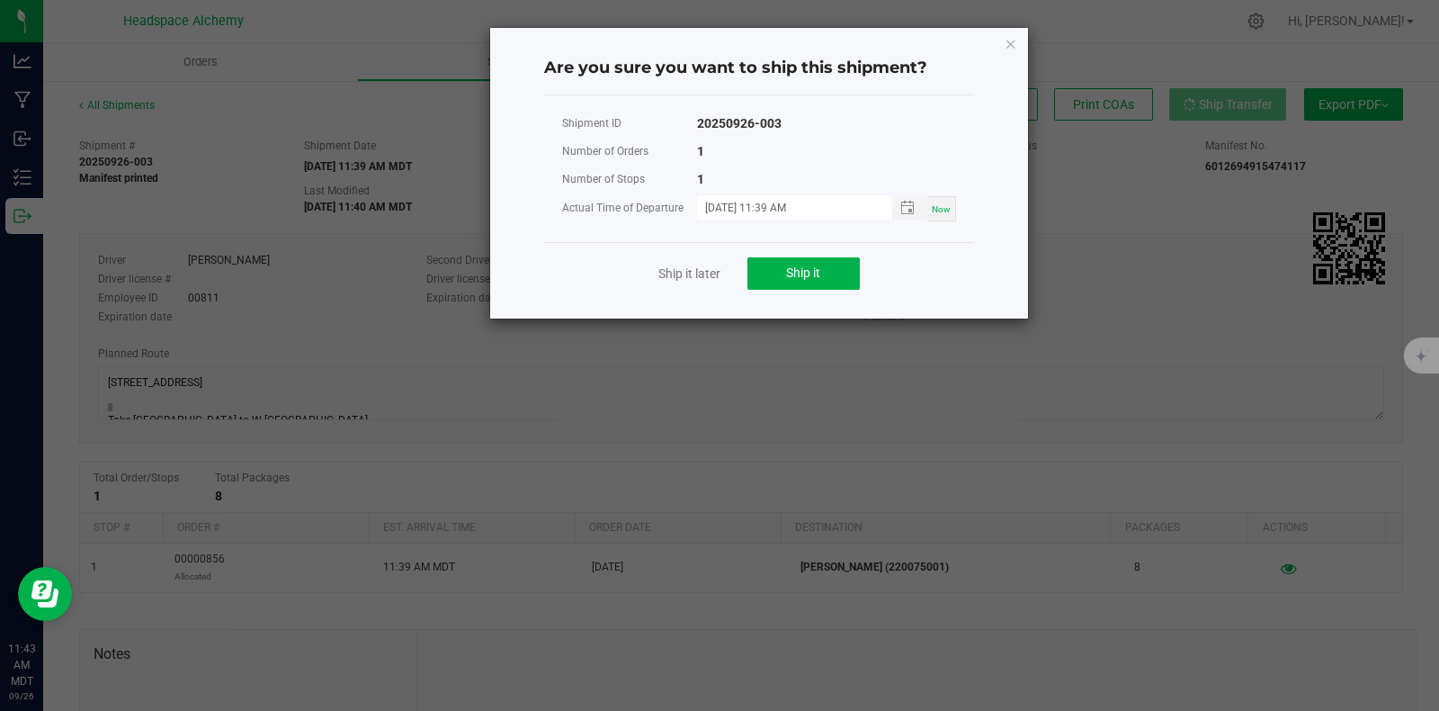
click at [820, 291] on div "Ship it later Ship it" at bounding box center [759, 273] width 430 height 62
click at [813, 281] on button "Ship it" at bounding box center [804, 273] width 112 height 32
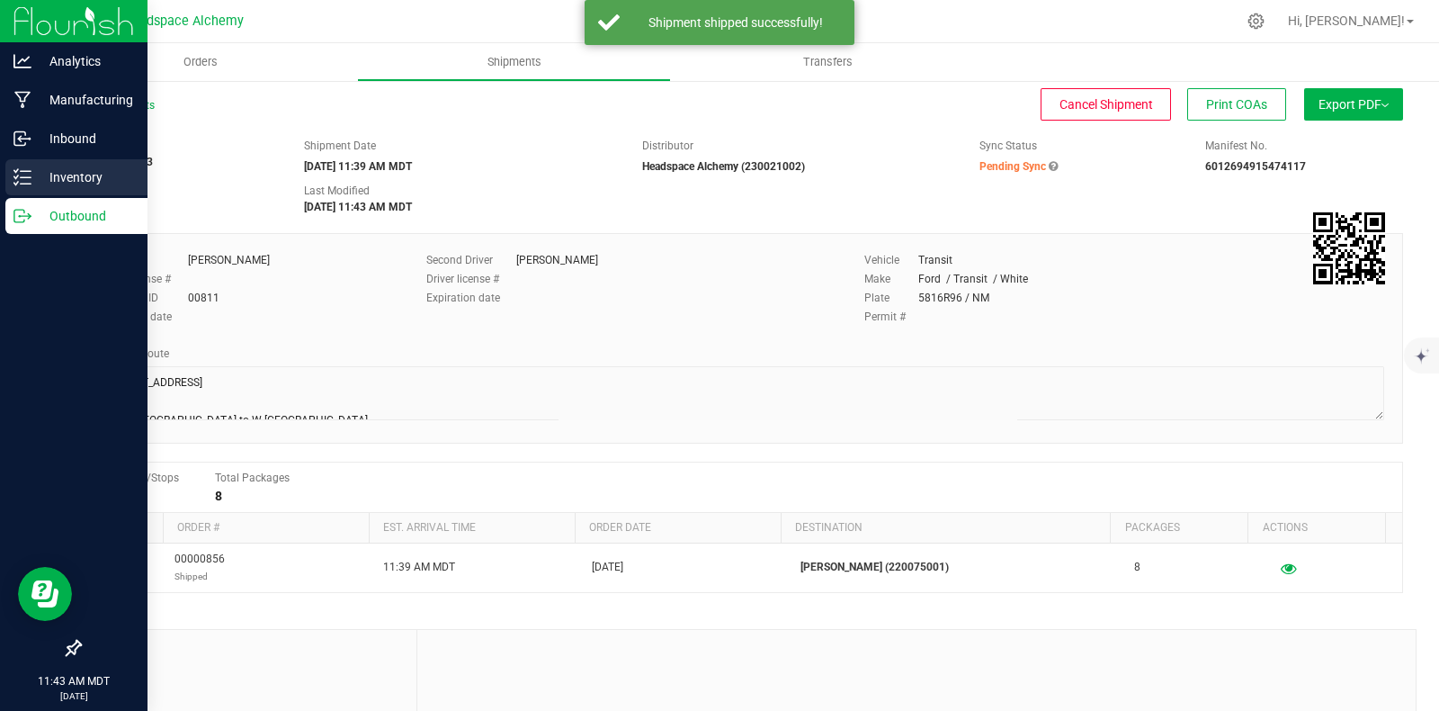
click at [20, 172] on icon at bounding box center [22, 177] width 18 height 18
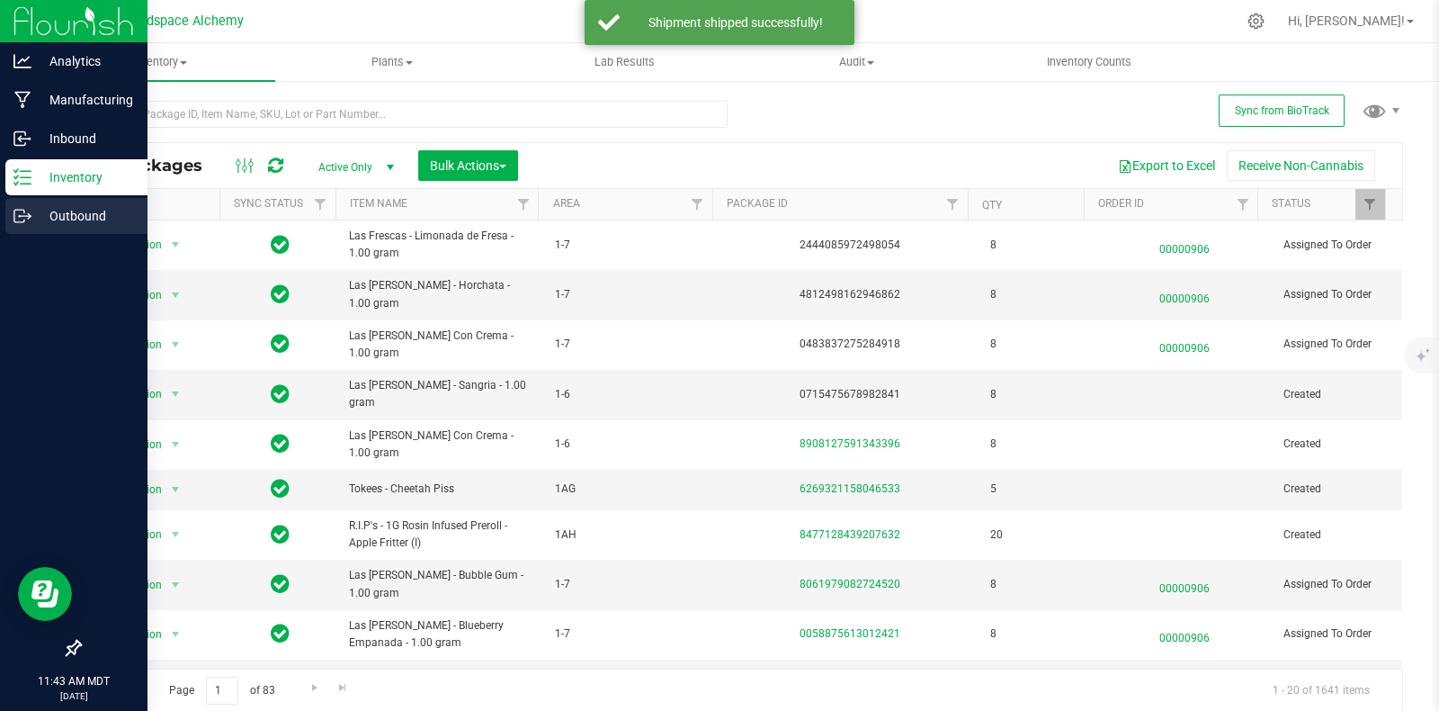
click at [18, 209] on icon at bounding box center [22, 216] width 18 height 18
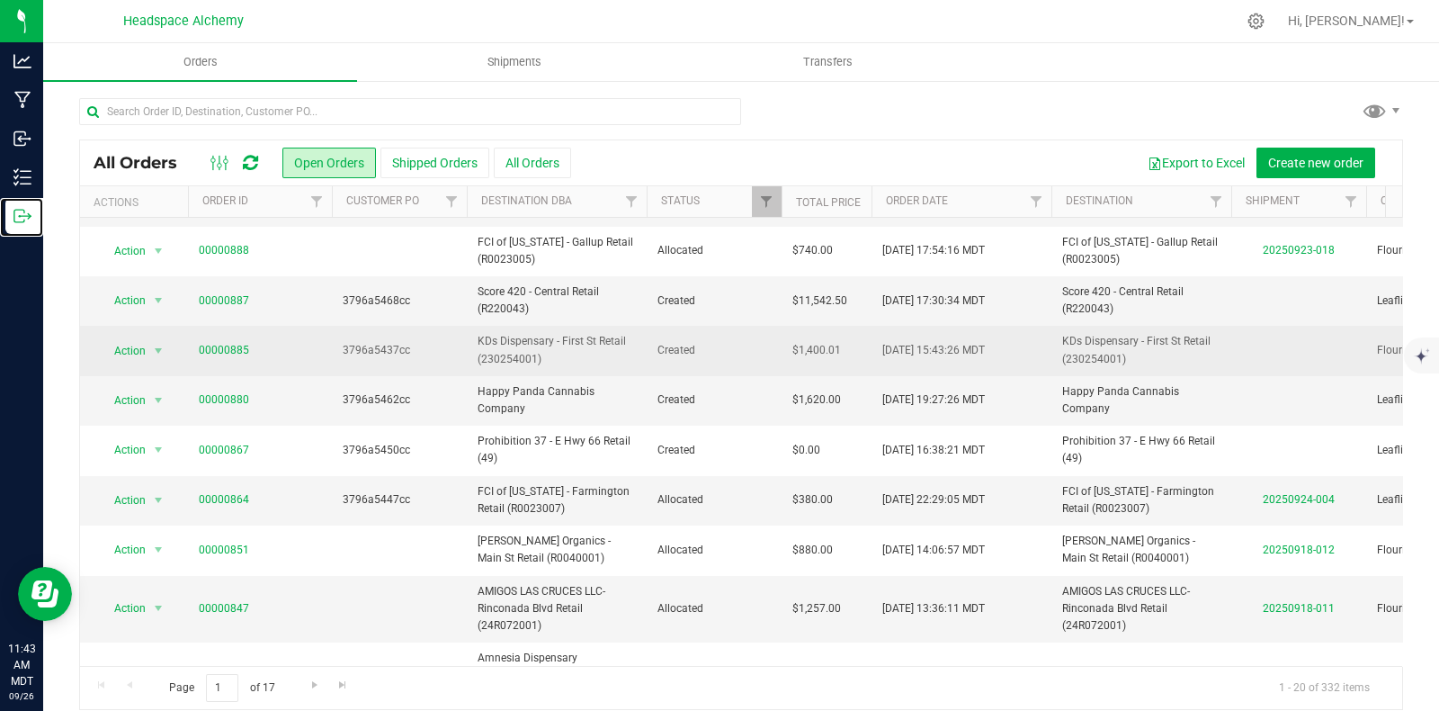
scroll to position [449, 0]
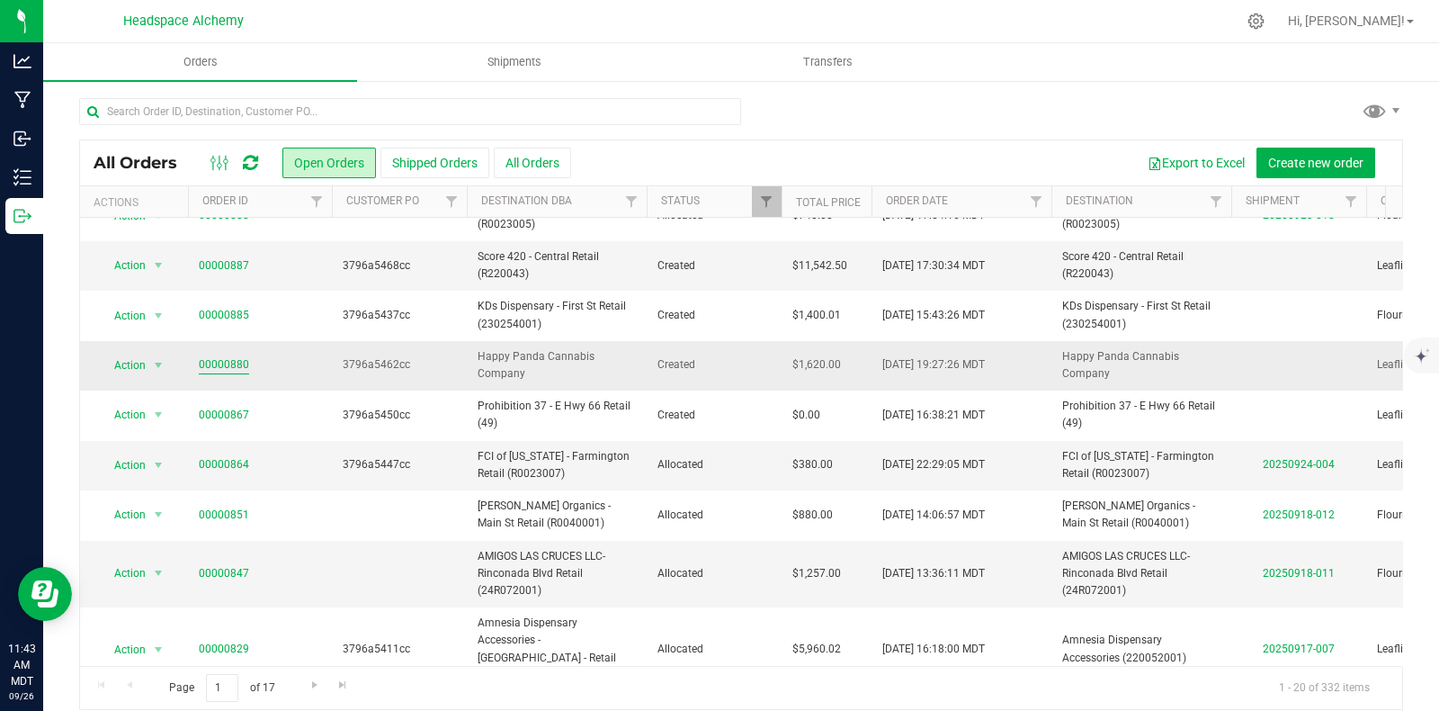
click at [236, 356] on link "00000880" at bounding box center [224, 364] width 50 height 17
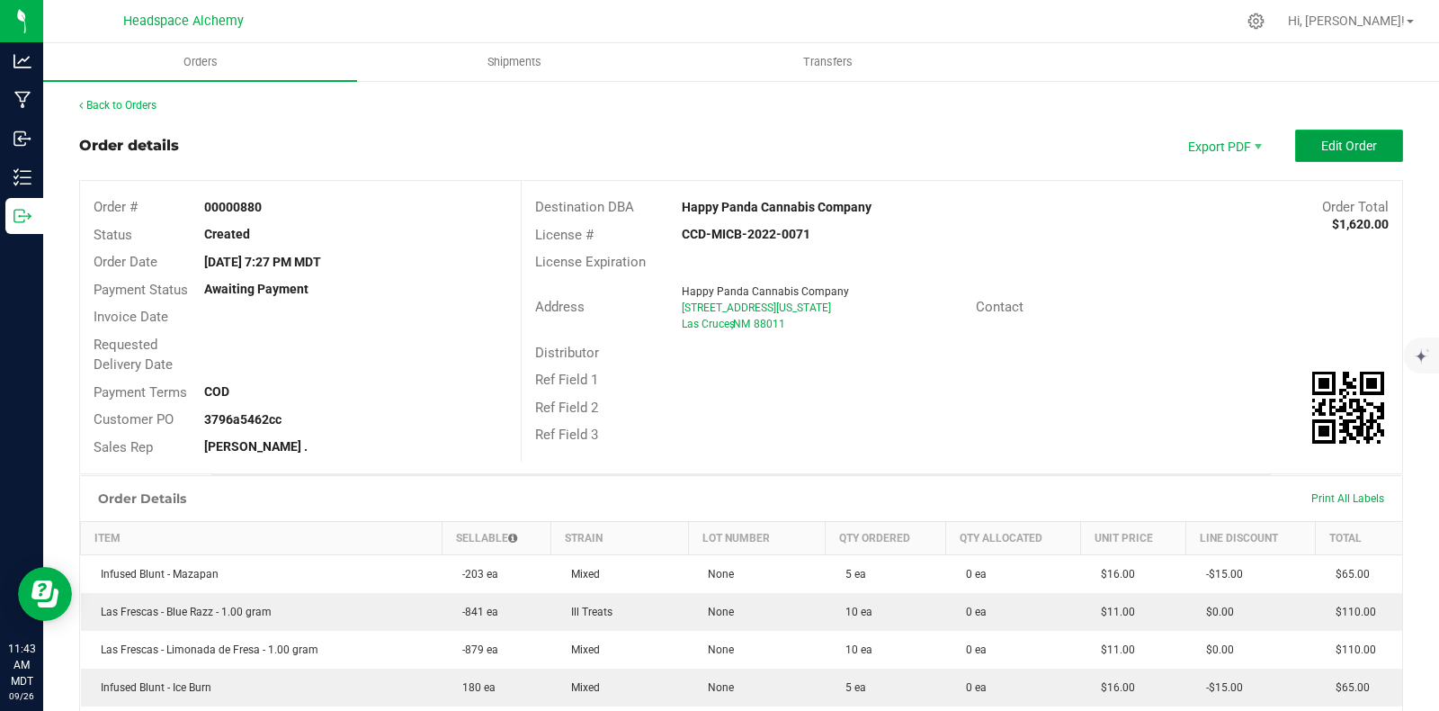
click at [1344, 141] on span "Edit Order" at bounding box center [1350, 146] width 56 height 14
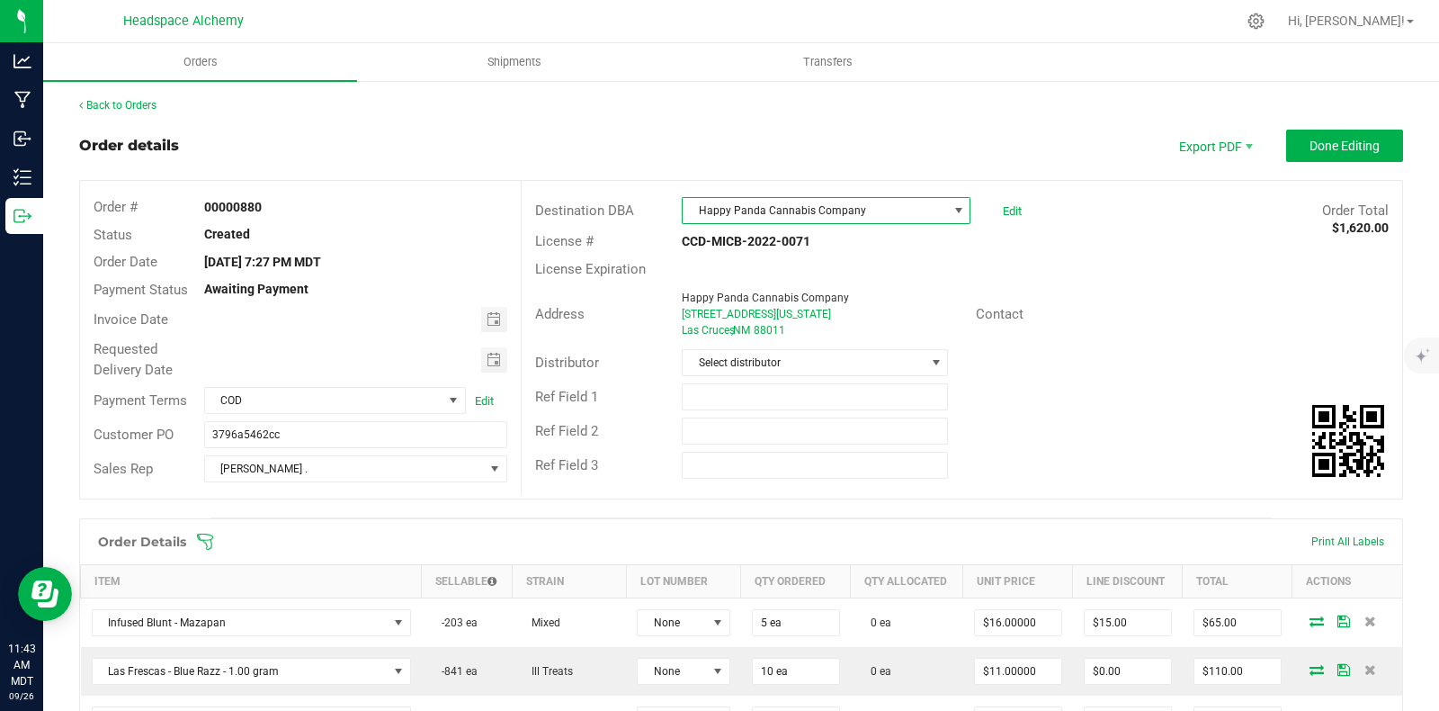
click at [859, 211] on span "Happy Panda Cannabis Company" at bounding box center [815, 210] width 264 height 25
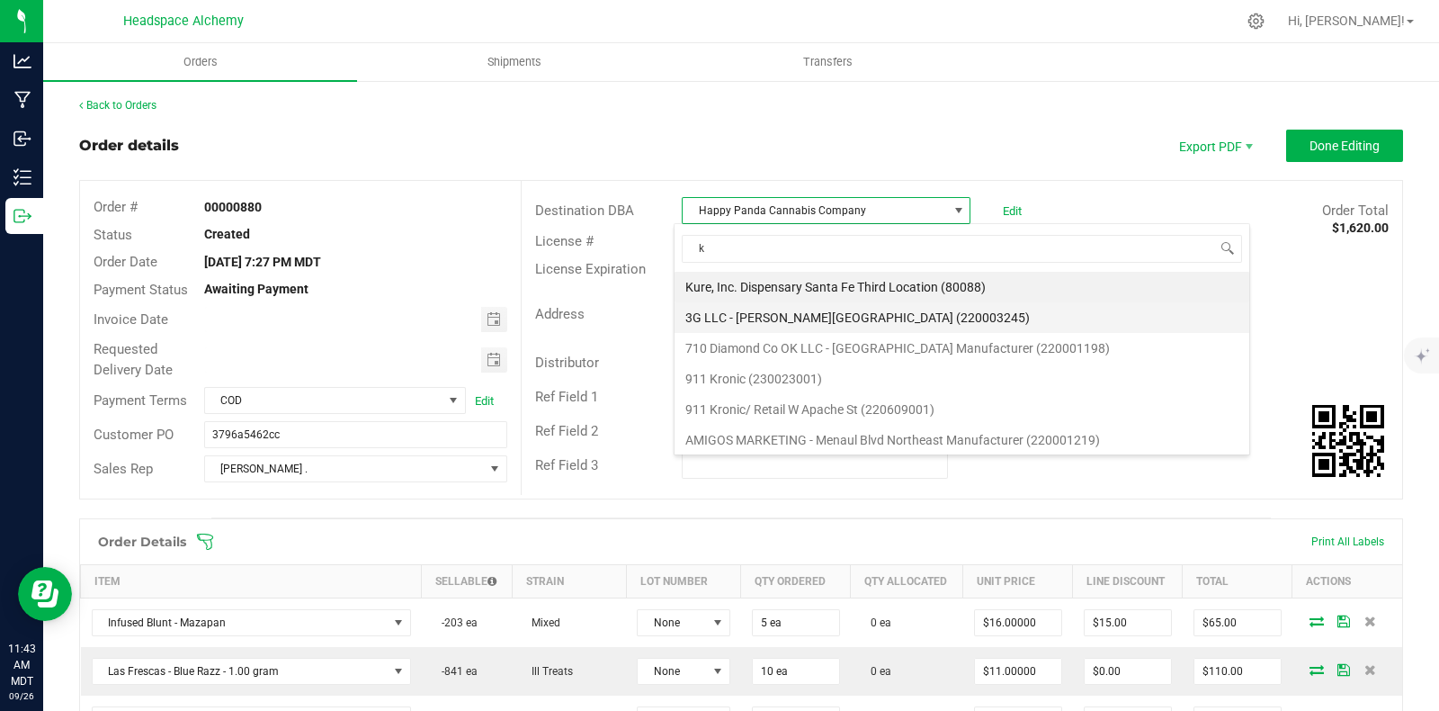
type input "k p"
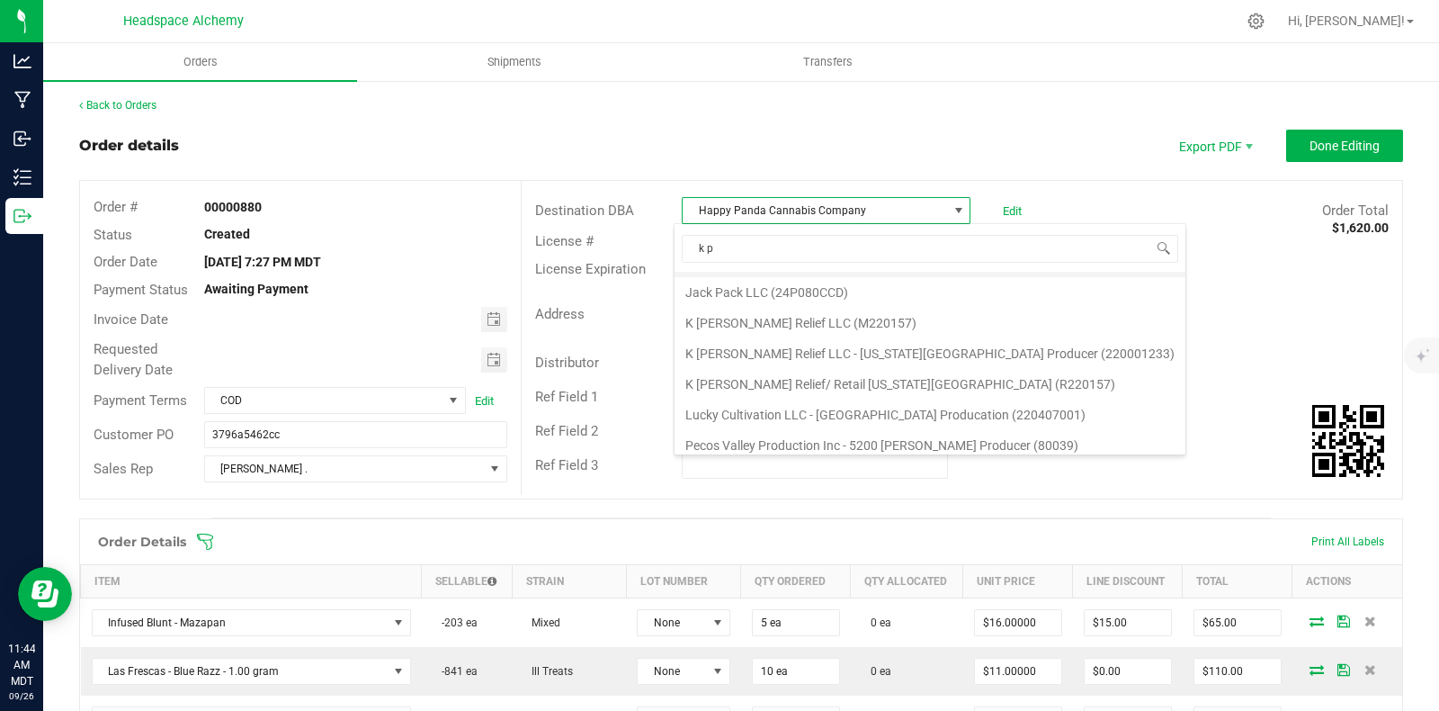
scroll to position [183, 0]
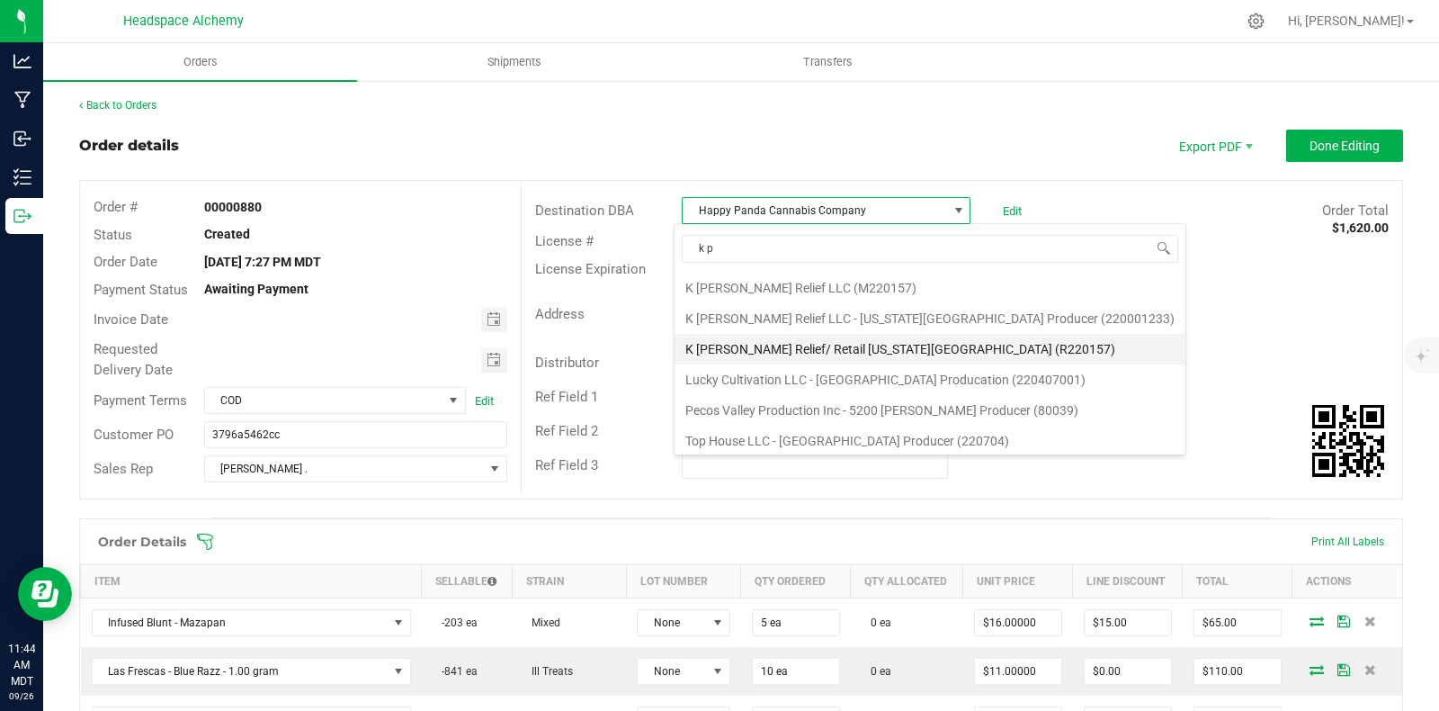
click at [967, 345] on li "K [PERSON_NAME] Relief/ Retail [US_STATE][GEOGRAPHIC_DATA] (R220157)" at bounding box center [930, 349] width 511 height 31
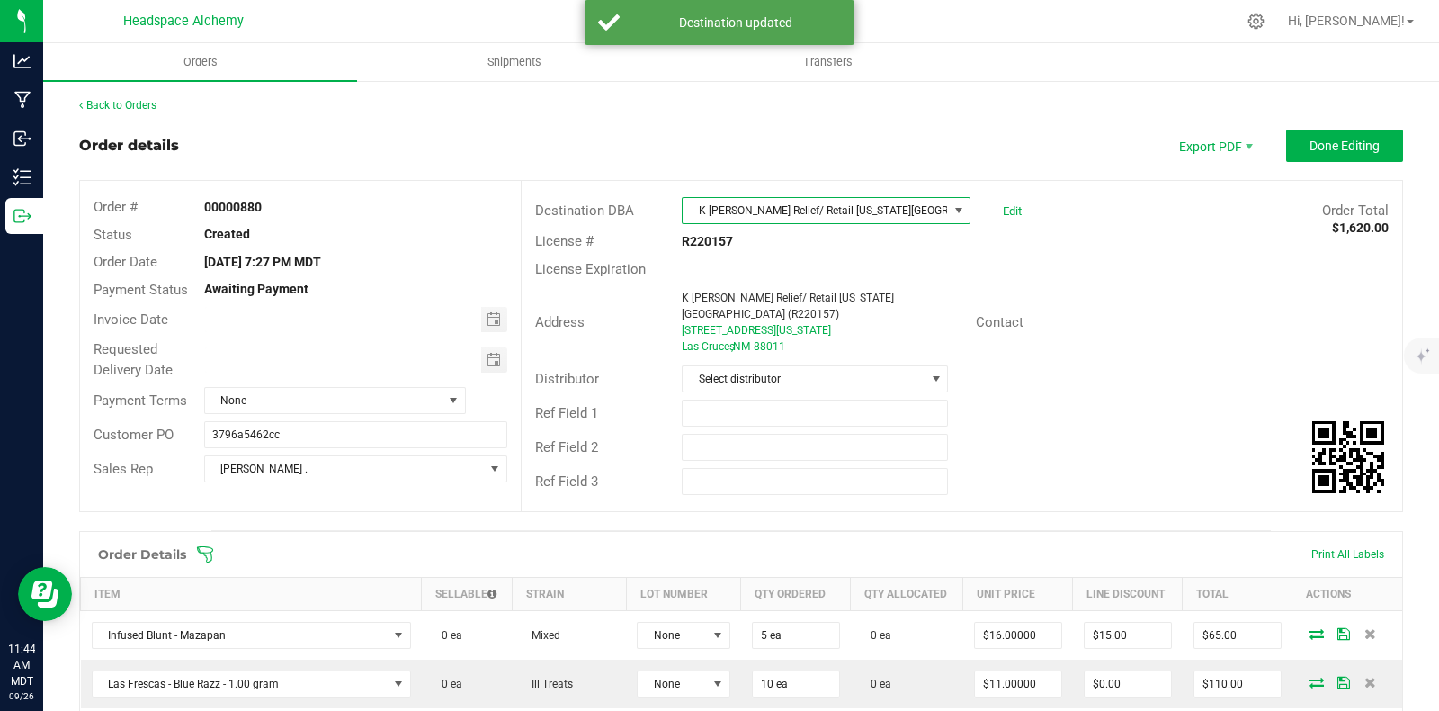
click at [1125, 264] on div "License Expiration" at bounding box center [962, 270] width 881 height 28
click at [1335, 140] on span "Done Editing" at bounding box center [1345, 146] width 70 height 14
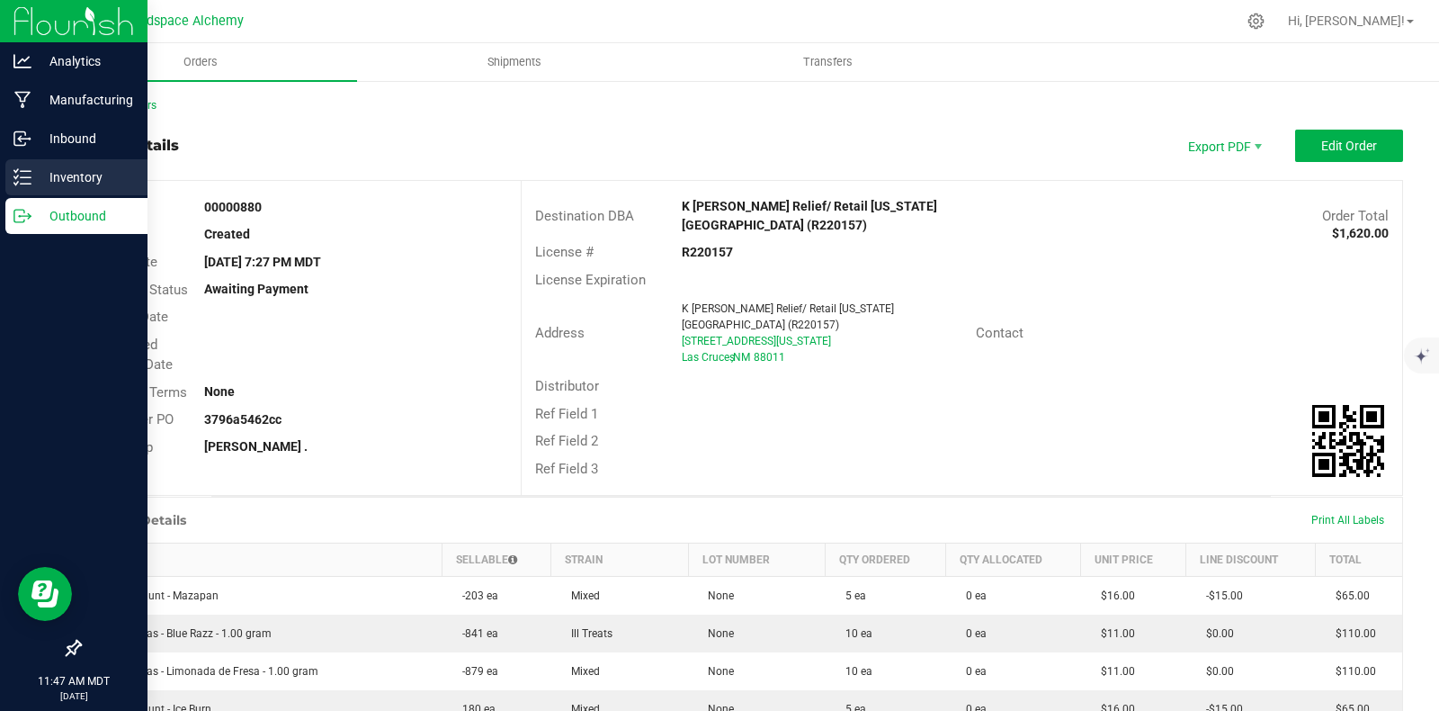
click at [22, 181] on icon at bounding box center [22, 177] width 18 height 18
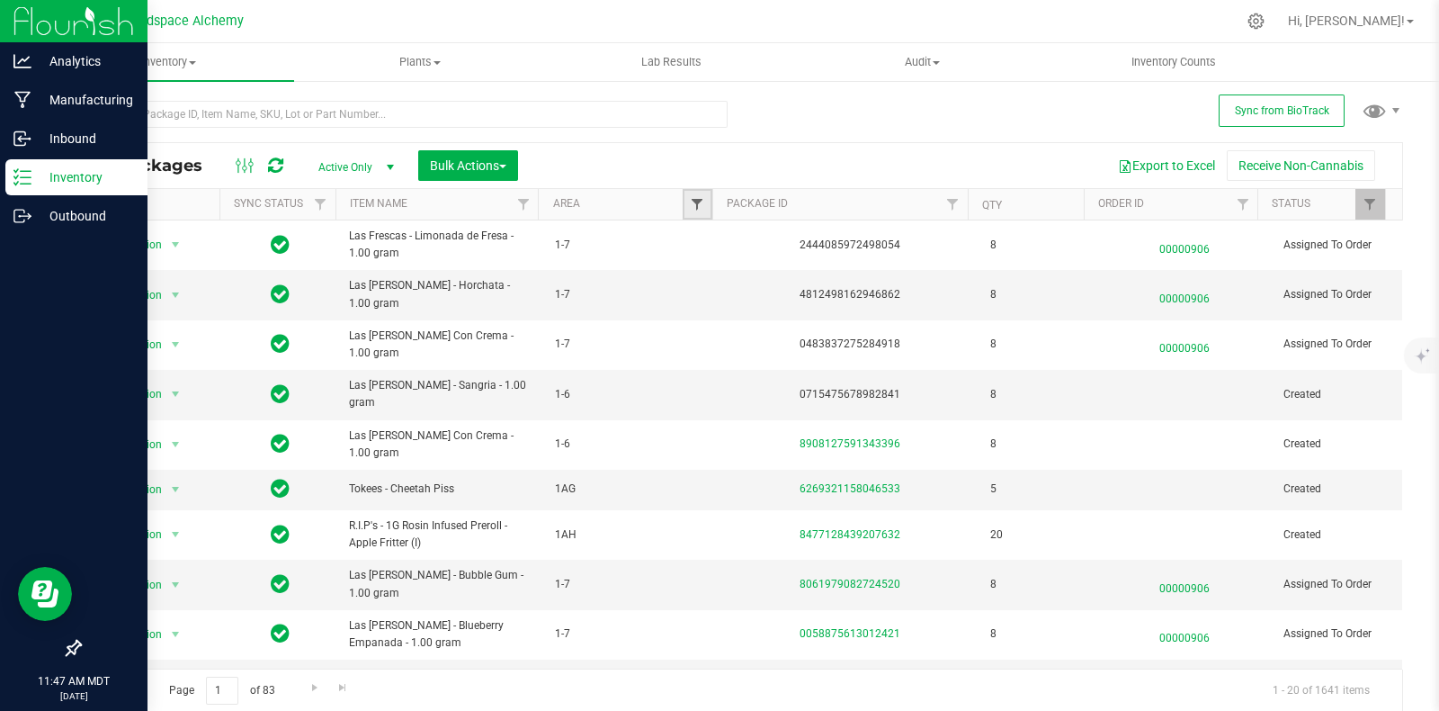
click at [694, 203] on span "Filter" at bounding box center [697, 204] width 14 height 14
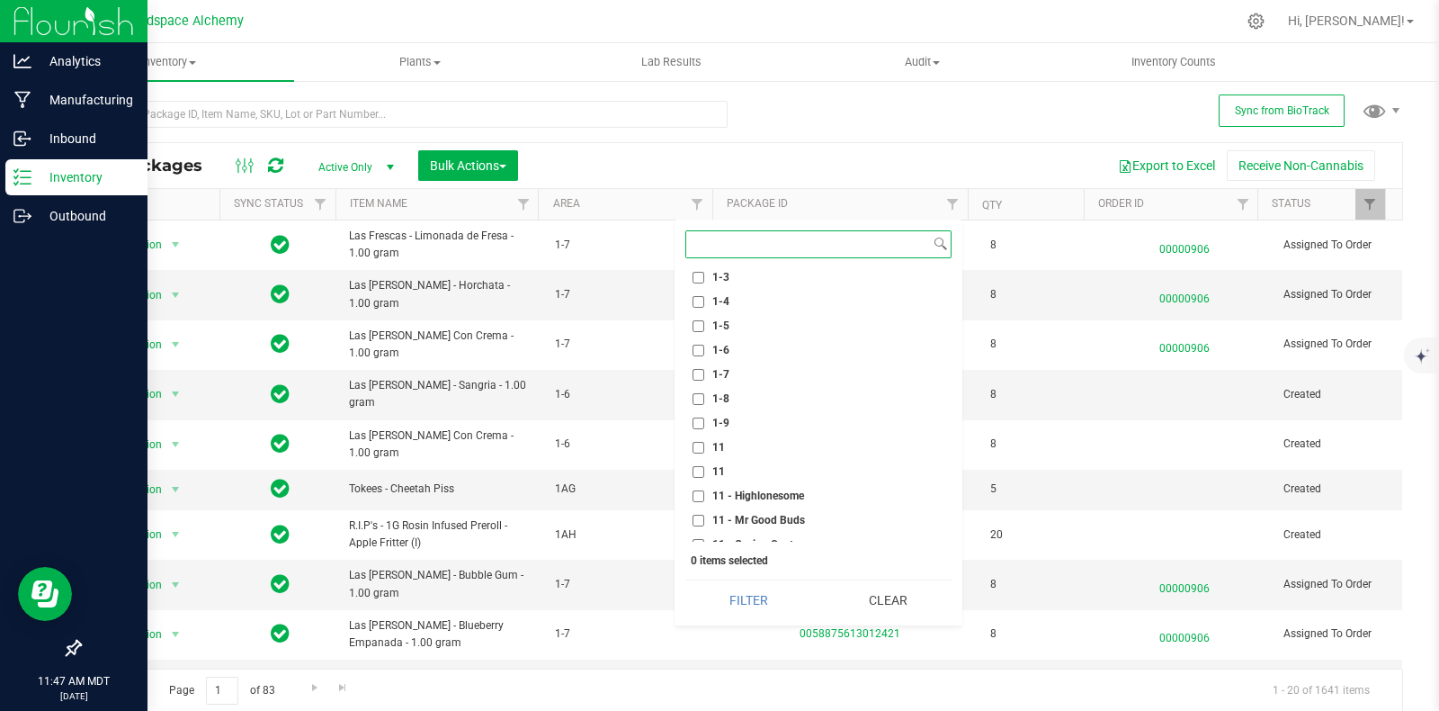
scroll to position [337, 0]
click at [705, 401] on label "1- AJ" at bounding box center [716, 405] width 47 height 12
click at [704, 401] on input "1- AJ" at bounding box center [699, 405] width 12 height 12
checkbox input "true"
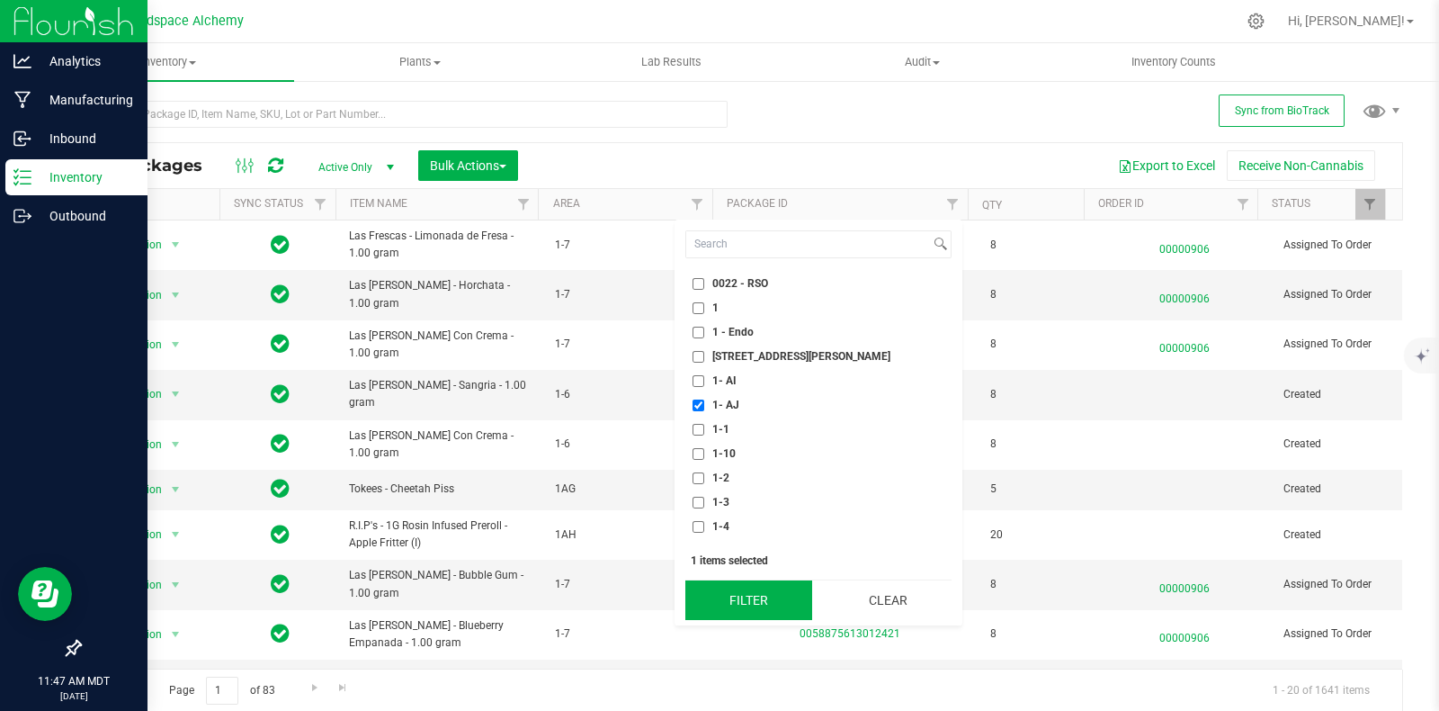
click at [770, 602] on button "Filter" at bounding box center [749, 600] width 127 height 40
